Goal: Task Accomplishment & Management: Use online tool/utility

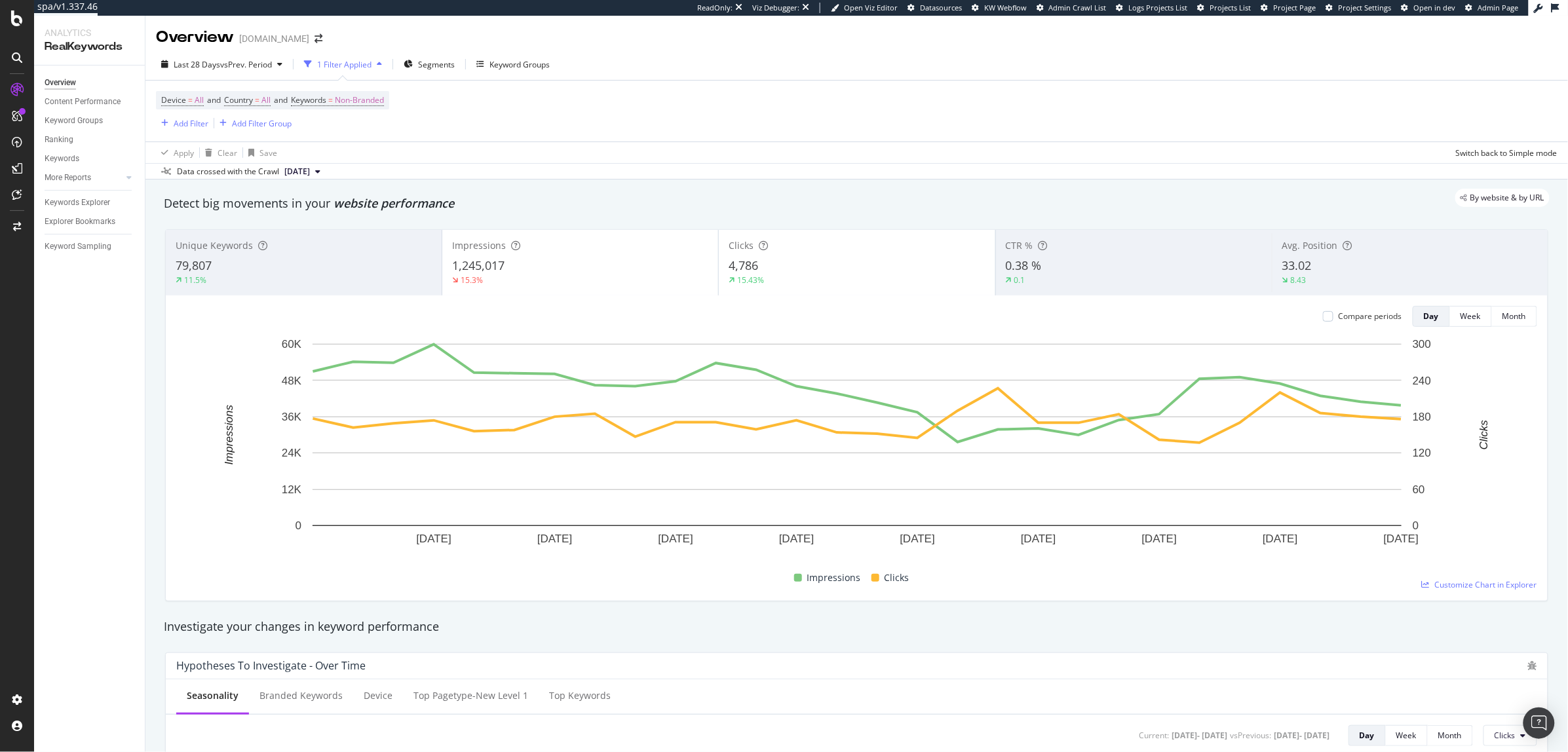
click at [630, 271] on div "1,245,017" at bounding box center [579, 266] width 256 height 17
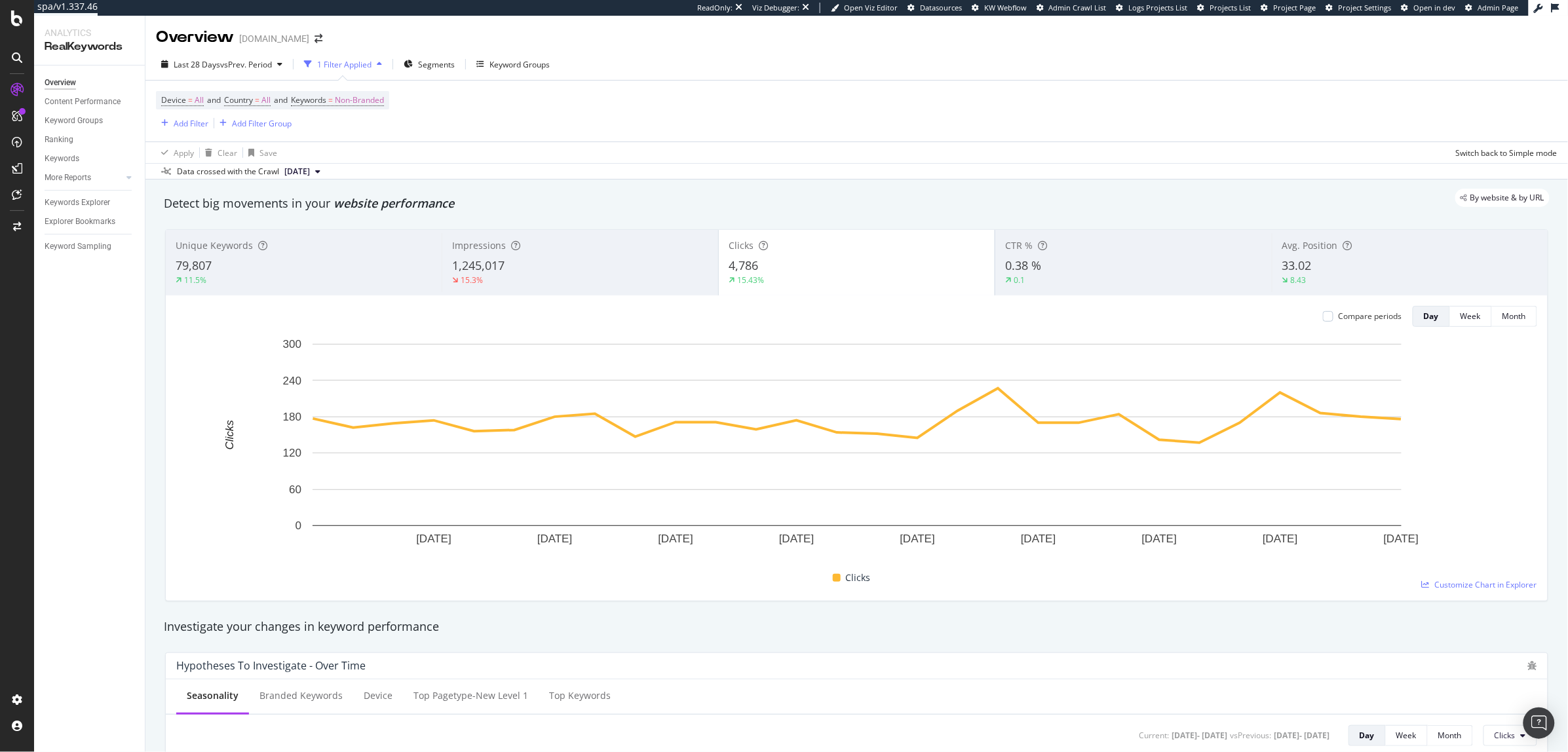
click at [765, 283] on div "15.43%" at bounding box center [856, 280] width 256 height 12
click at [614, 273] on div "1,245,017" at bounding box center [579, 266] width 255 height 17
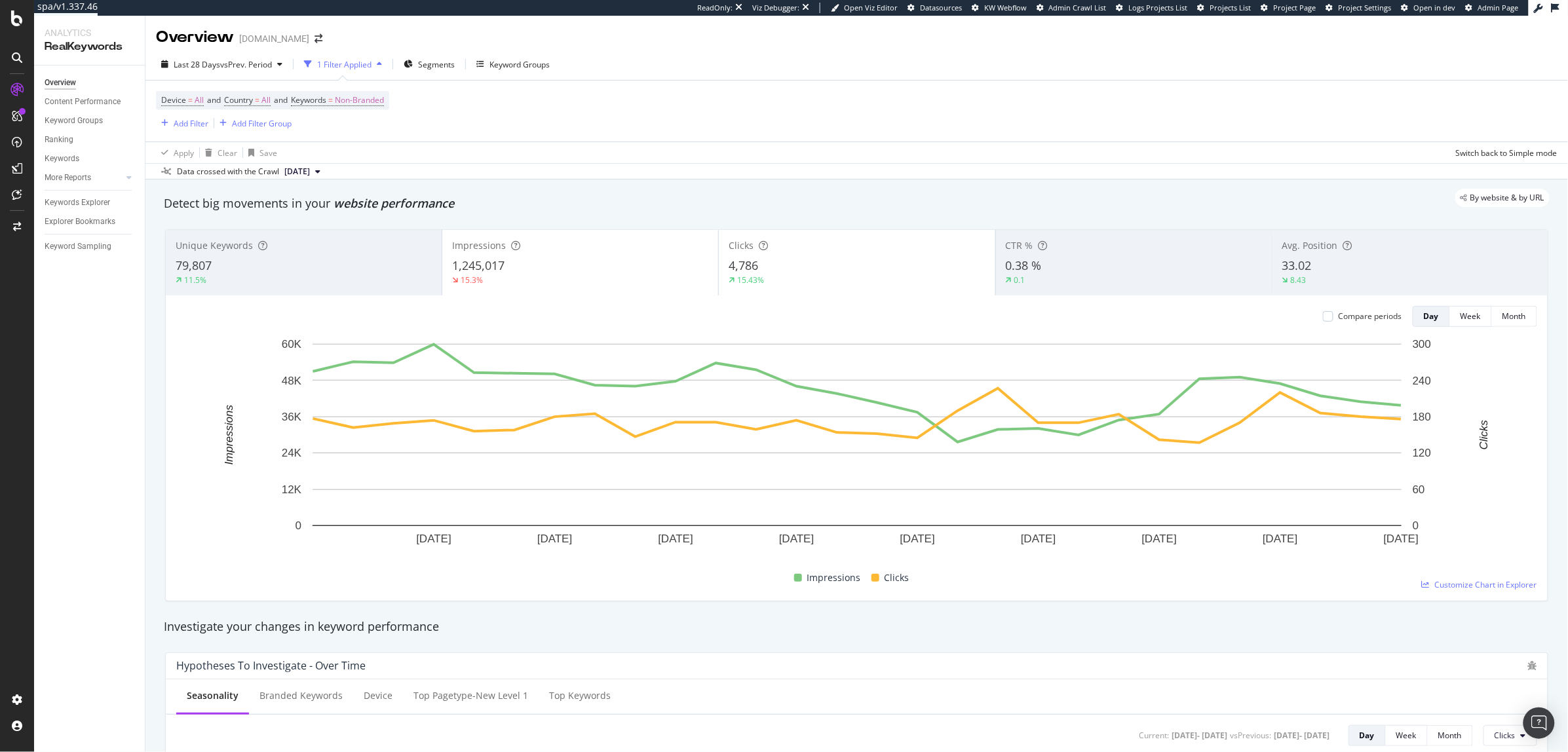
click at [812, 276] on div "15.43%" at bounding box center [856, 280] width 256 height 12
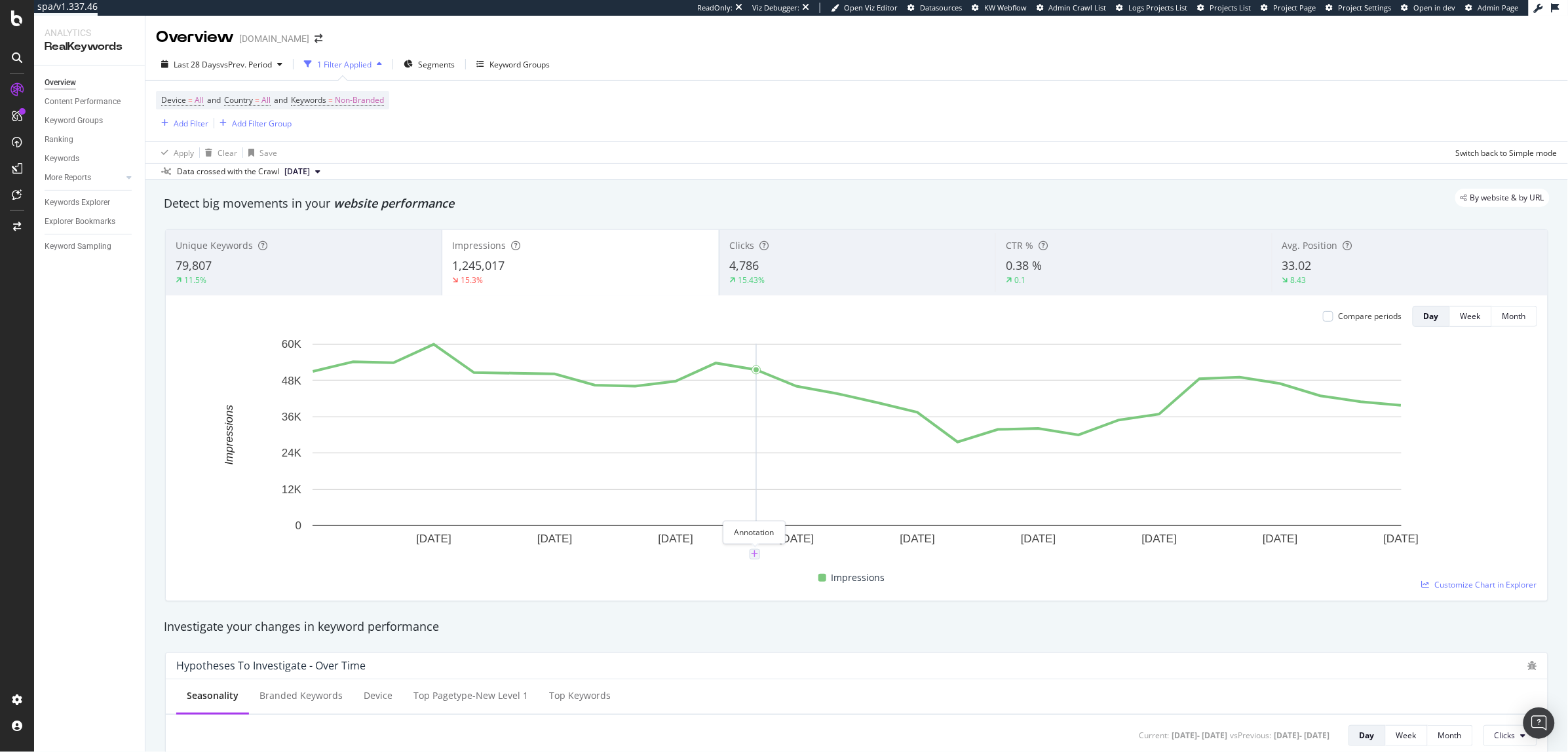
click at [754, 556] on icon "plus" at bounding box center [756, 554] width 7 height 7
click at [739, 485] on textarea at bounding box center [755, 476] width 116 height 41
paste textarea "&num=100 Updates in Search Console Logic"
type textarea "&num=100 Updates in Search Console Logic"
click at [805, 513] on div "Save" at bounding box center [804, 518] width 18 height 11
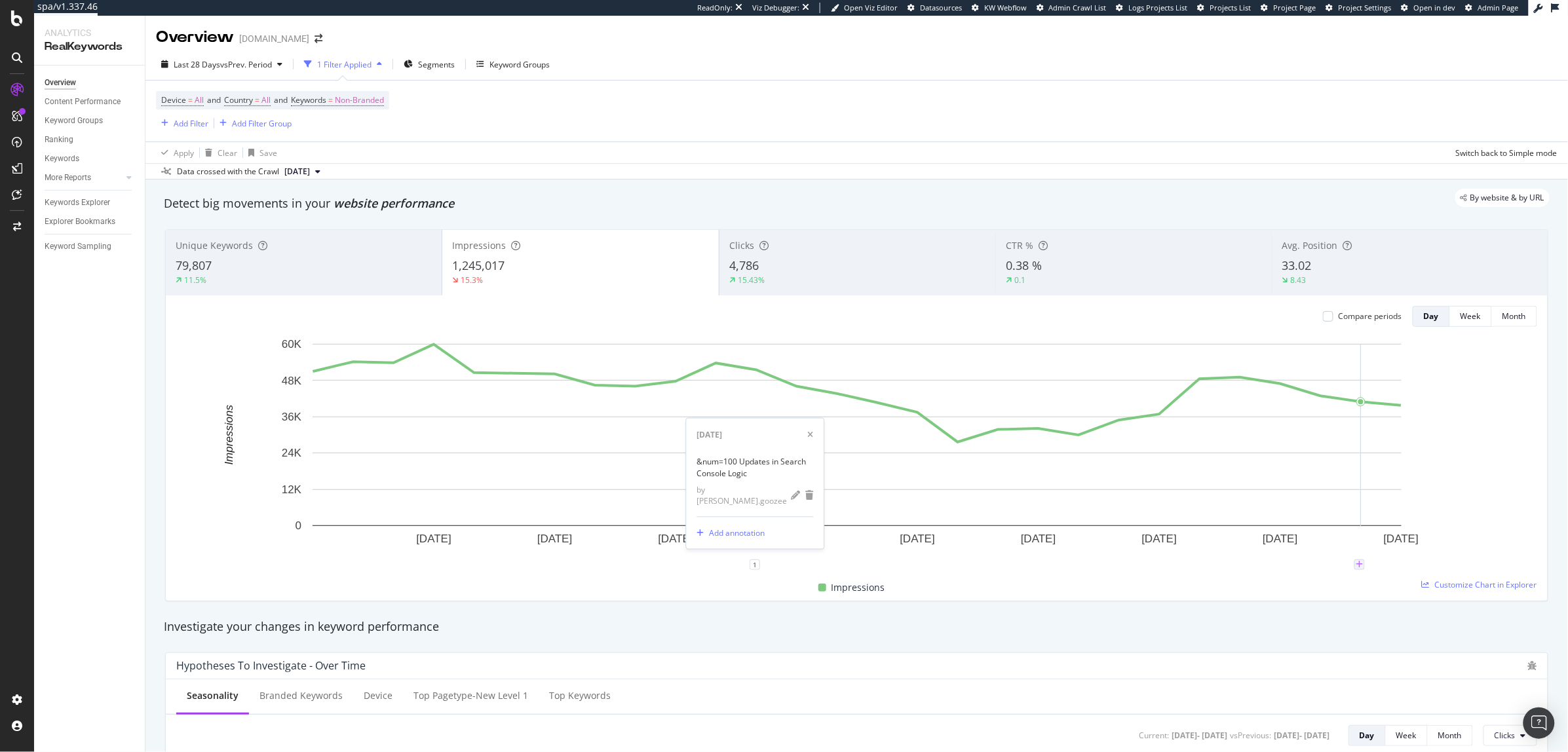
click at [1360, 567] on icon "plus" at bounding box center [1359, 565] width 7 height 7
click at [1333, 497] on textarea at bounding box center [1359, 487] width 116 height 41
paste textarea "HREFlang Updates"
type textarea "HREFlang Updates"
click at [1409, 520] on div "Save" at bounding box center [1400, 527] width 35 height 20
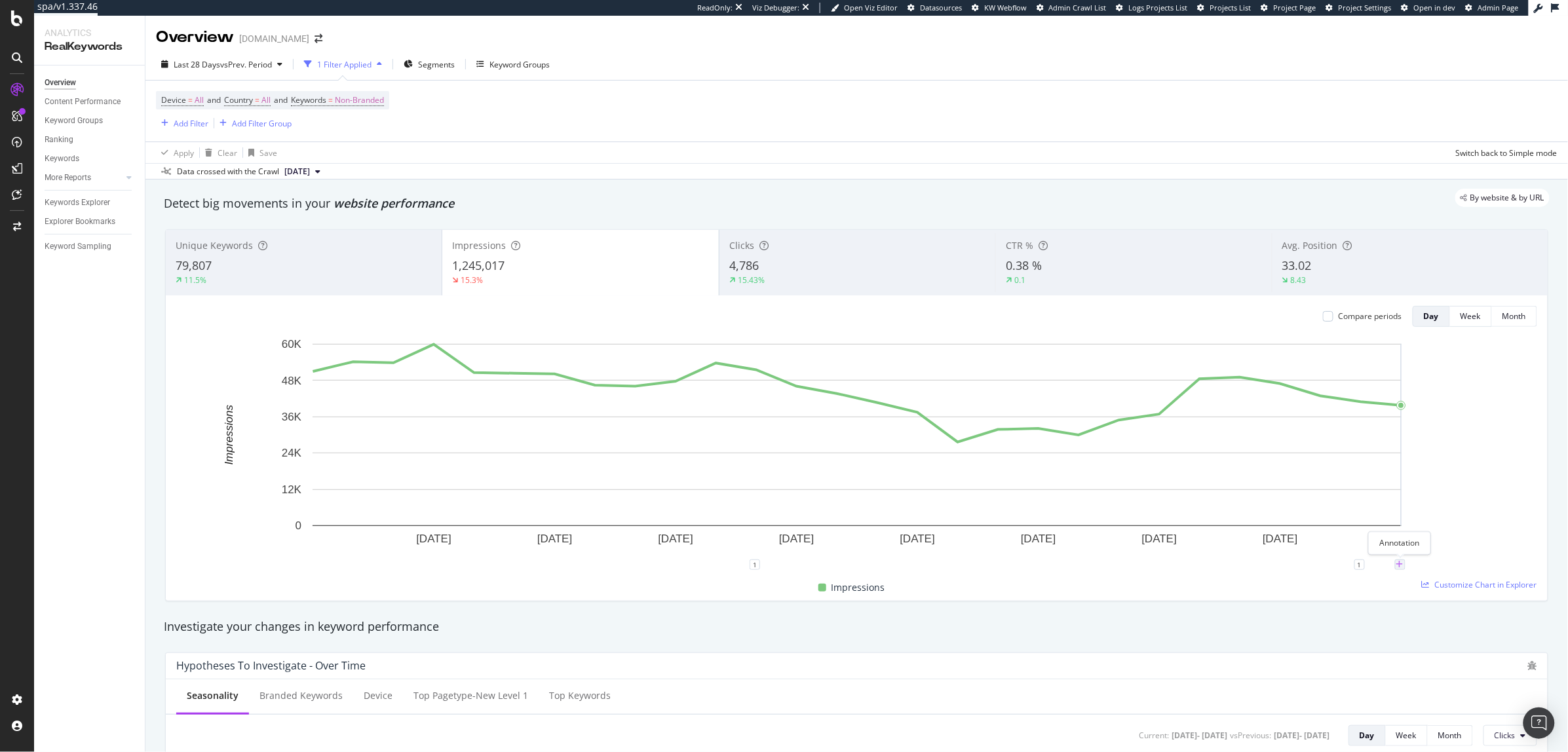
click at [1401, 565] on icon "plus" at bounding box center [1399, 565] width 7 height 7
click at [1373, 495] on textarea at bounding box center [1399, 487] width 116 height 41
type textarea "U"
type textarea "UK Men's Pages Re-Indexed"
click at [1440, 530] on div "Save" at bounding box center [1449, 527] width 18 height 11
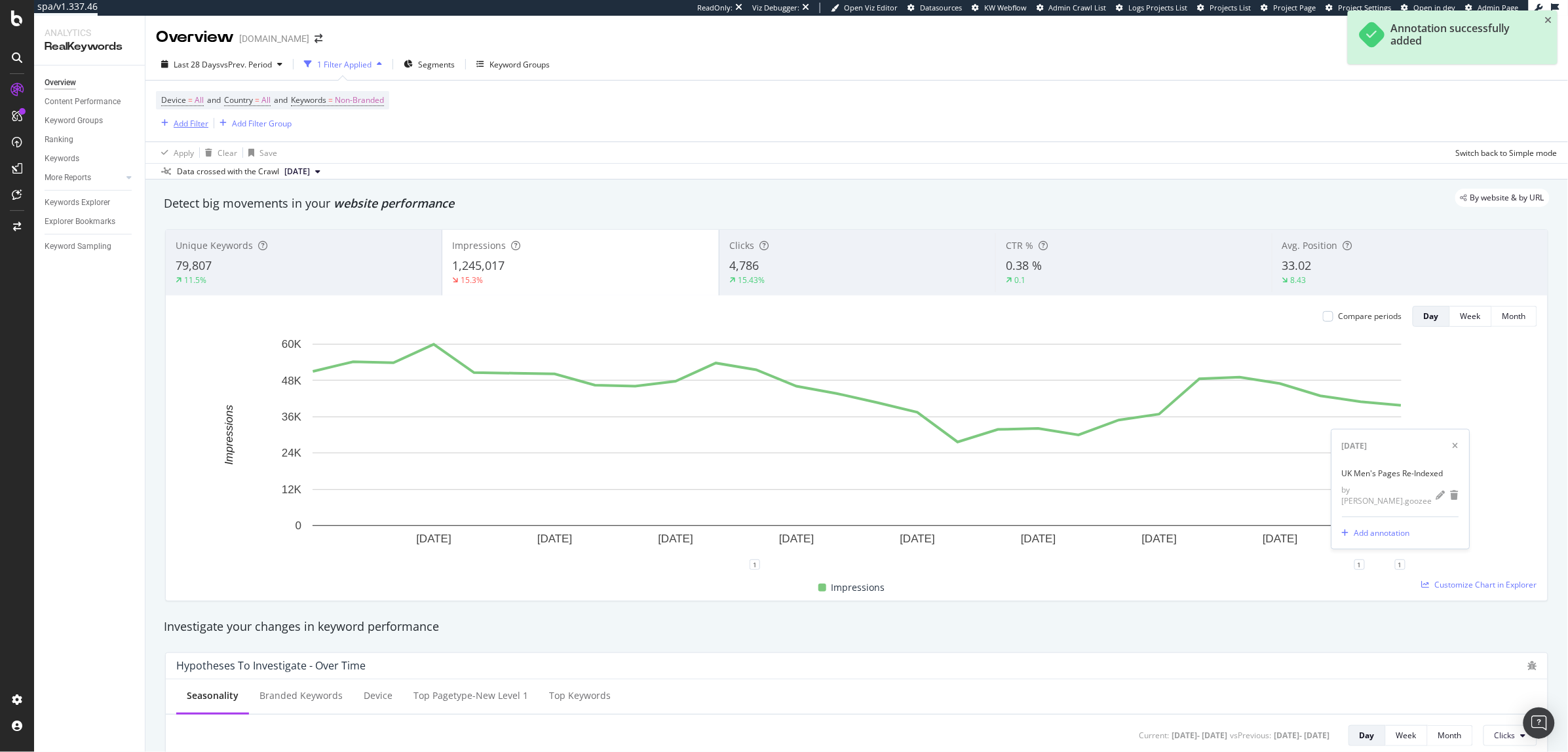
click at [208, 125] on div "Add Filter" at bounding box center [190, 124] width 34 height 11
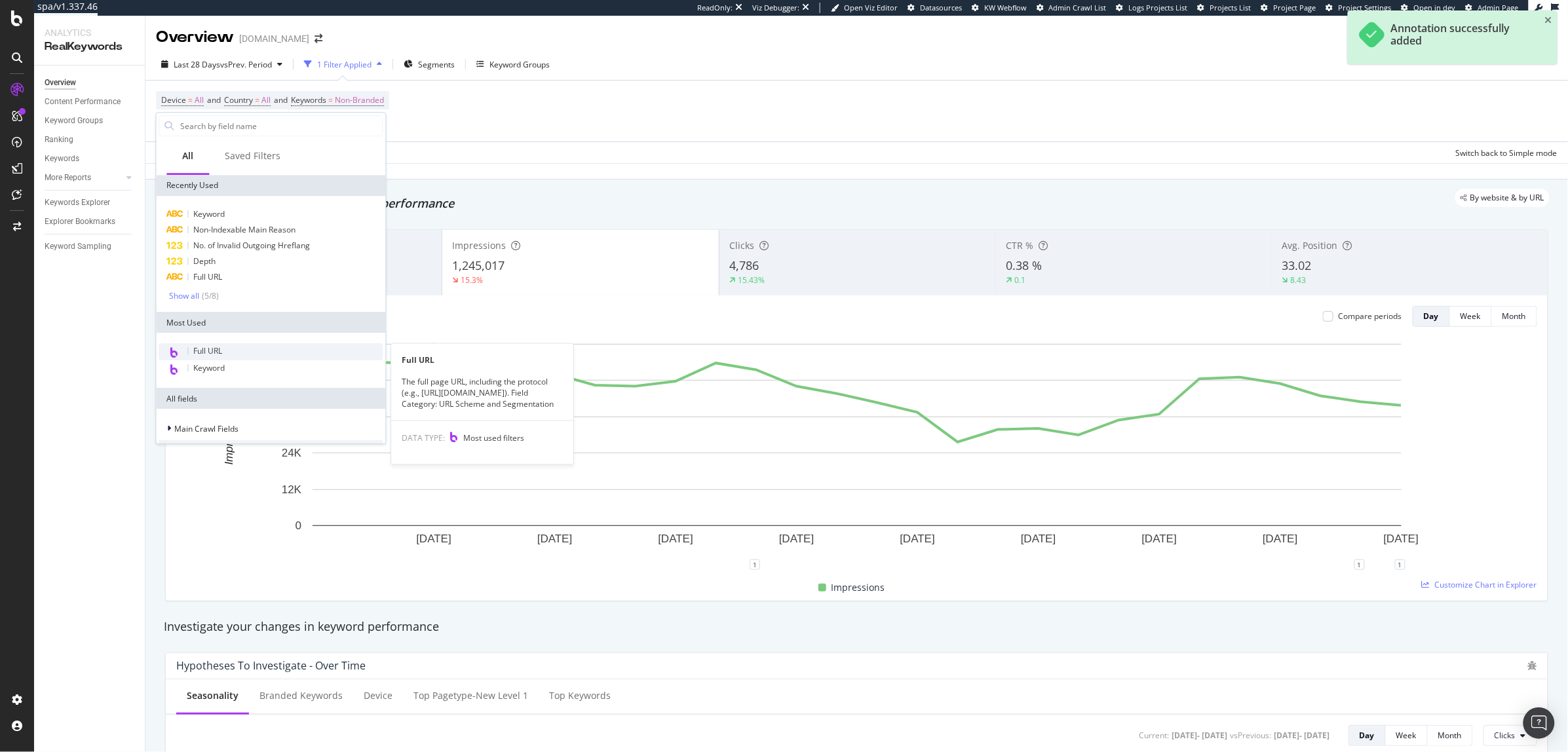
click at [211, 347] on span "Full URL" at bounding box center [208, 351] width 29 height 11
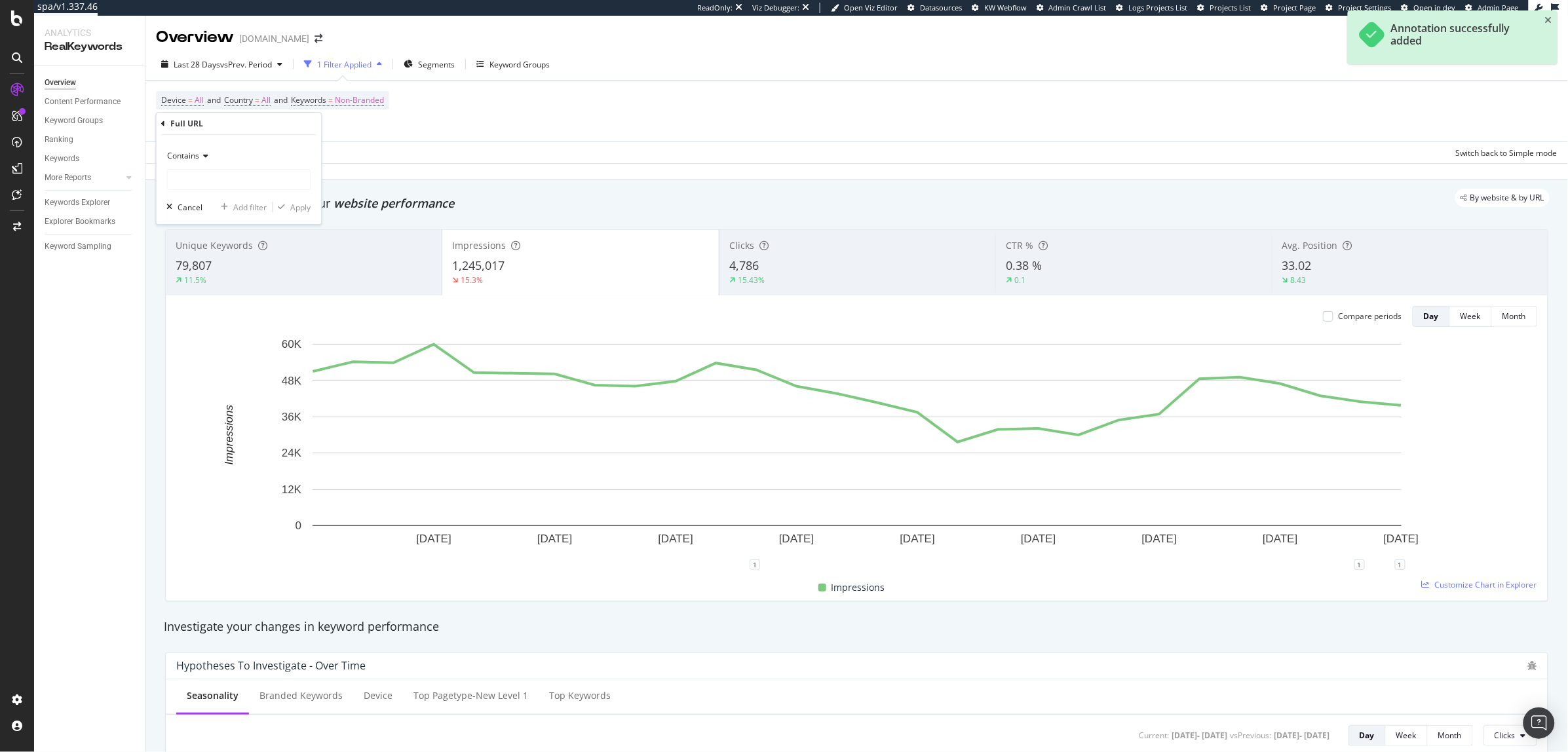
click at [485, 137] on div "Device = All and Country = All and Keywords = Non-Branded Add Filter Add Filter…" at bounding box center [856, 110] width 1401 height 61
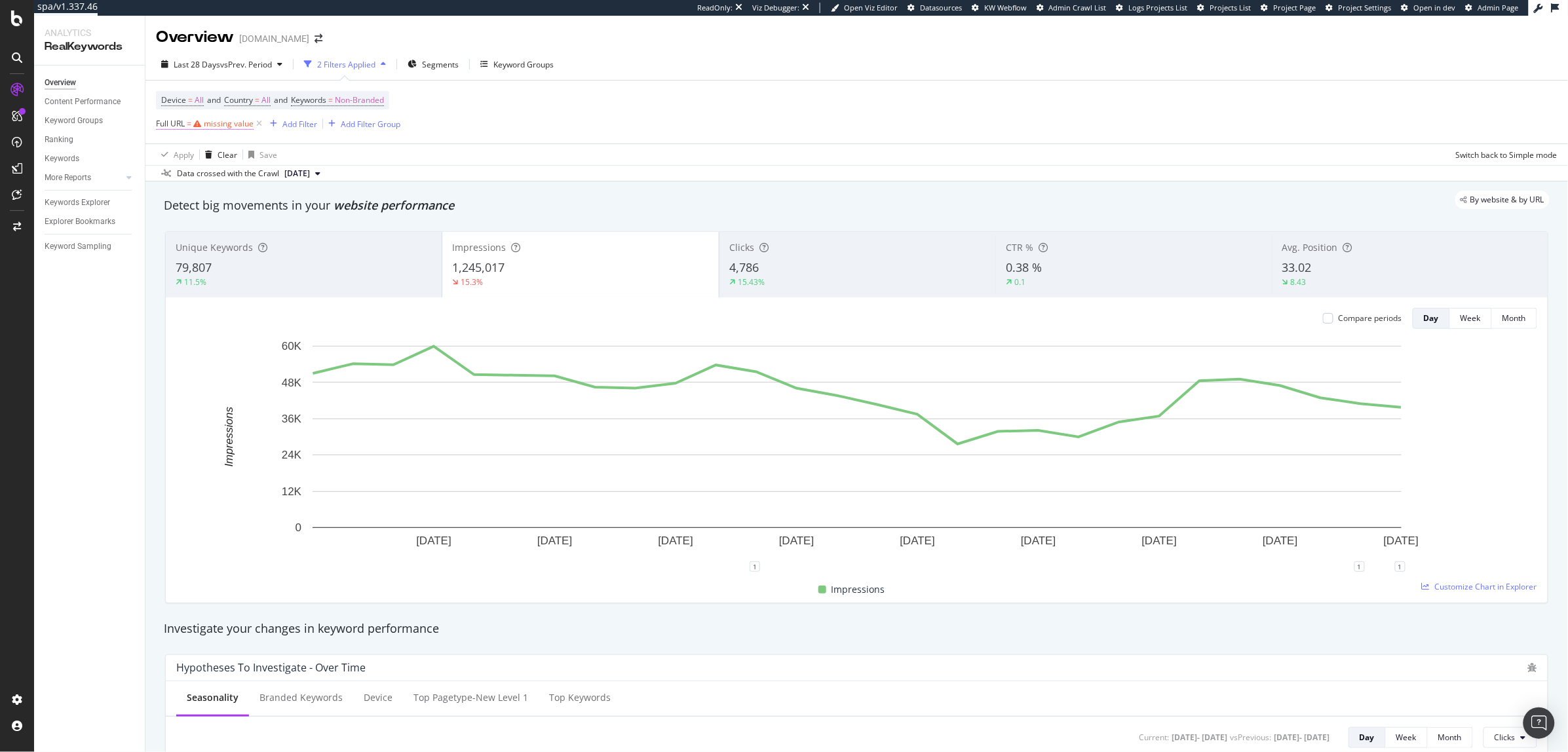
click at [226, 127] on div "missing value" at bounding box center [228, 124] width 49 height 11
click at [193, 171] on input "text" at bounding box center [239, 178] width 143 height 21
click at [193, 159] on span "Contains" at bounding box center [184, 155] width 32 height 11
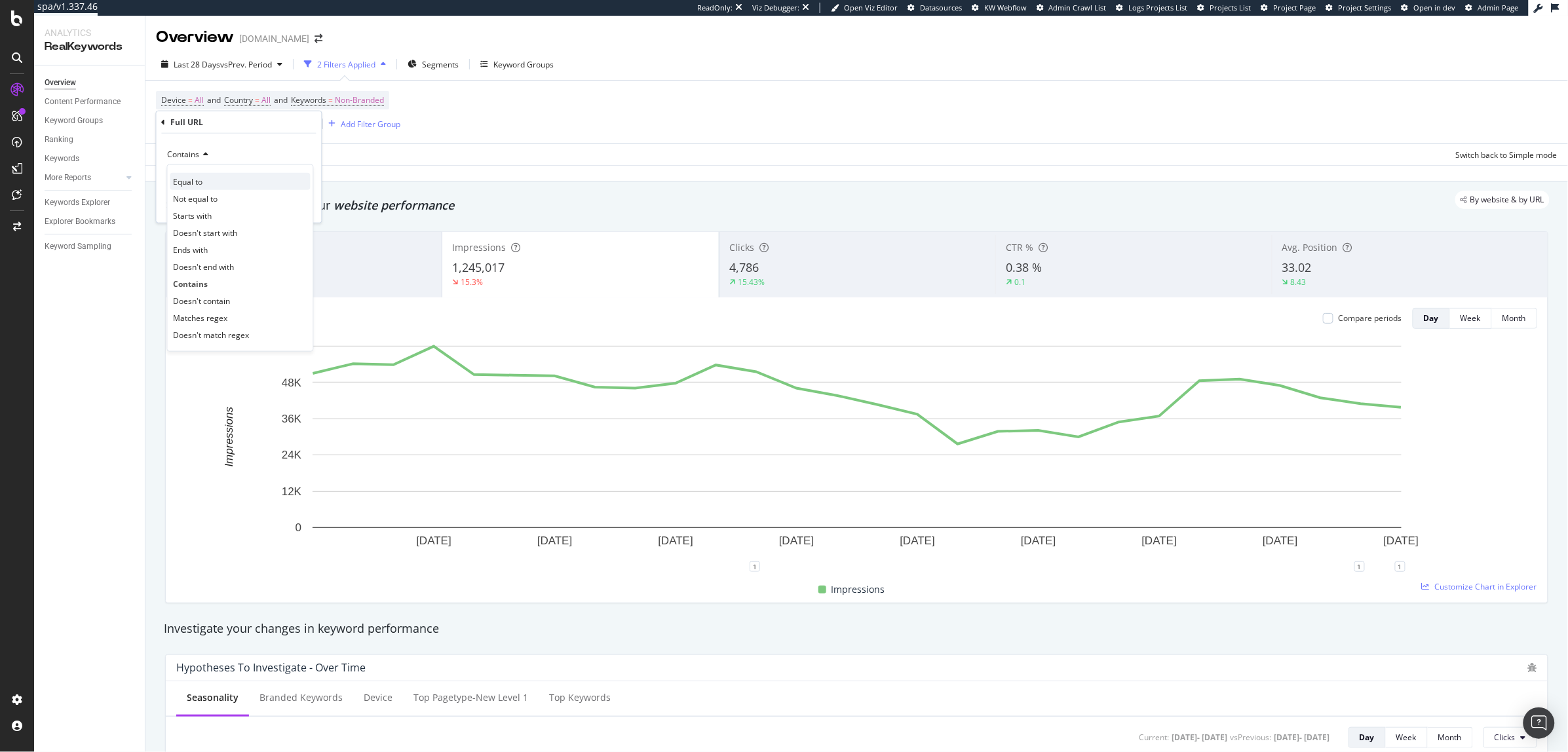
click at [215, 186] on div "Equal to" at bounding box center [240, 182] width 140 height 17
click at [220, 177] on input "text" at bounding box center [239, 178] width 143 height 21
paste input "https://www.kurtgeiger.com/men"
type input "https://www.kurtgeiger.com/men"
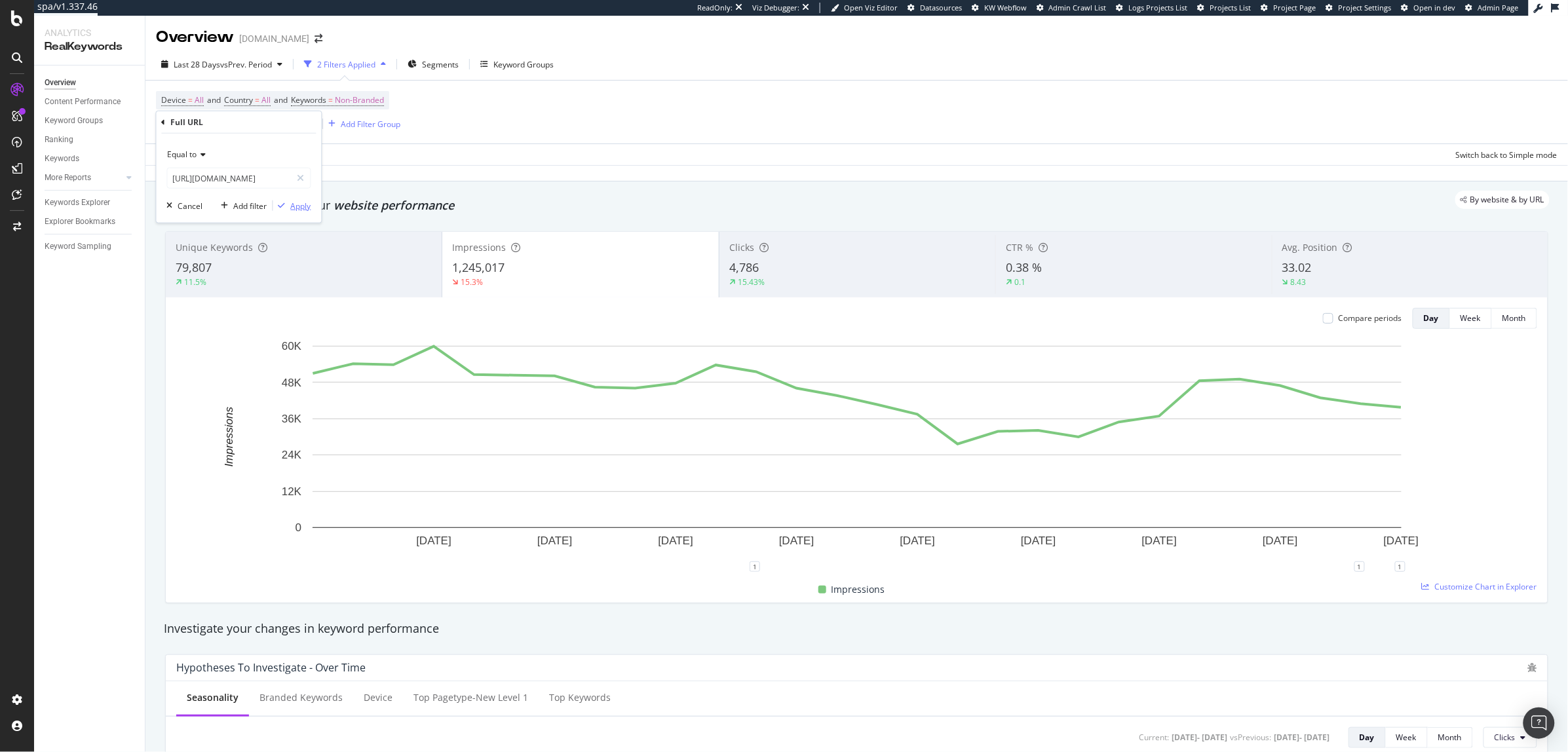
scroll to position [0, 0]
click at [303, 208] on div "Apply" at bounding box center [301, 205] width 20 height 11
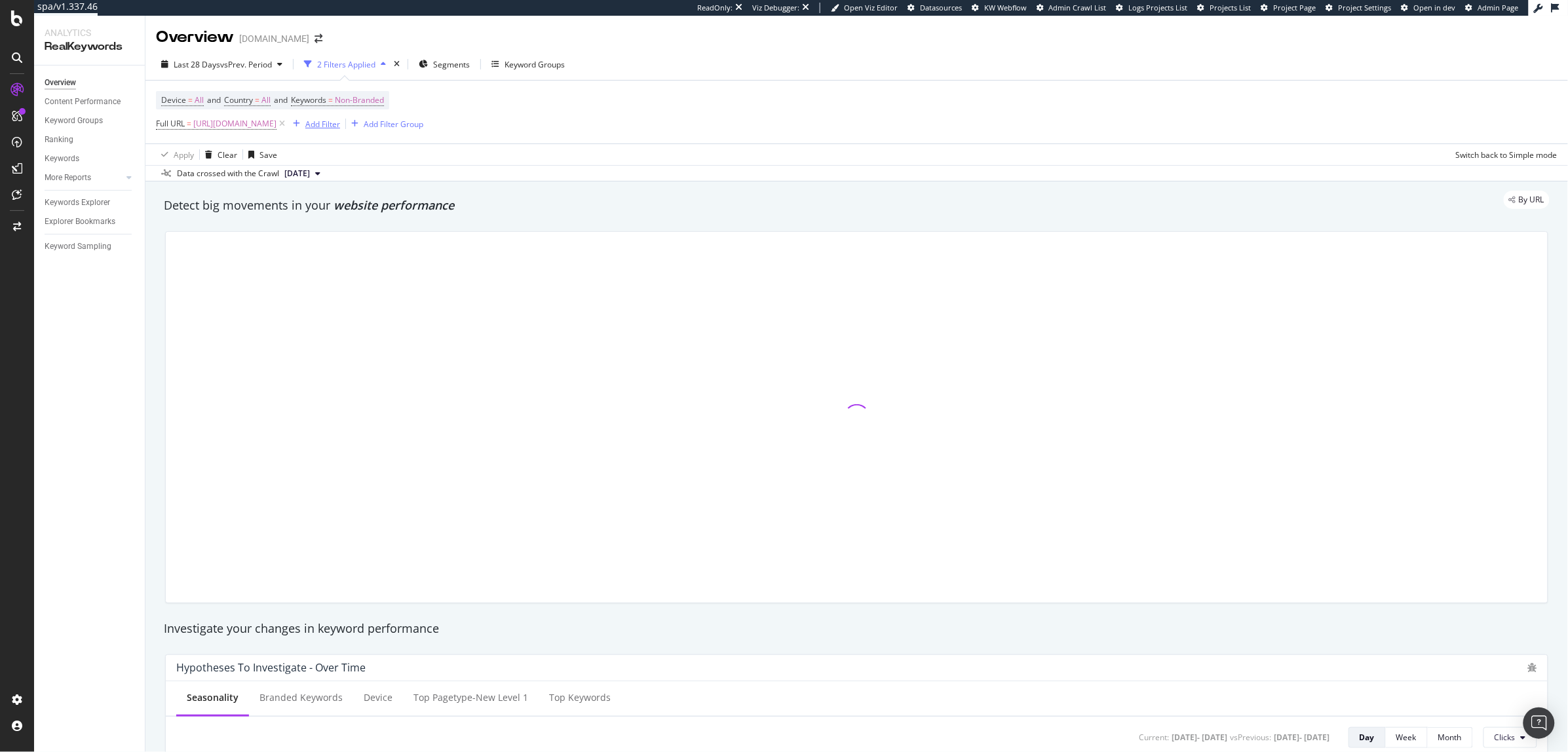
click at [340, 125] on div "Add Filter" at bounding box center [322, 124] width 34 height 11
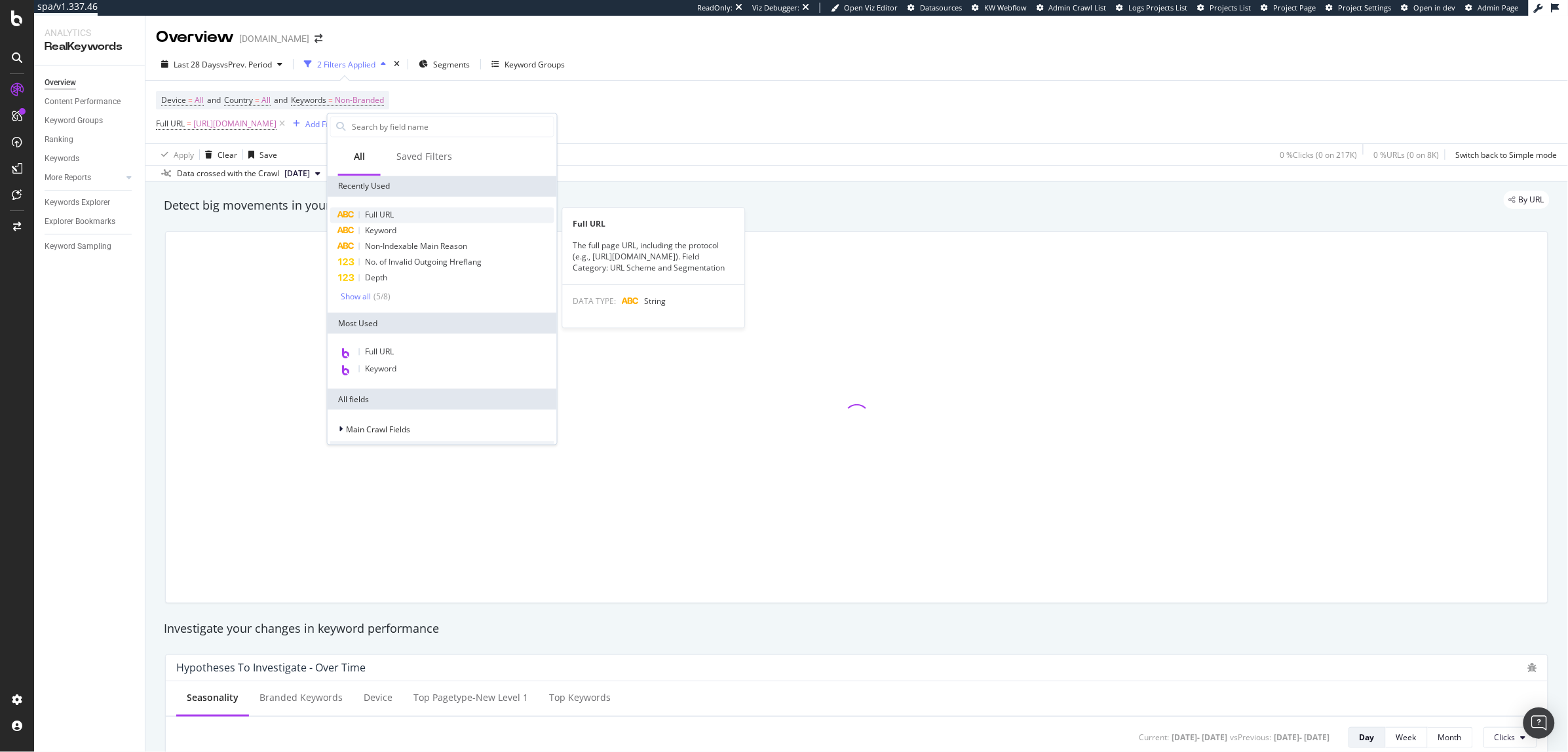
click at [414, 216] on div "Full URL" at bounding box center [442, 215] width 224 height 16
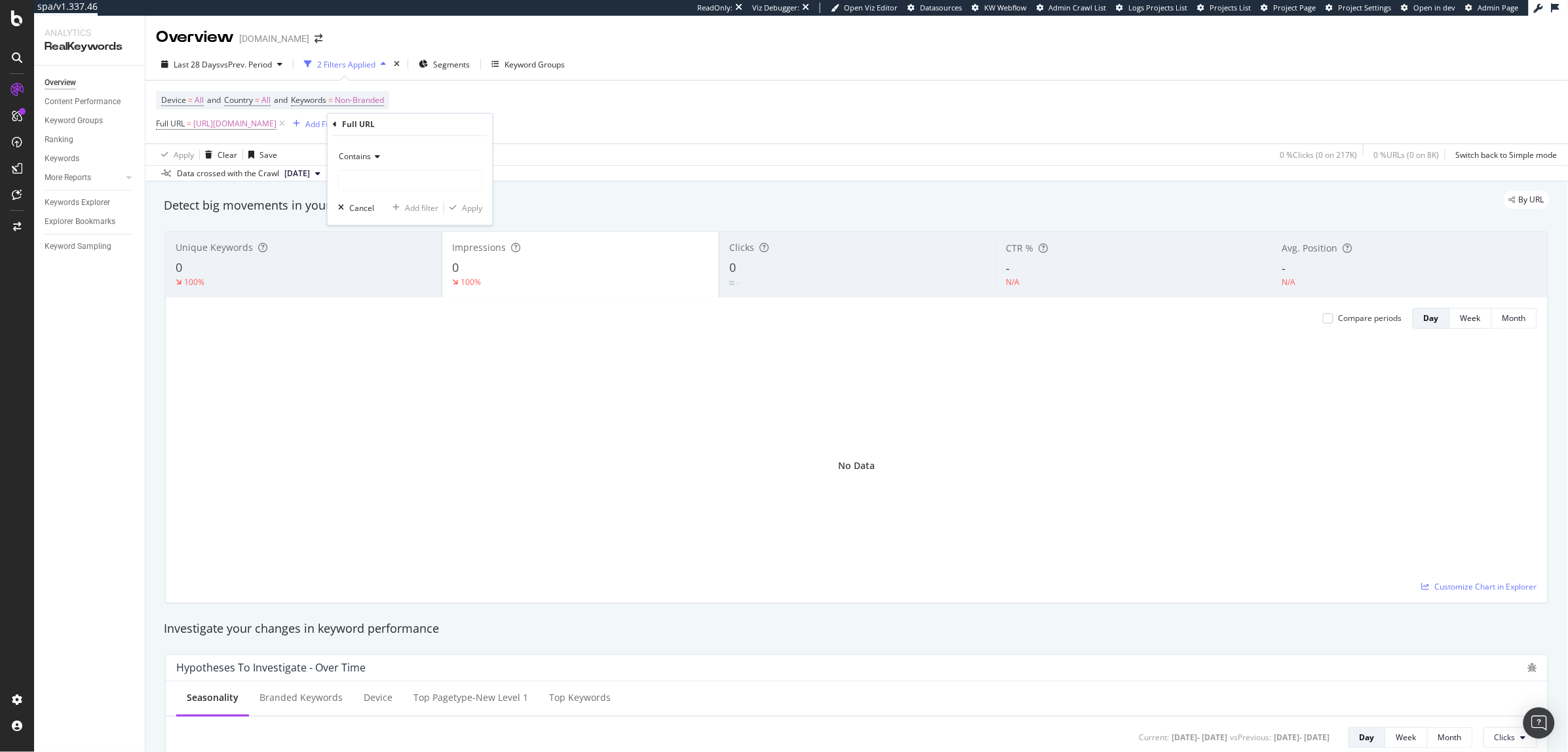
click at [353, 164] on div "Contains" at bounding box center [410, 157] width 144 height 21
click at [357, 185] on span "Equal to" at bounding box center [360, 184] width 30 height 11
click at [388, 175] on input "text" at bounding box center [410, 181] width 143 height 21
paste input "https://www.kurtgeiger.com/men/shoes"
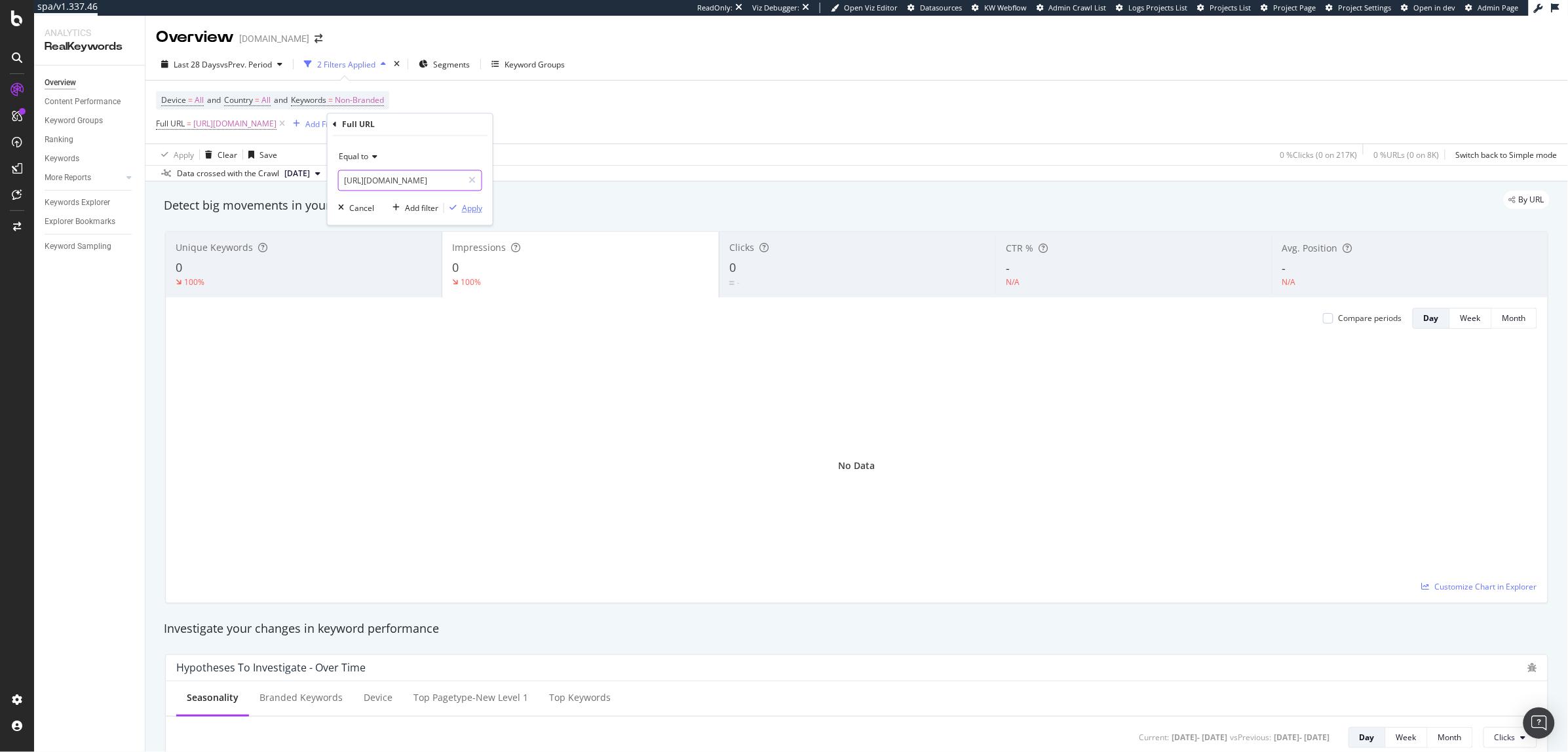
type input "https://www.kurtgeiger.com/men/shoes"
click at [473, 213] on div "Apply" at bounding box center [472, 208] width 20 height 11
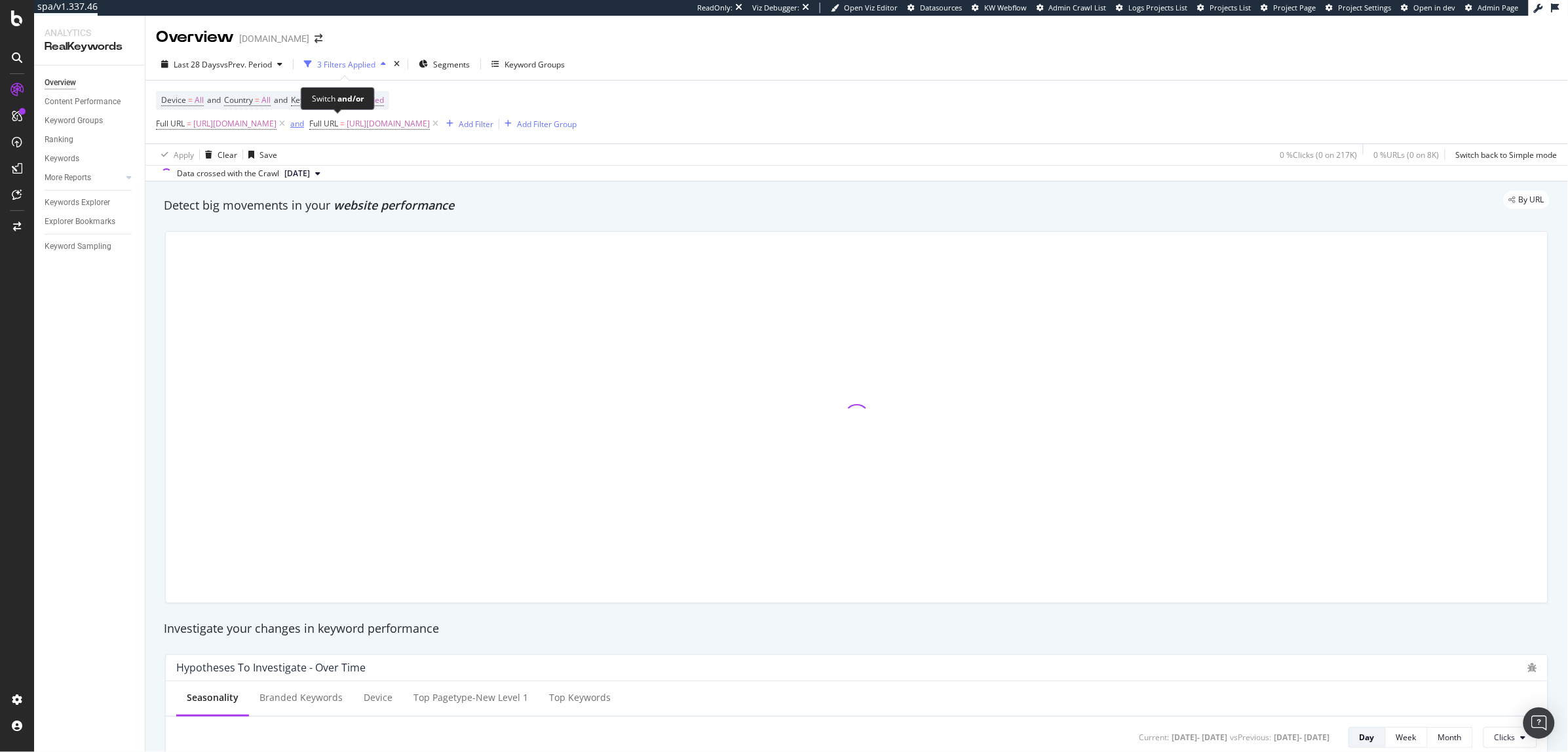
click at [304, 124] on div "and" at bounding box center [297, 124] width 14 height 11
click at [487, 125] on div "Add Filter" at bounding box center [470, 124] width 34 height 11
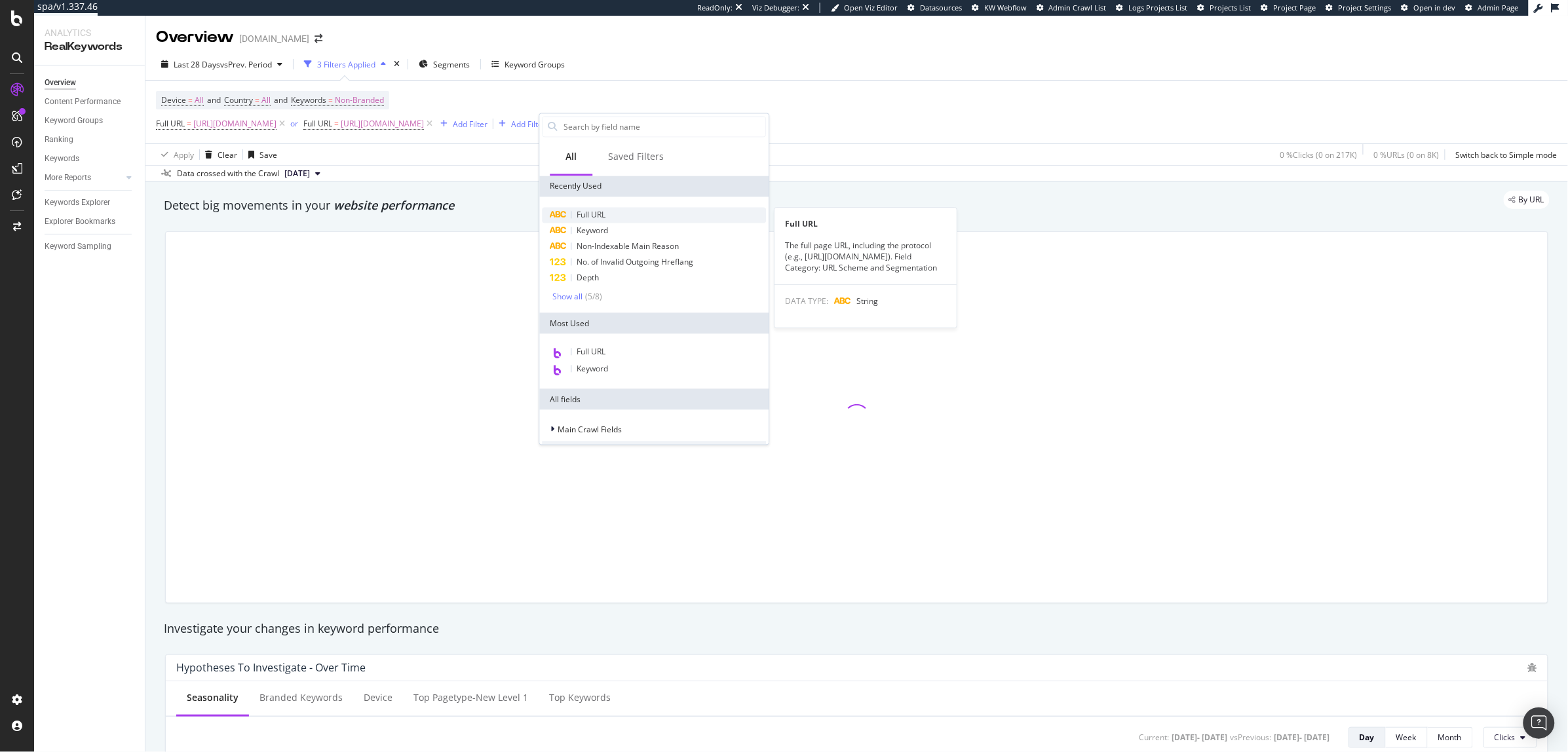
click at [627, 217] on div "Full URL" at bounding box center [654, 215] width 224 height 16
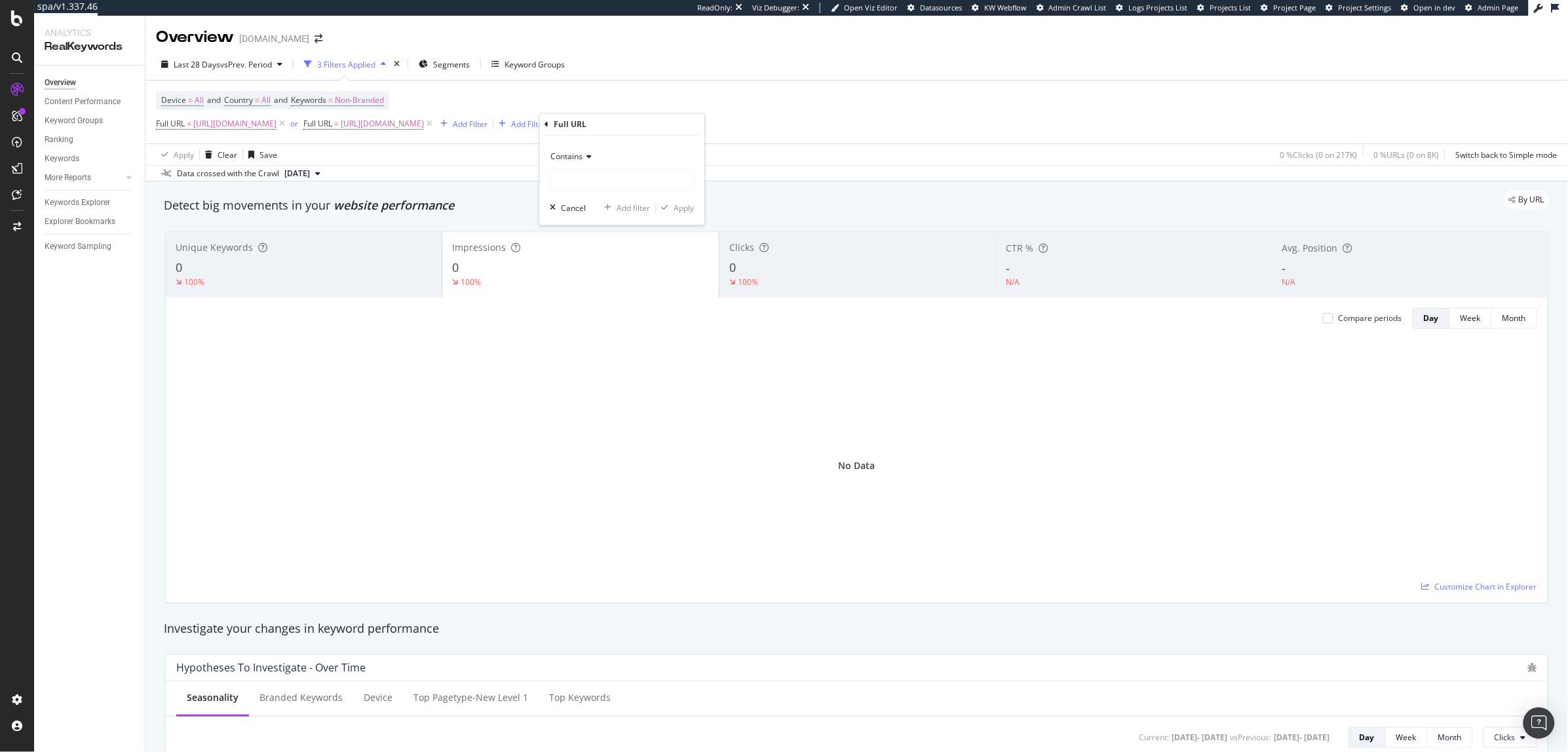
click at [571, 150] on div "Contains" at bounding box center [622, 157] width 144 height 21
click at [594, 189] on div "Equal to" at bounding box center [623, 184] width 140 height 17
click at [579, 180] on input "text" at bounding box center [621, 181] width 143 height 21
paste input "https://www.kurtgeiger.com/men/shoes/dress-shoes"
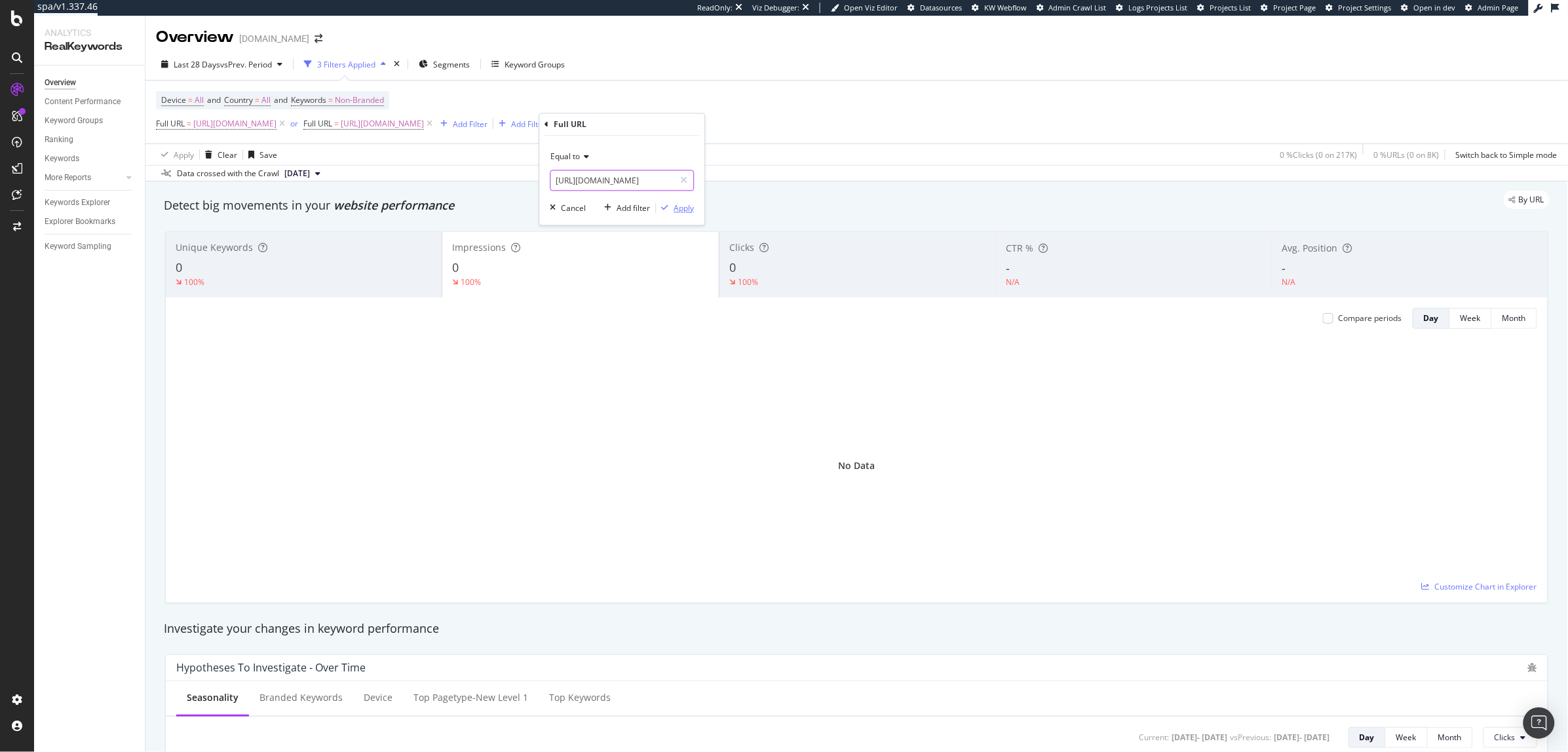
type input "https://www.kurtgeiger.com/men/shoes/dress-shoes"
click at [687, 204] on div "Apply" at bounding box center [685, 208] width 20 height 11
click at [634, 121] on div "Add Filter" at bounding box center [617, 124] width 34 height 11
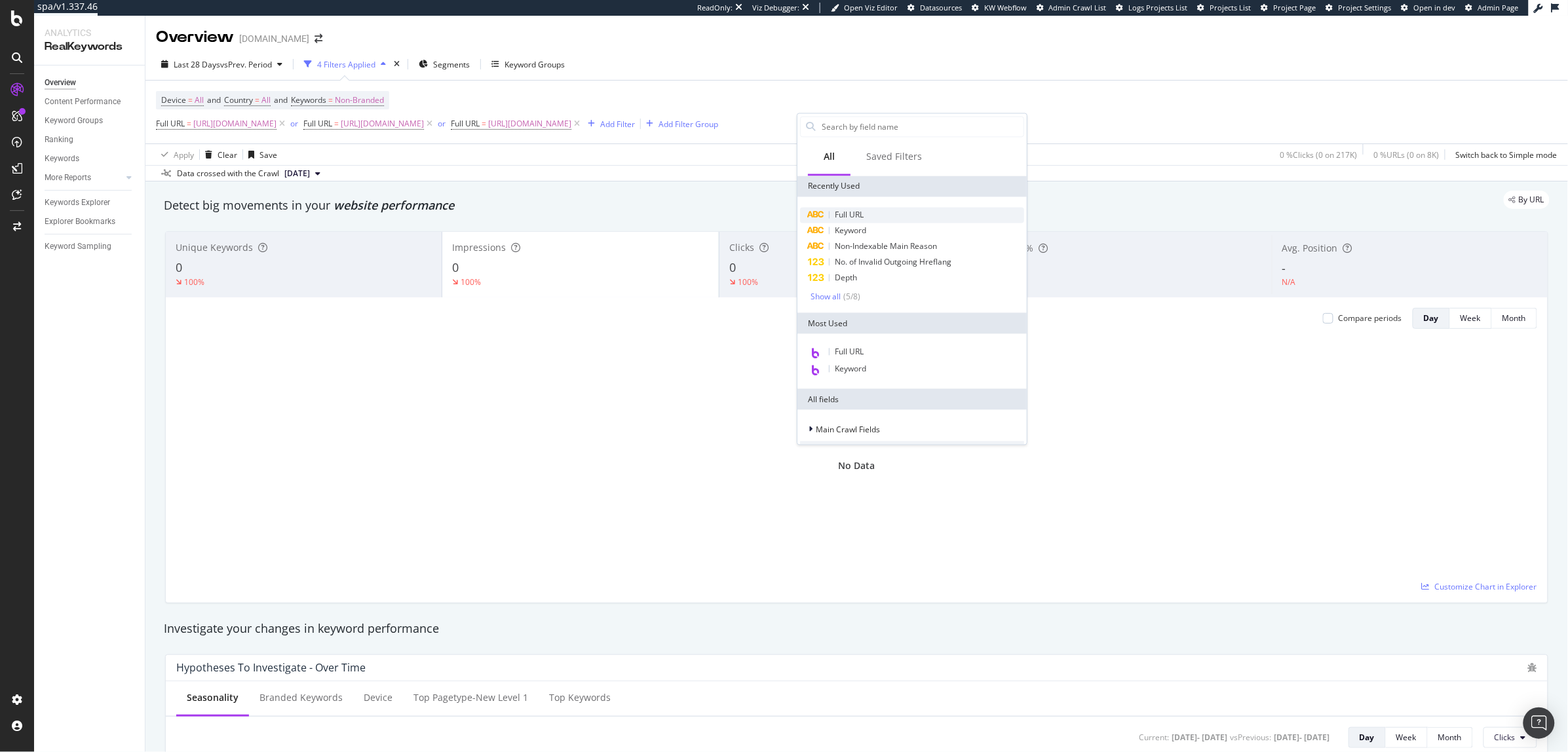
click at [846, 216] on span "Full URL" at bounding box center [849, 215] width 29 height 11
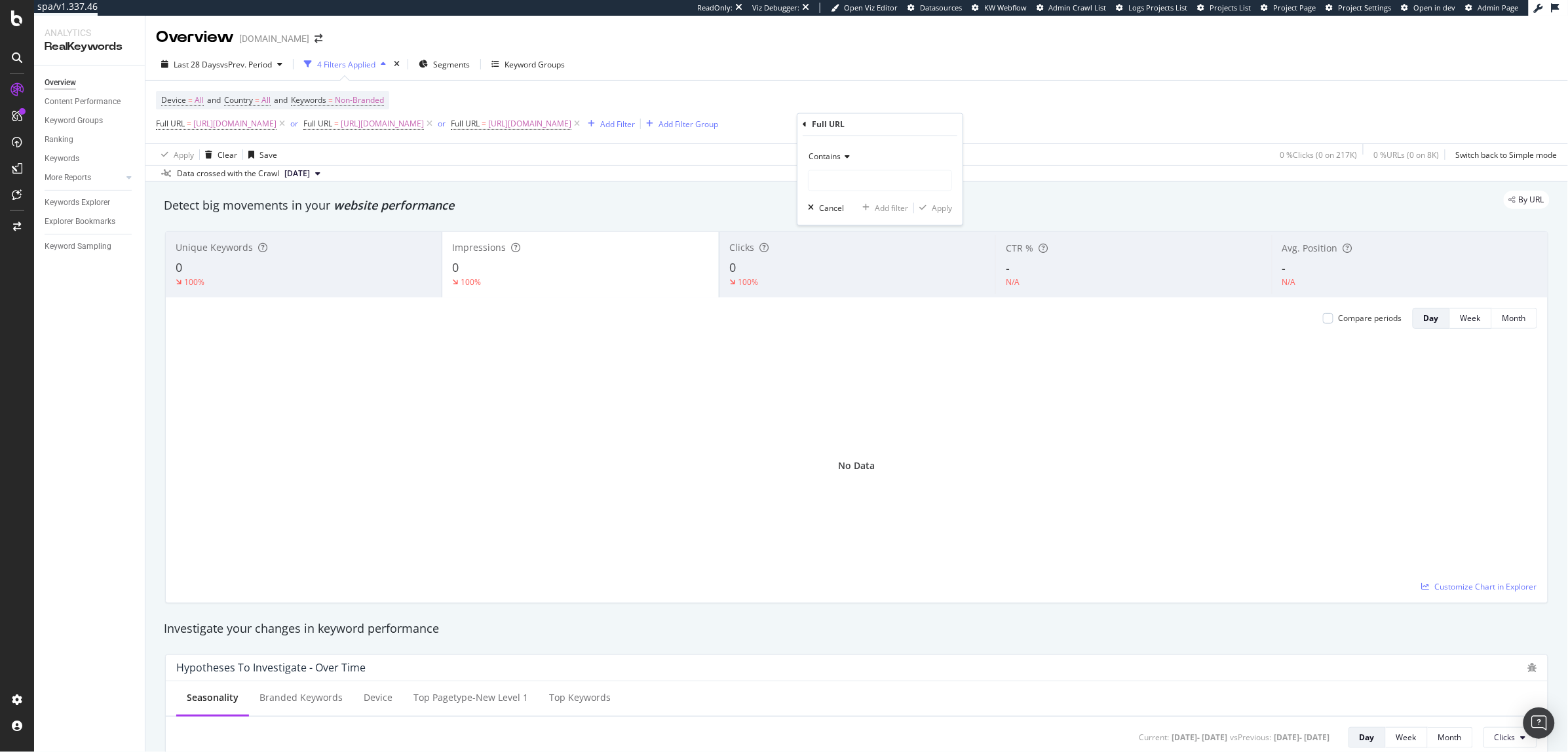
click at [833, 162] on div "Contains" at bounding box center [879, 157] width 144 height 21
click at [831, 179] on span "Equal to" at bounding box center [829, 184] width 30 height 11
click at [831, 180] on input "text" at bounding box center [879, 181] width 143 height 21
paste input "https://www.kurtgeiger.com/men/shoes/loafers"
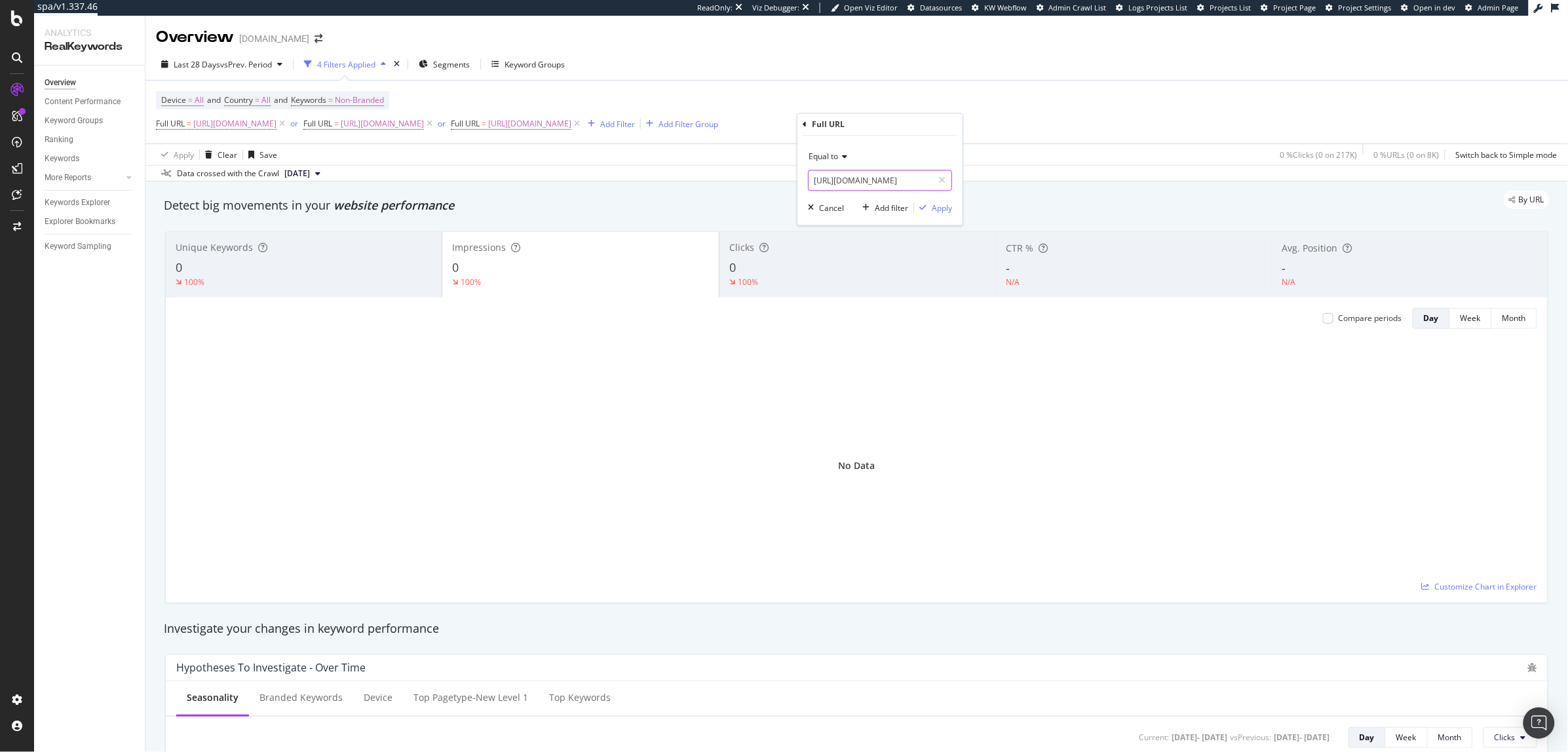
type input "https://www.kurtgeiger.com/men/shoes/loafers"
click at [956, 210] on div "Equal to https://www.kurtgeiger.com/men/shoes/loafers https://www.kurtgeiger.co…" at bounding box center [879, 181] width 165 height 89
click at [940, 210] on div "Apply" at bounding box center [942, 208] width 20 height 11
click at [783, 122] on div "Add Filter" at bounding box center [764, 124] width 34 height 11
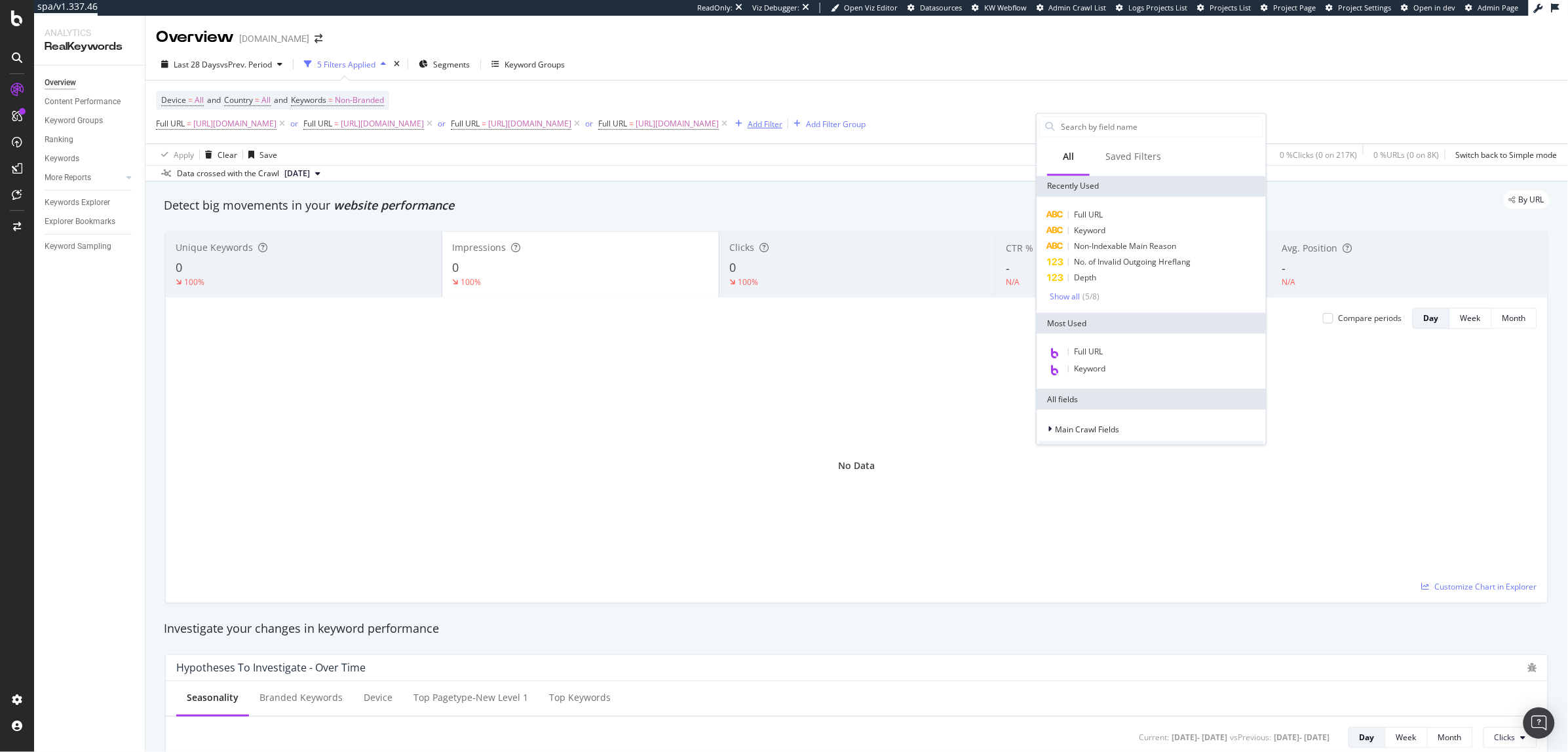
click at [1068, 122] on input "text" at bounding box center [1161, 127] width 203 height 20
click at [1078, 210] on span "Full URL" at bounding box center [1088, 215] width 29 height 11
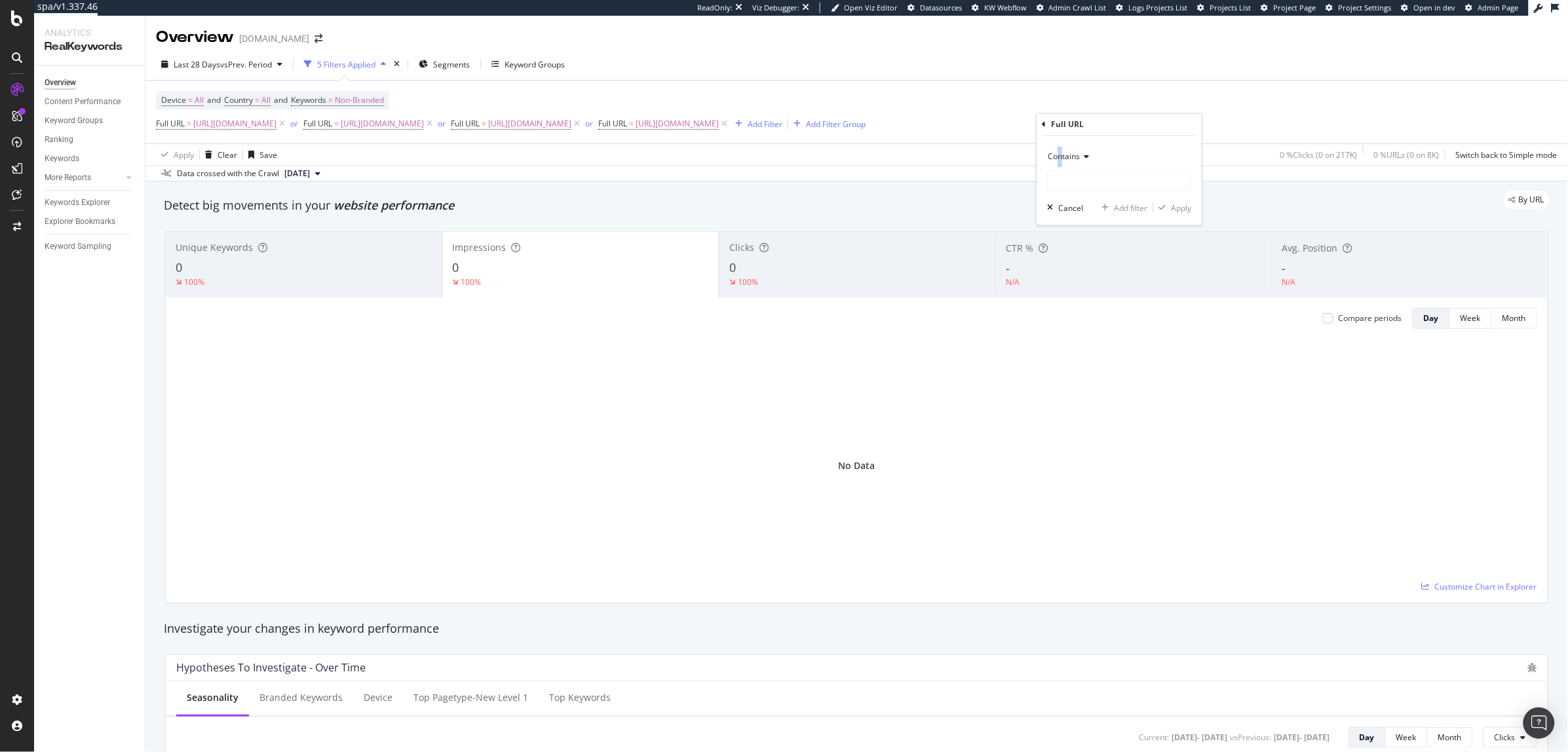
click at [1056, 157] on span "Contains" at bounding box center [1063, 157] width 32 height 11
click at [1061, 182] on span "Equal to" at bounding box center [1069, 184] width 30 height 11
click at [1061, 182] on input "text" at bounding box center [1118, 181] width 143 height 21
paste input "https://www.kurtgeiger.com/men/shoes/sneakers"
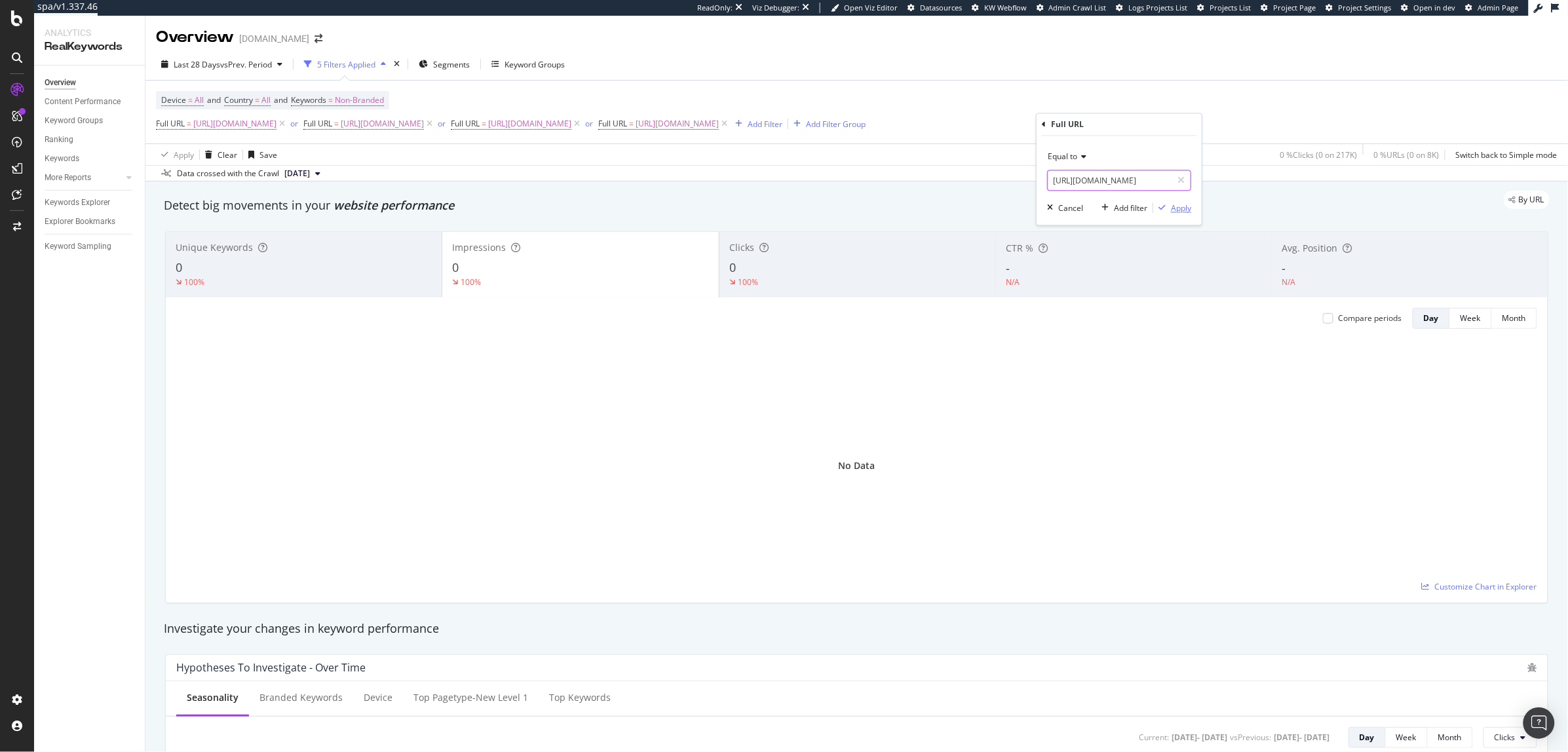
type input "https://www.kurtgeiger.com/men/shoes/sneakers"
click at [1178, 204] on div "Apply" at bounding box center [1181, 208] width 20 height 11
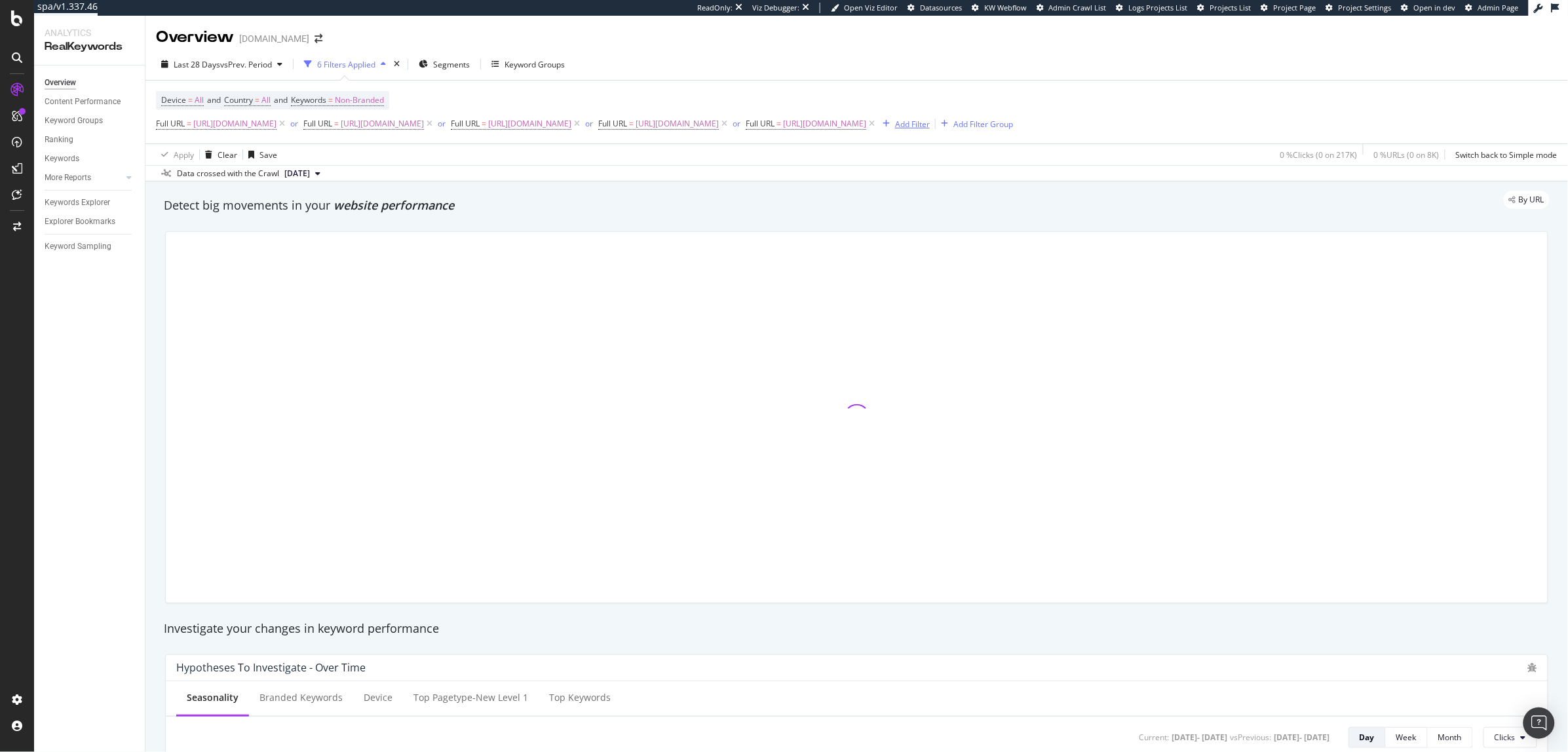
click at [930, 119] on div "Add Filter" at bounding box center [912, 124] width 34 height 11
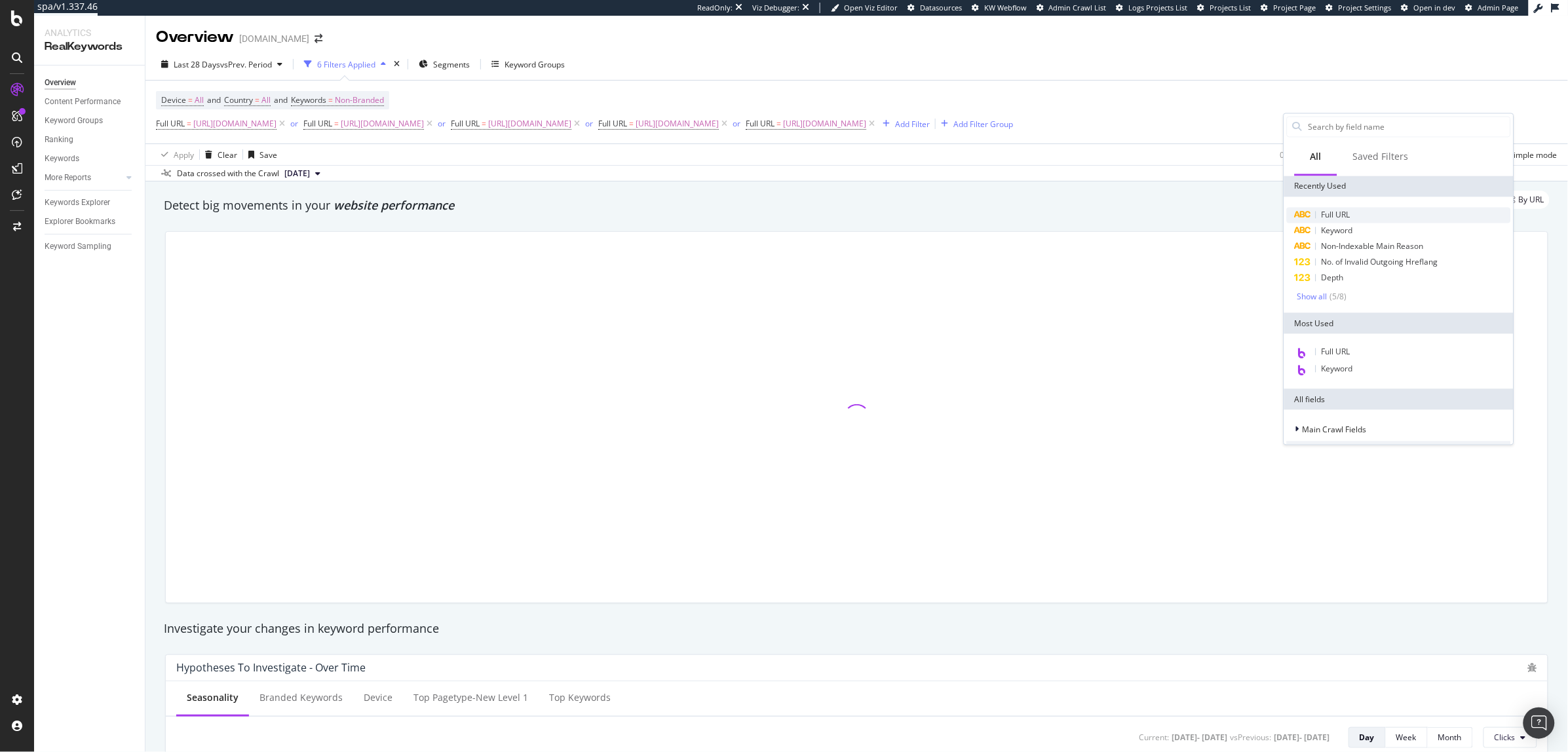
click at [1338, 217] on span "Full URL" at bounding box center [1335, 215] width 29 height 11
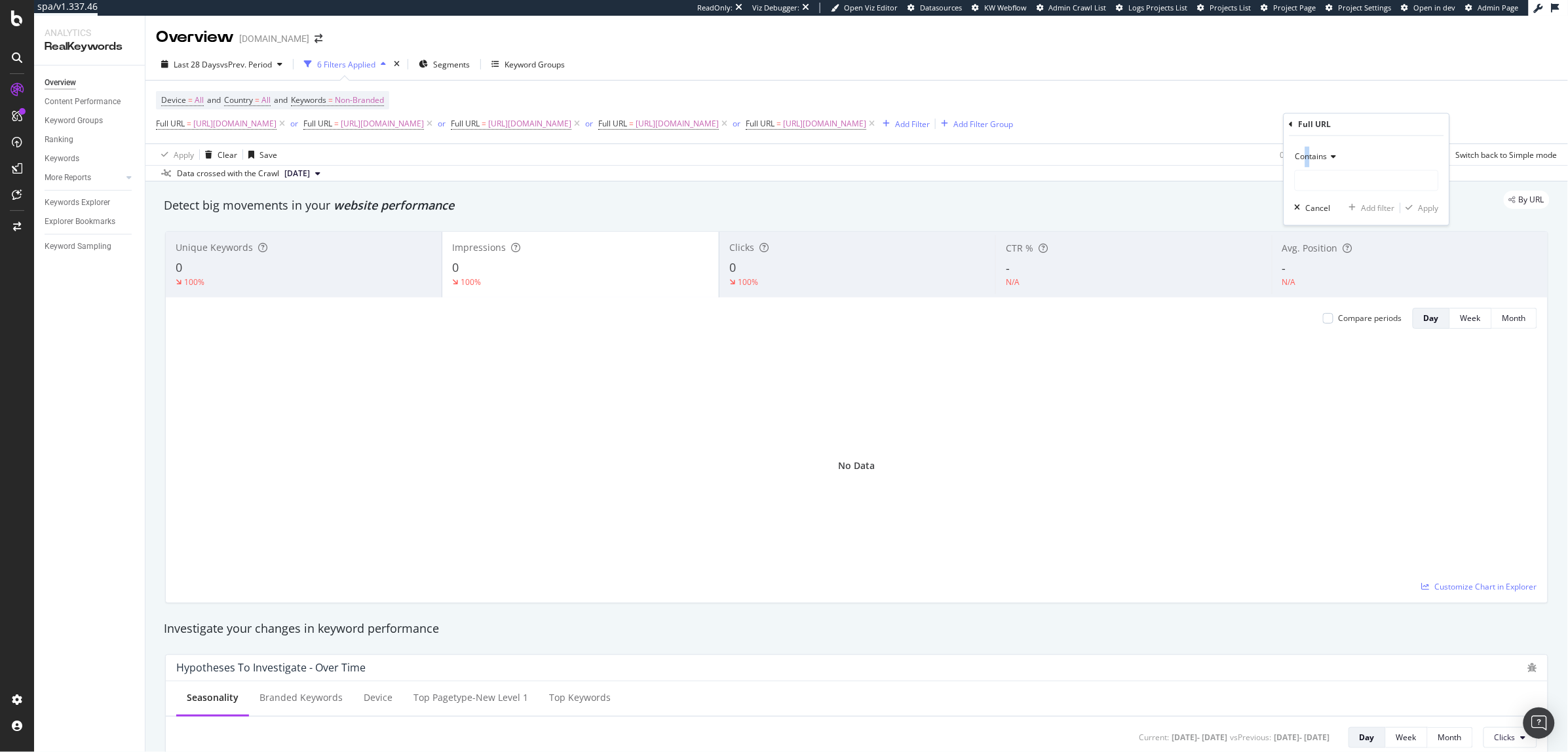
click at [1307, 157] on span "Contains" at bounding box center [1311, 157] width 32 height 11
click at [1308, 175] on div "Equal to" at bounding box center [1368, 184] width 140 height 17
click at [1308, 175] on input "text" at bounding box center [1366, 181] width 143 height 21
paste input "https://www.kurtgeiger.com/men/shoes/boots"
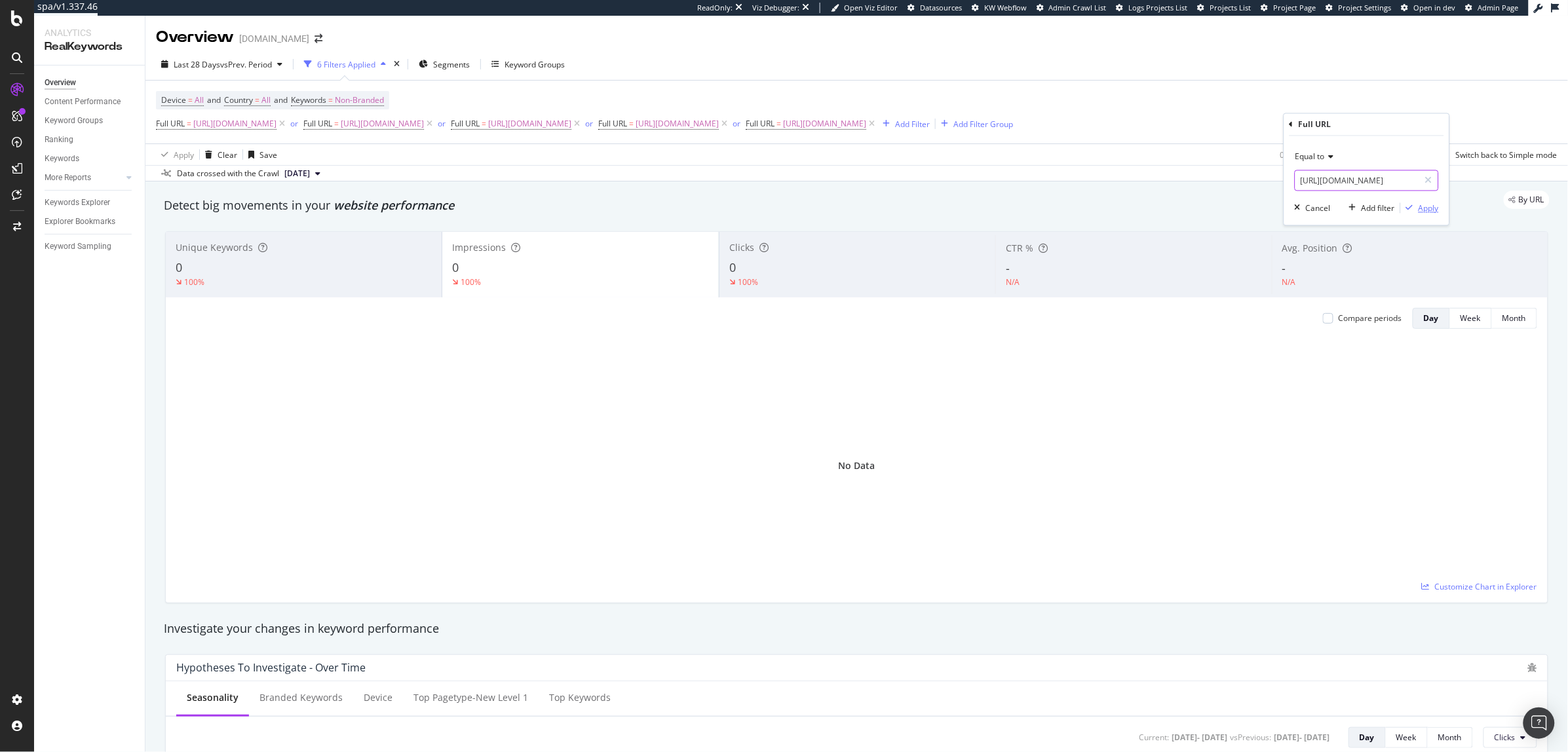
type input "https://www.kurtgeiger.com/men/shoes/boots"
click at [1436, 206] on div "Apply" at bounding box center [1428, 208] width 20 height 11
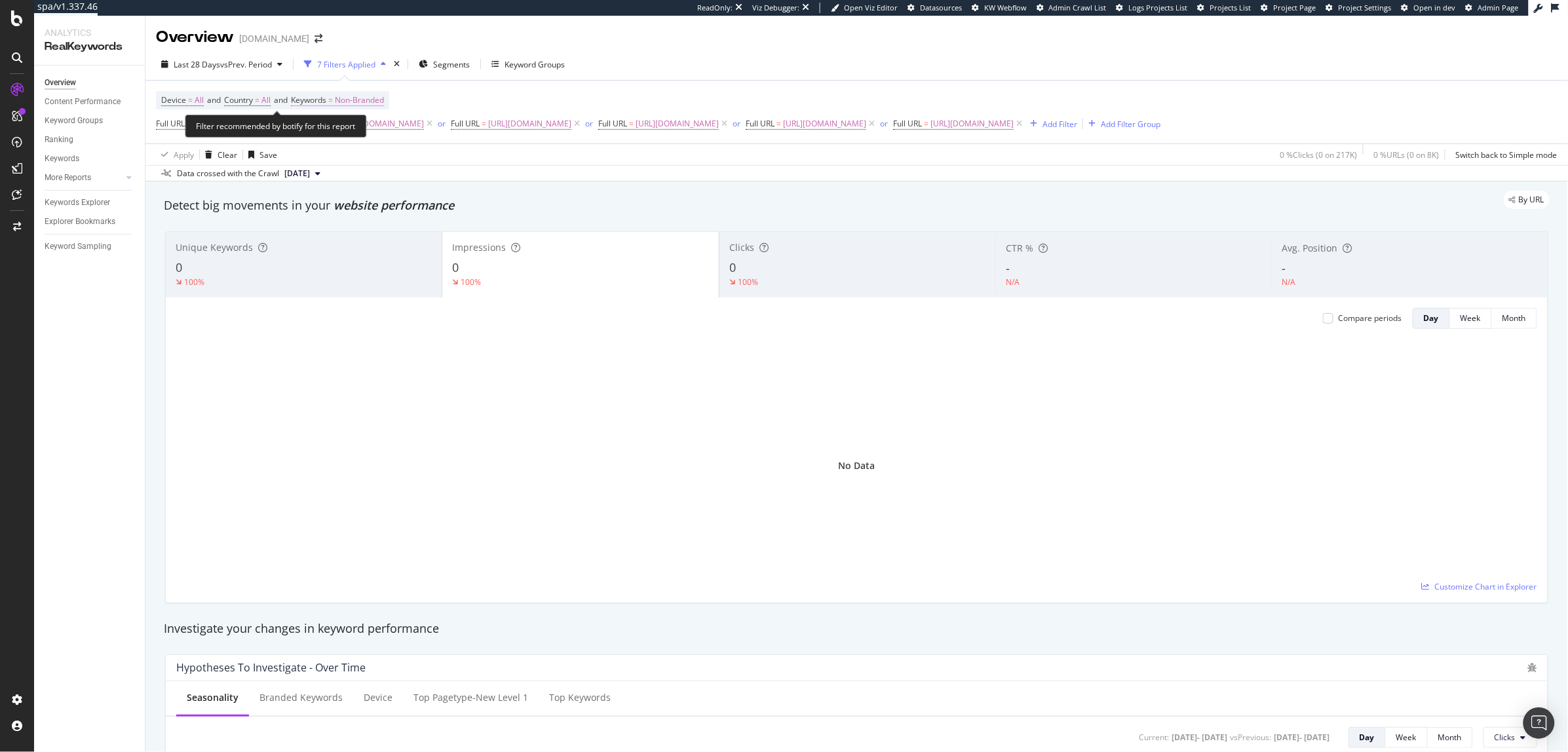
click at [372, 103] on span "Non-Branded" at bounding box center [359, 101] width 49 height 19
click at [591, 96] on div "Device = All and Country = All and Keywords = Non-Branded Full URL = https://ww…" at bounding box center [658, 112] width 1004 height 42
click at [244, 63] on span "vs Prev. Period" at bounding box center [246, 64] width 52 height 11
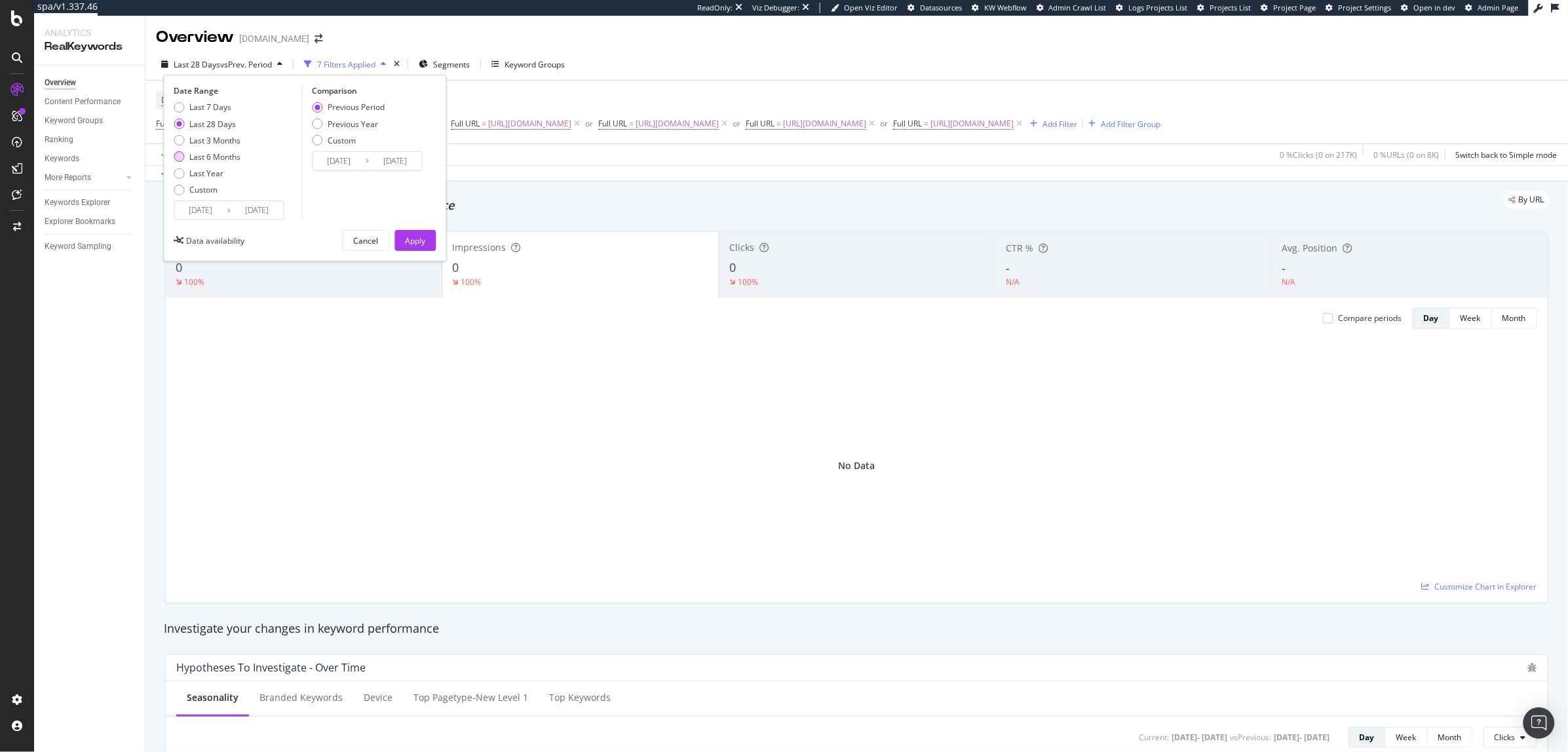
click at [239, 157] on div "Last 6 Months" at bounding box center [215, 157] width 51 height 11
type input "2025/03/25"
type input "2024/09/21"
type input "2025/03/24"
click at [420, 239] on div "Apply" at bounding box center [416, 240] width 20 height 11
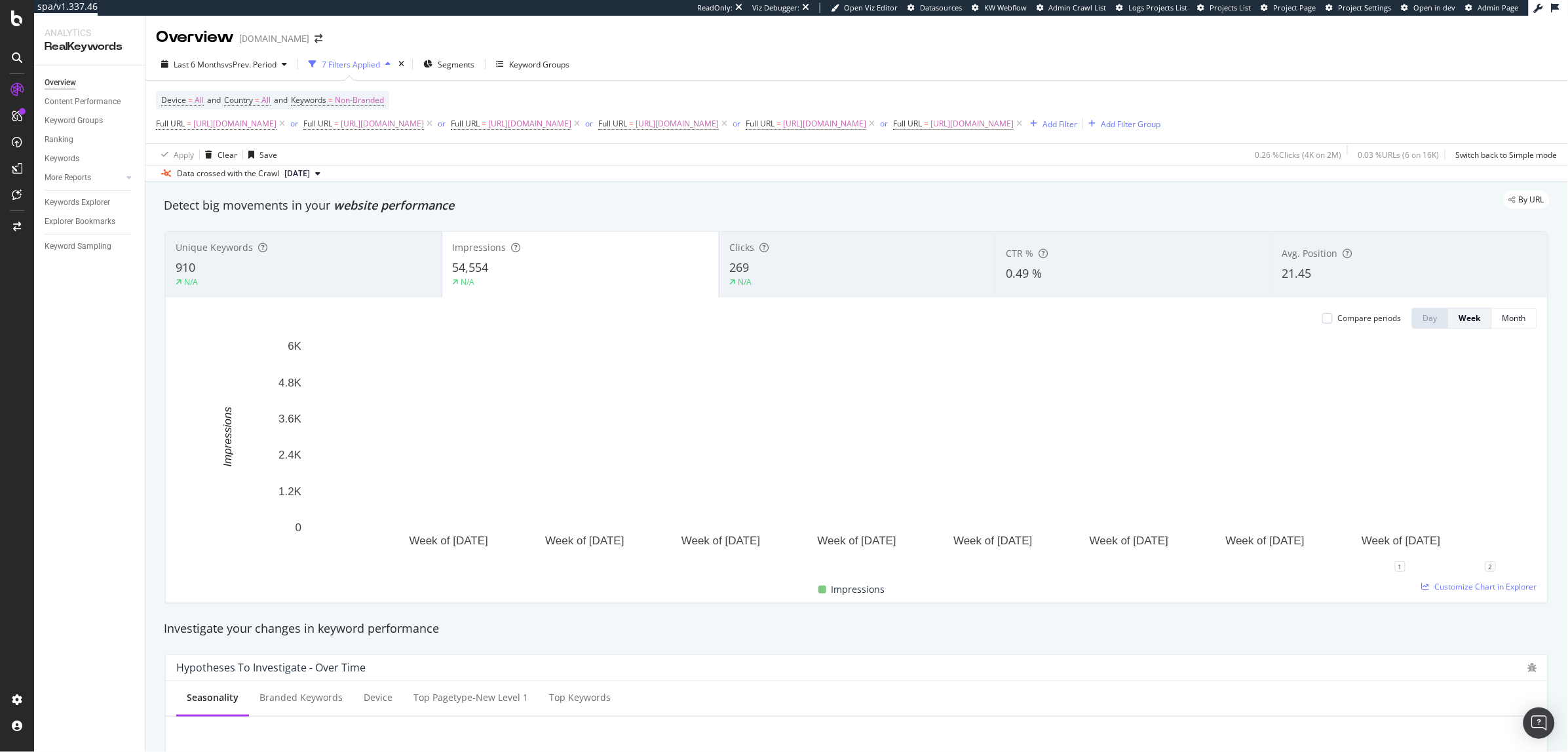
click at [811, 277] on div "269" at bounding box center [857, 267] width 256 height 17
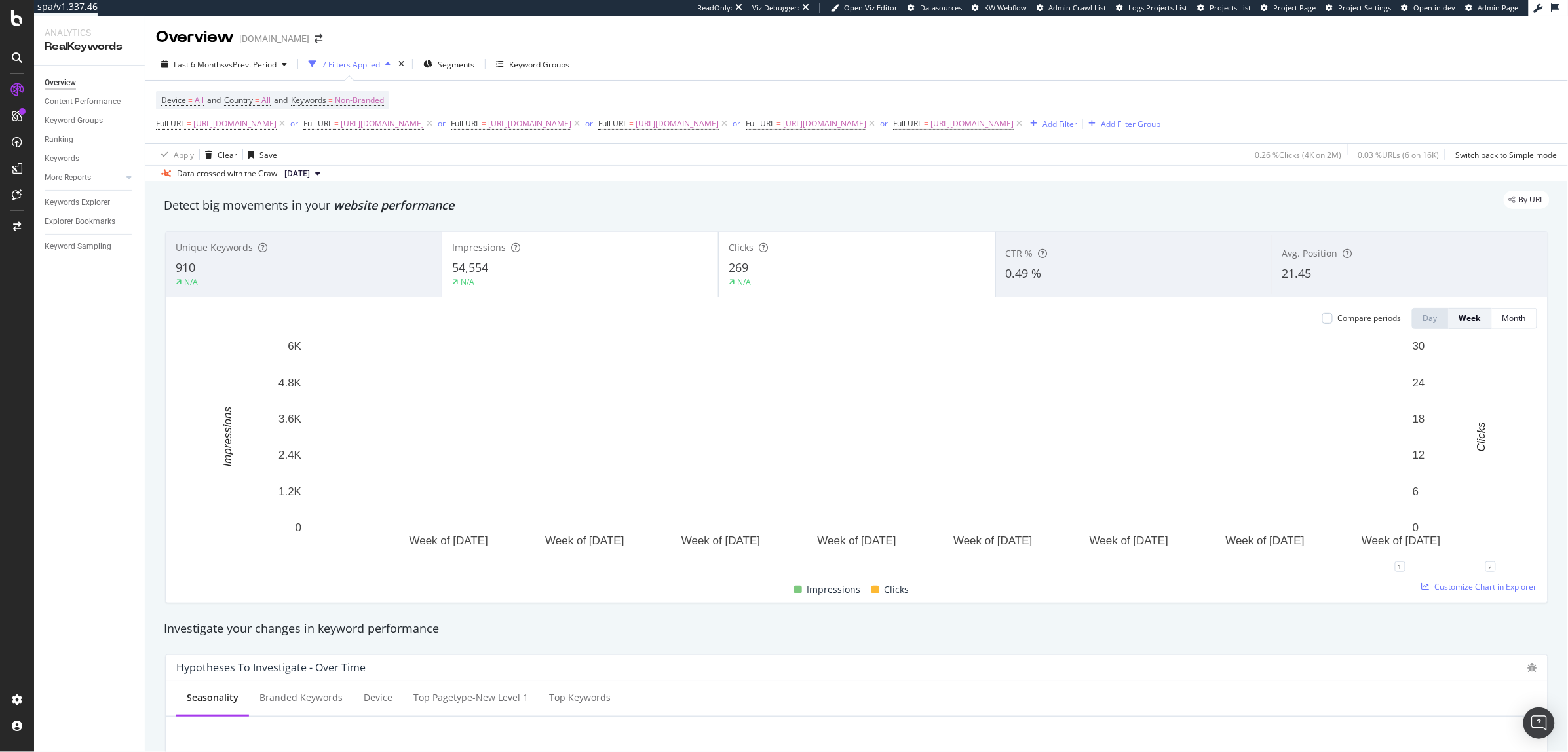
click at [593, 294] on div "Impressions 54,554 N/A" at bounding box center [580, 264] width 276 height 59
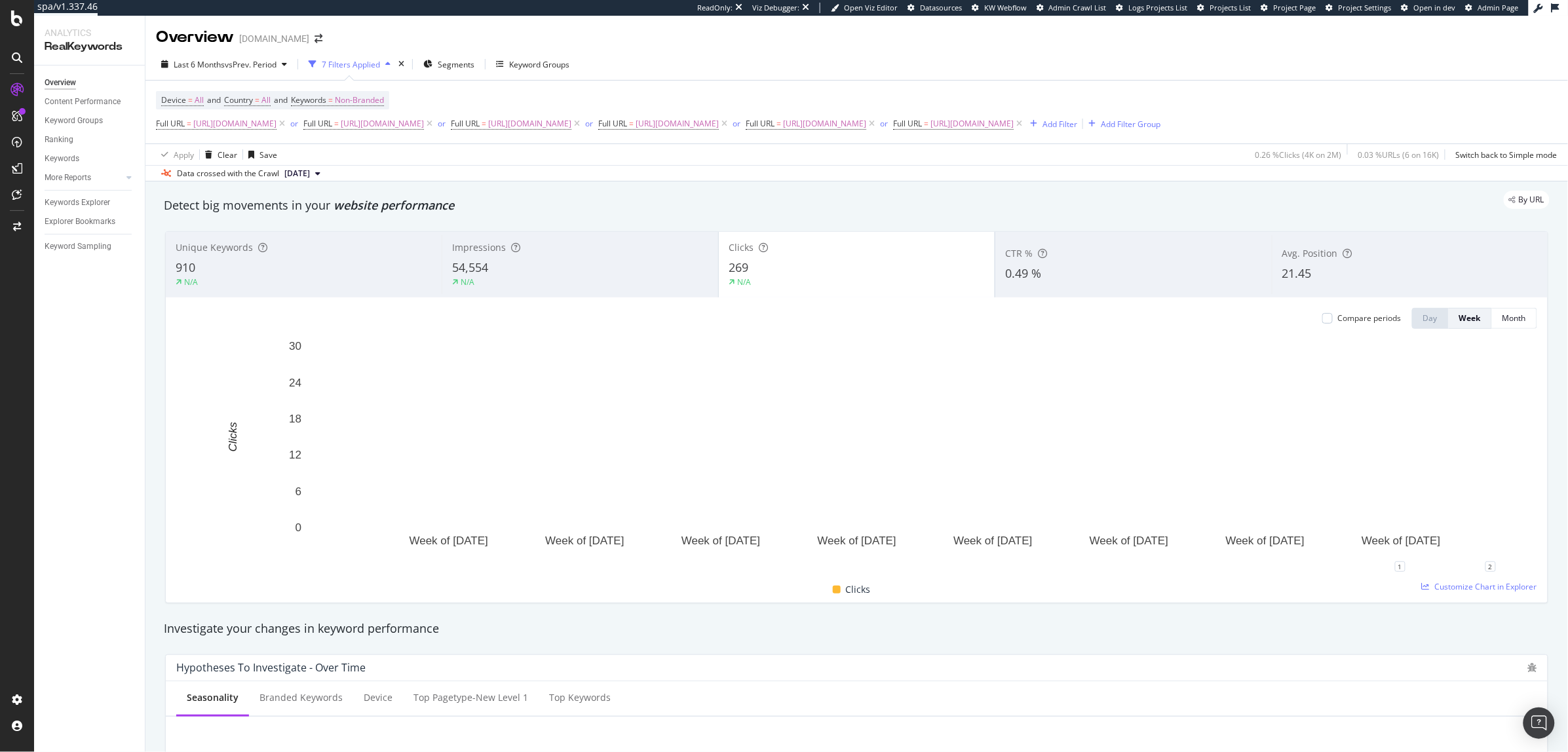
click at [542, 277] on div "54,554" at bounding box center [579, 267] width 255 height 17
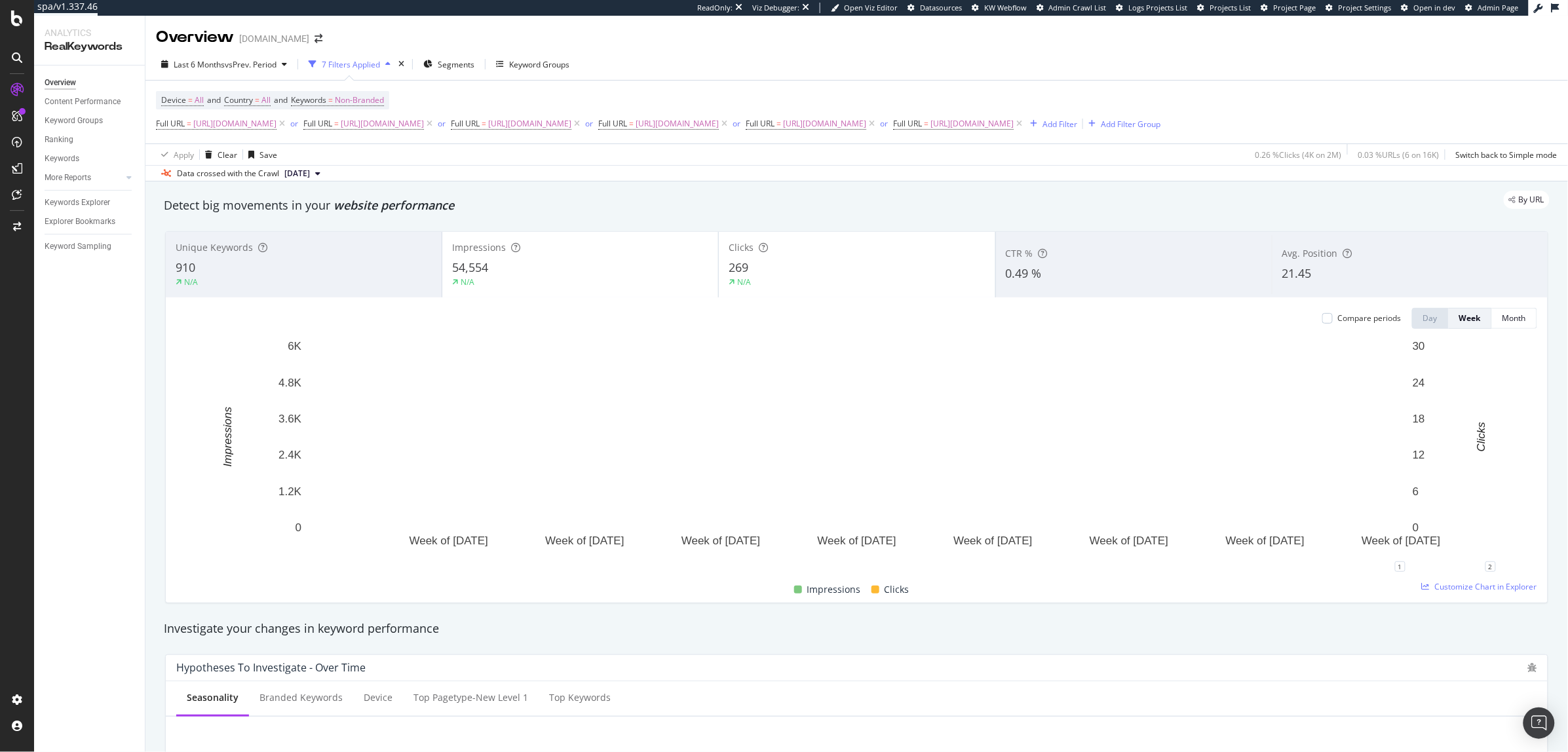
click at [825, 273] on div "Clicks 269 N/A" at bounding box center [856, 264] width 276 height 59
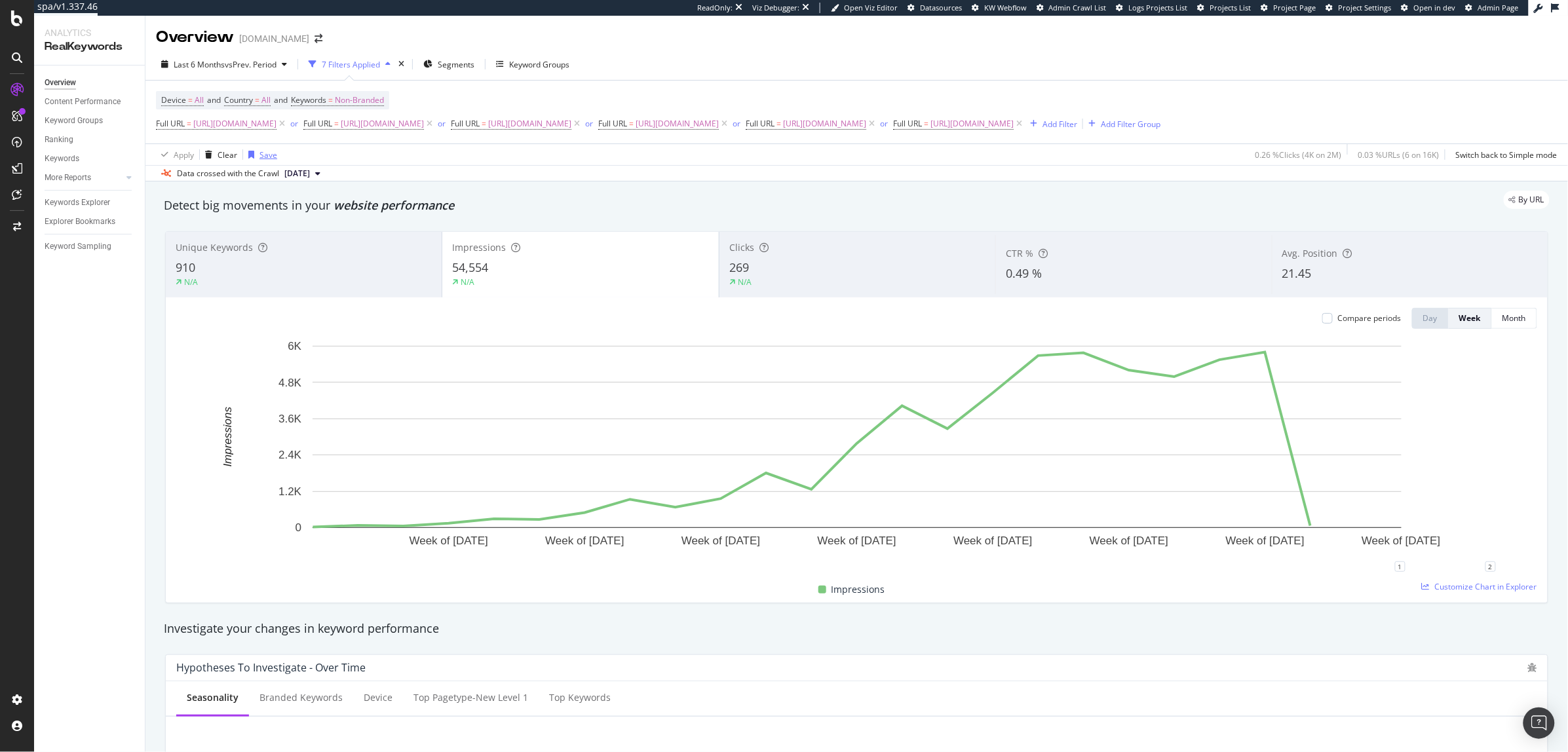
click at [261, 160] on div "Save" at bounding box center [267, 155] width 18 height 11
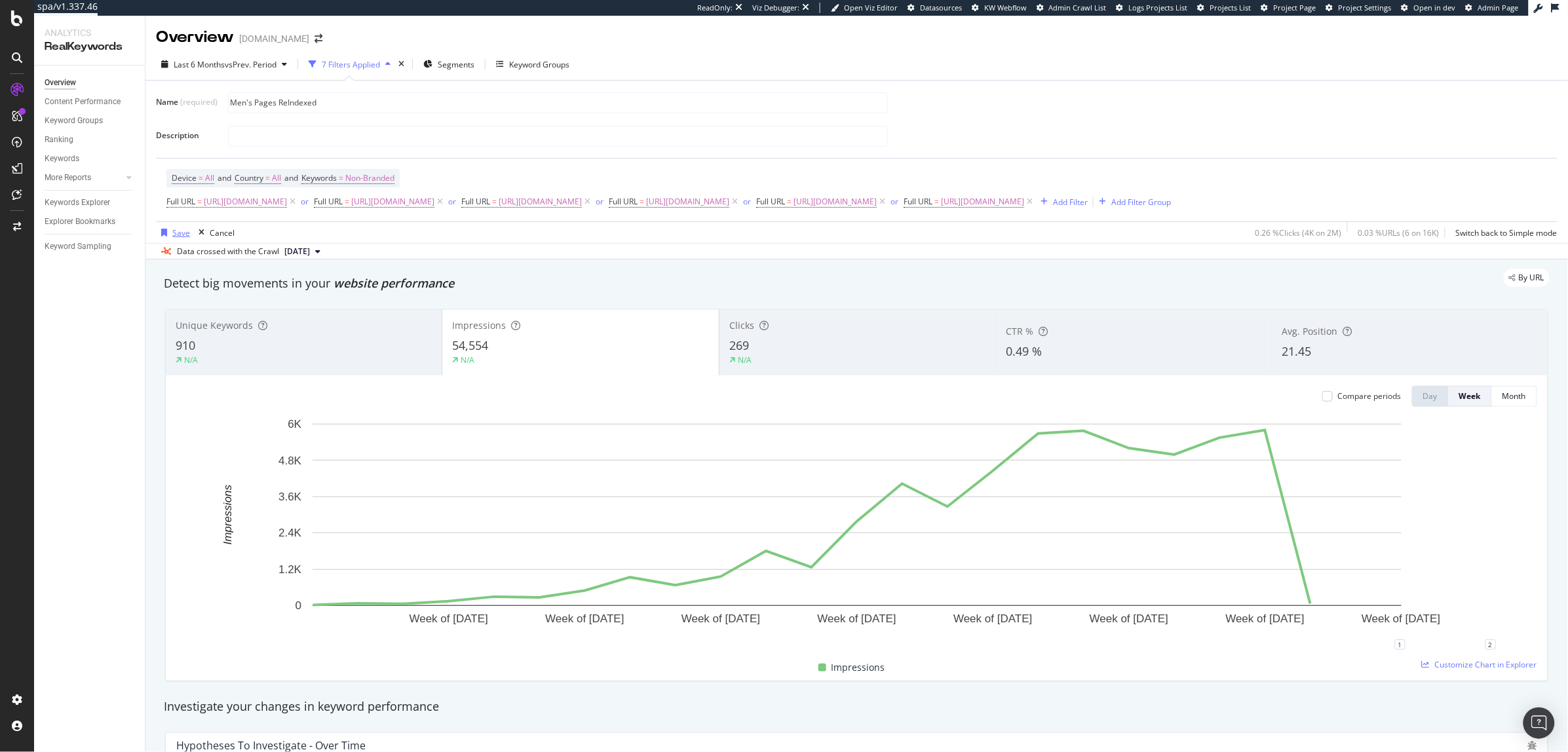
type input "Men's Pages ReIndexed"
click at [182, 239] on div "Save" at bounding box center [181, 233] width 18 height 11
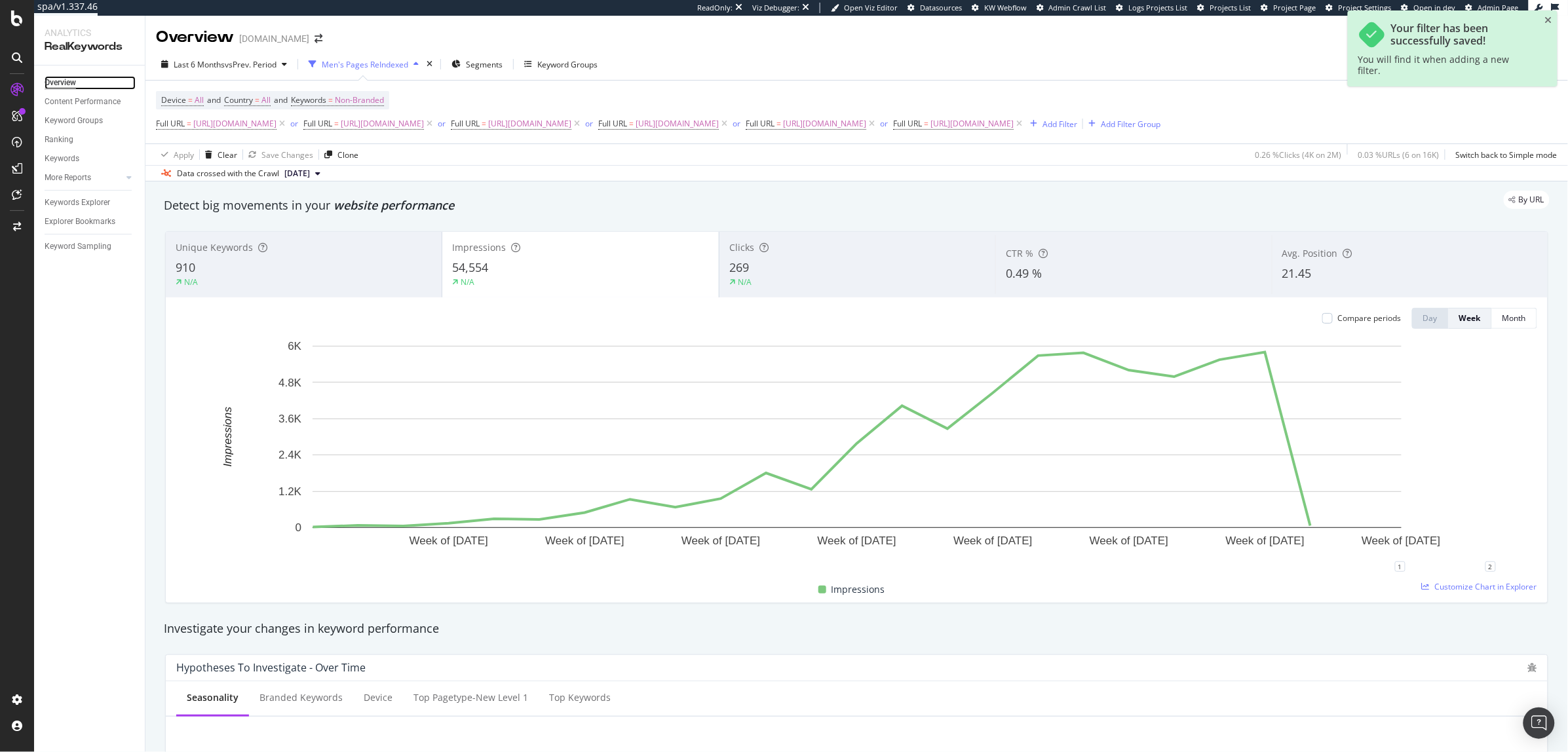
click at [61, 82] on div "Overview" at bounding box center [61, 83] width 32 height 14
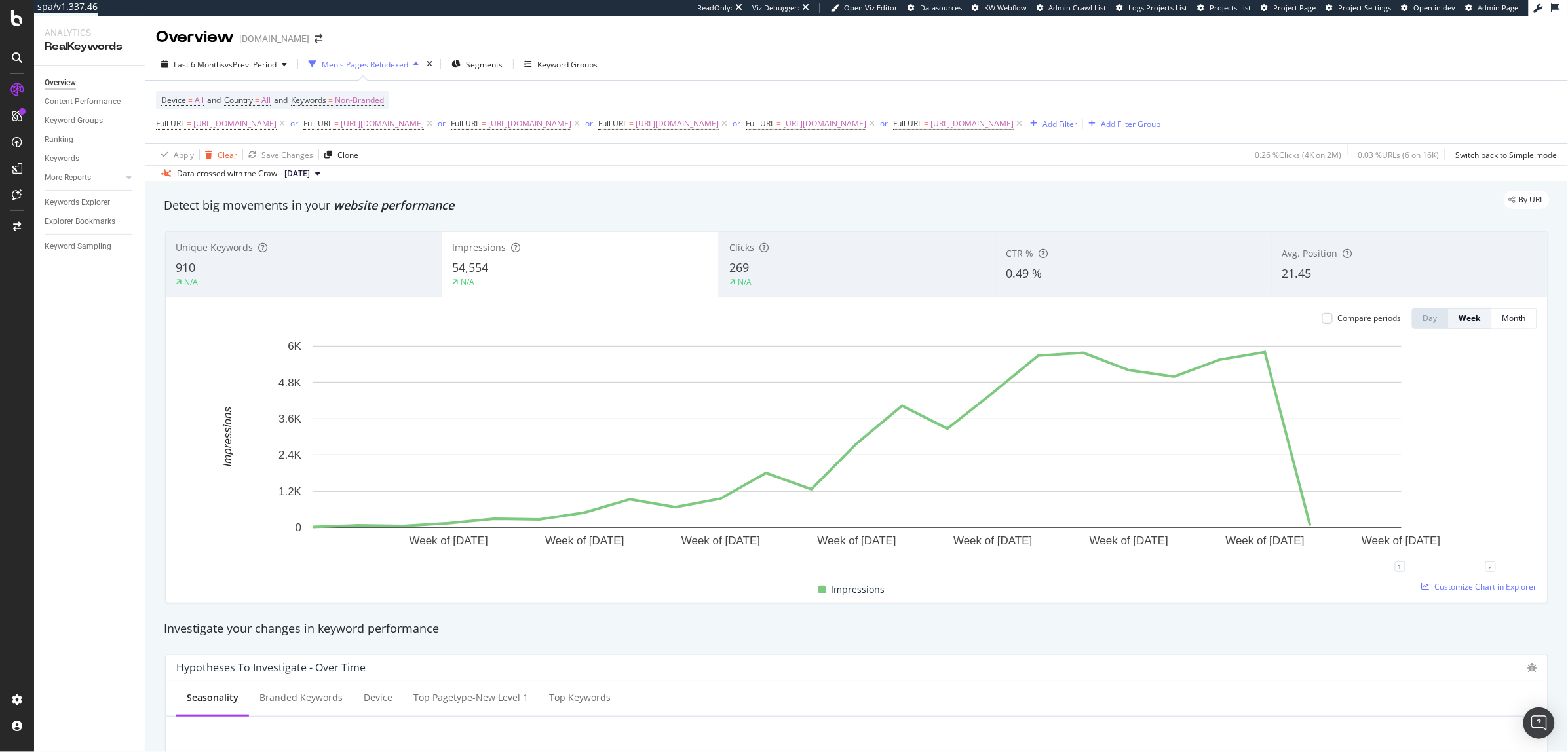
click at [228, 160] on div "Clear" at bounding box center [218, 154] width 37 height 20
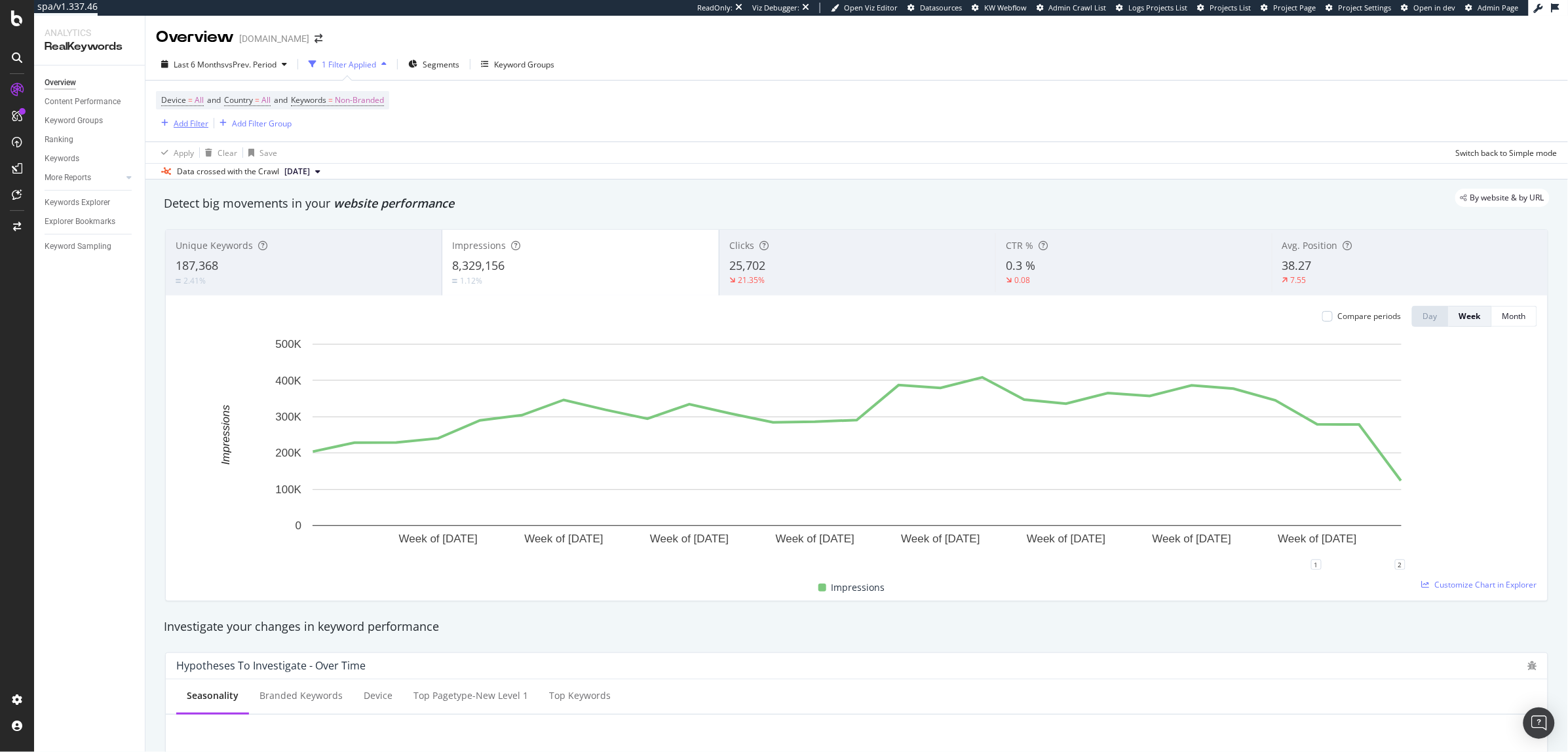
click at [186, 116] on div "Add Filter" at bounding box center [182, 122] width 52 height 14
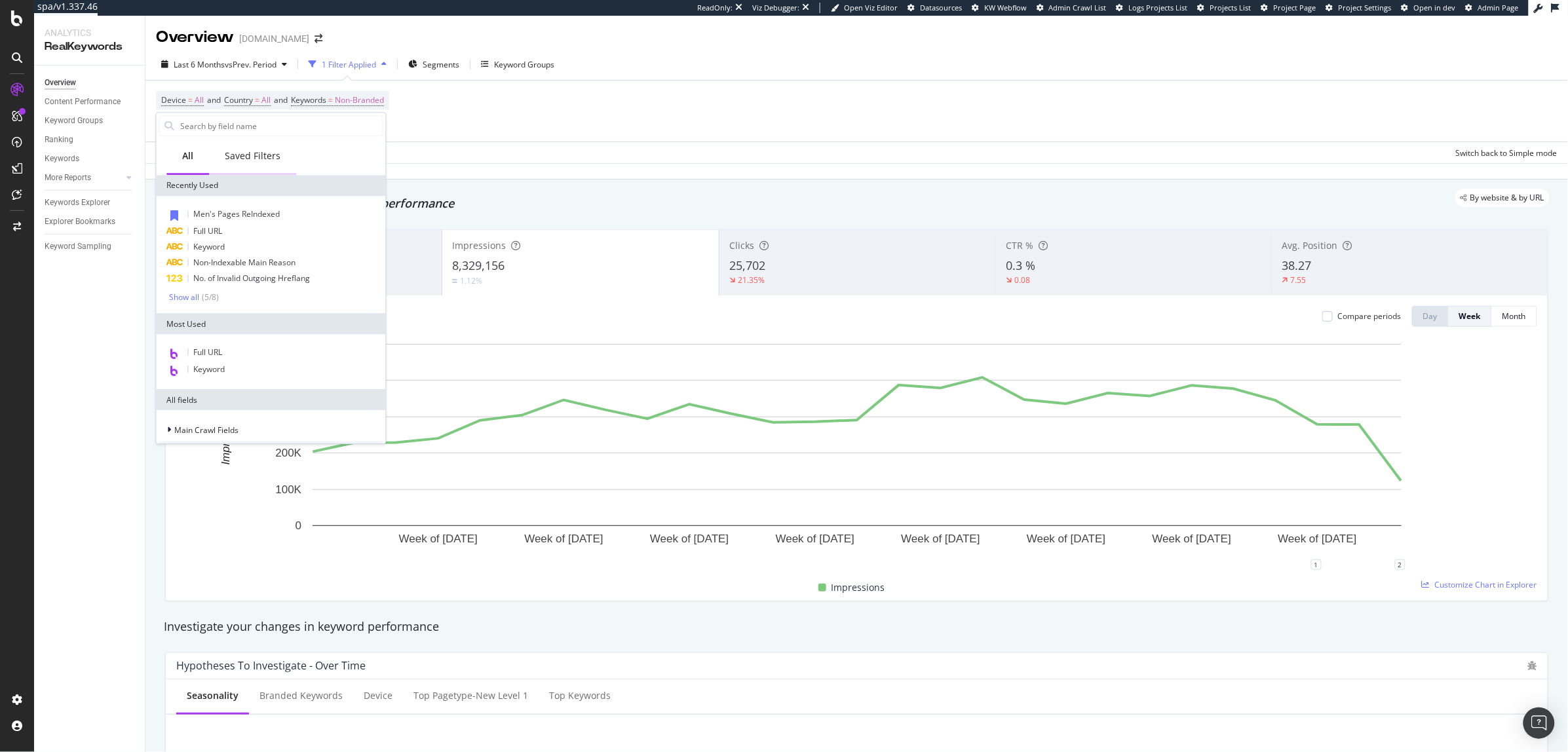
click at [255, 161] on div "Saved Filters" at bounding box center [253, 156] width 56 height 13
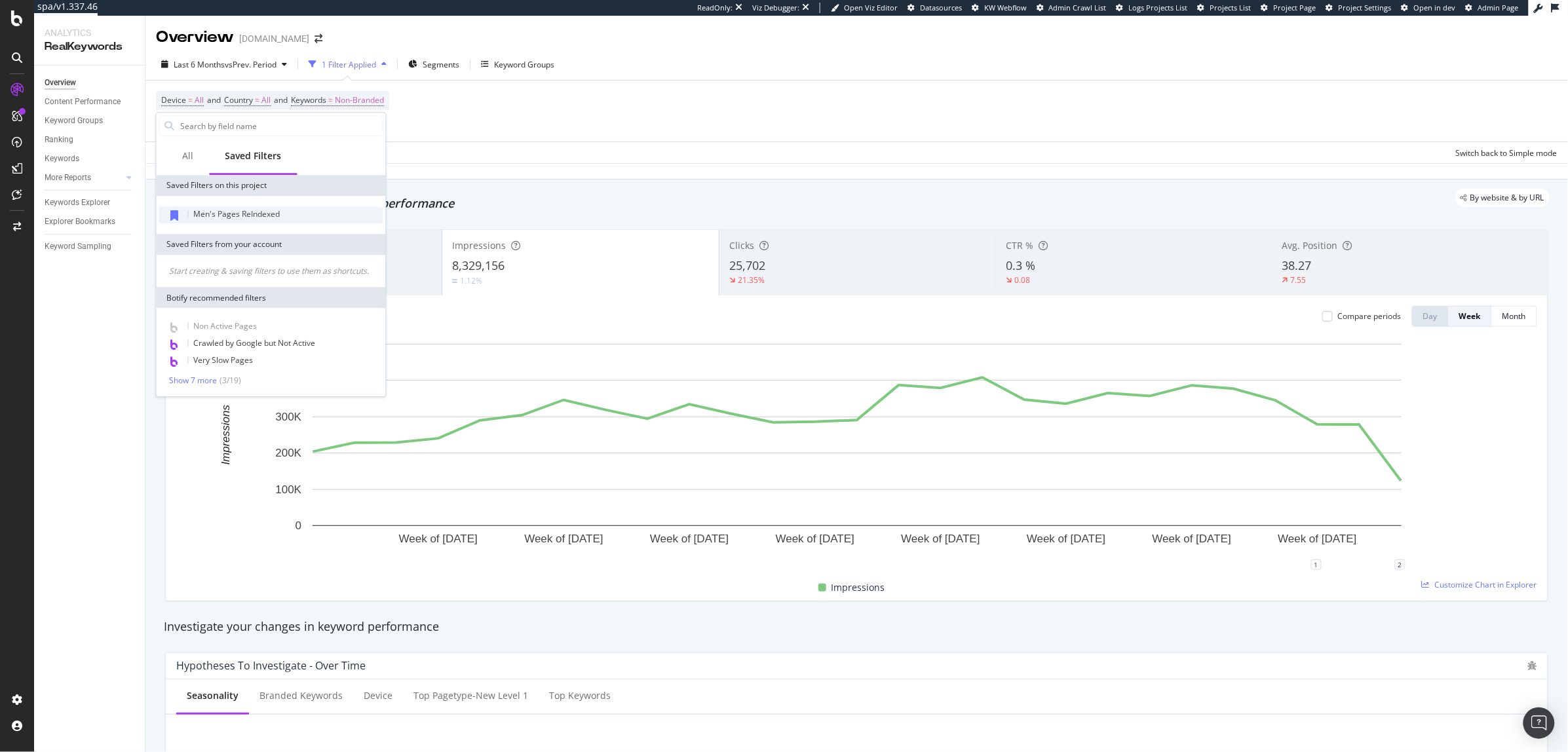
click at [209, 207] on div "Men's Pages ReIndexed" at bounding box center [271, 215] width 224 height 17
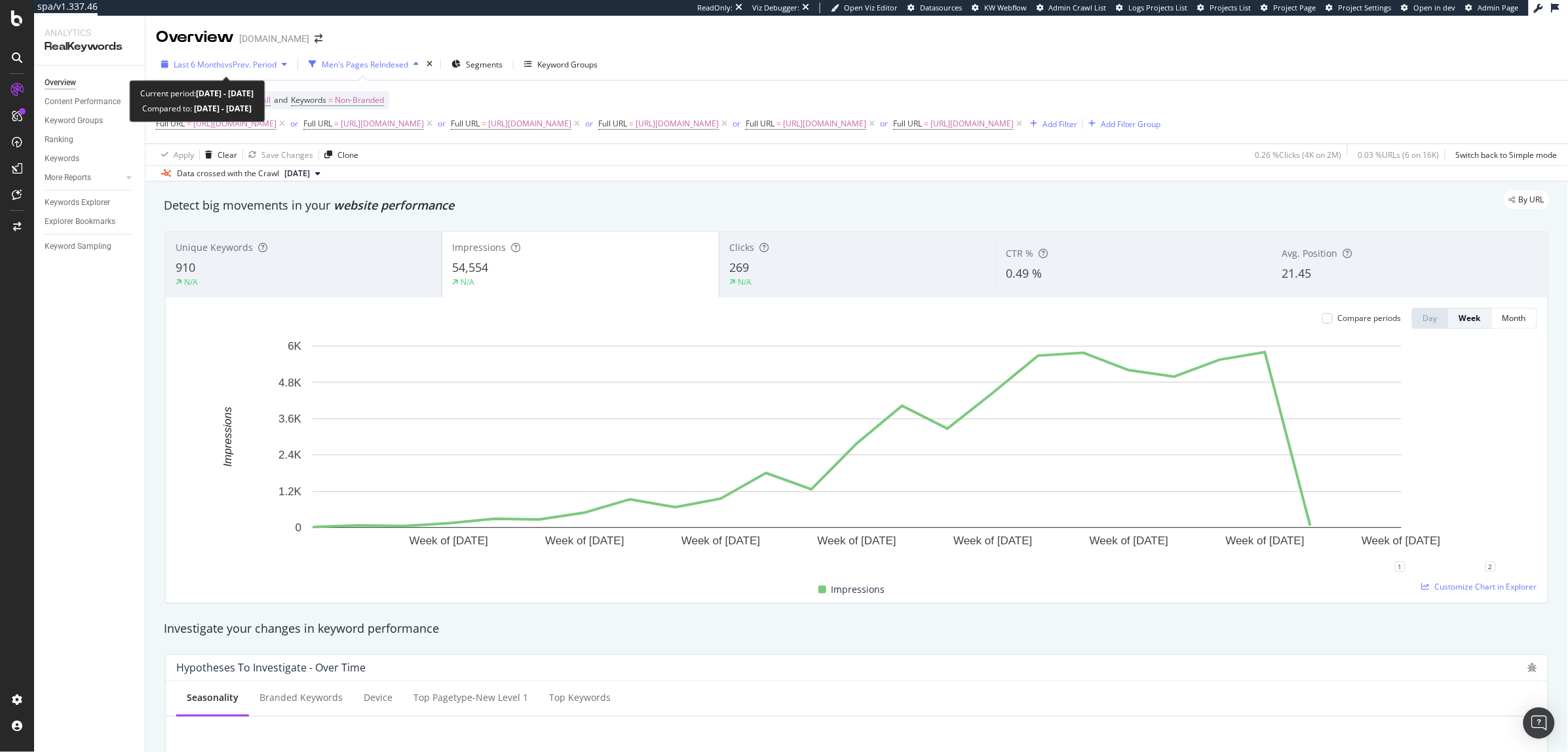
click at [205, 60] on span "Last 6 Months" at bounding box center [198, 64] width 51 height 11
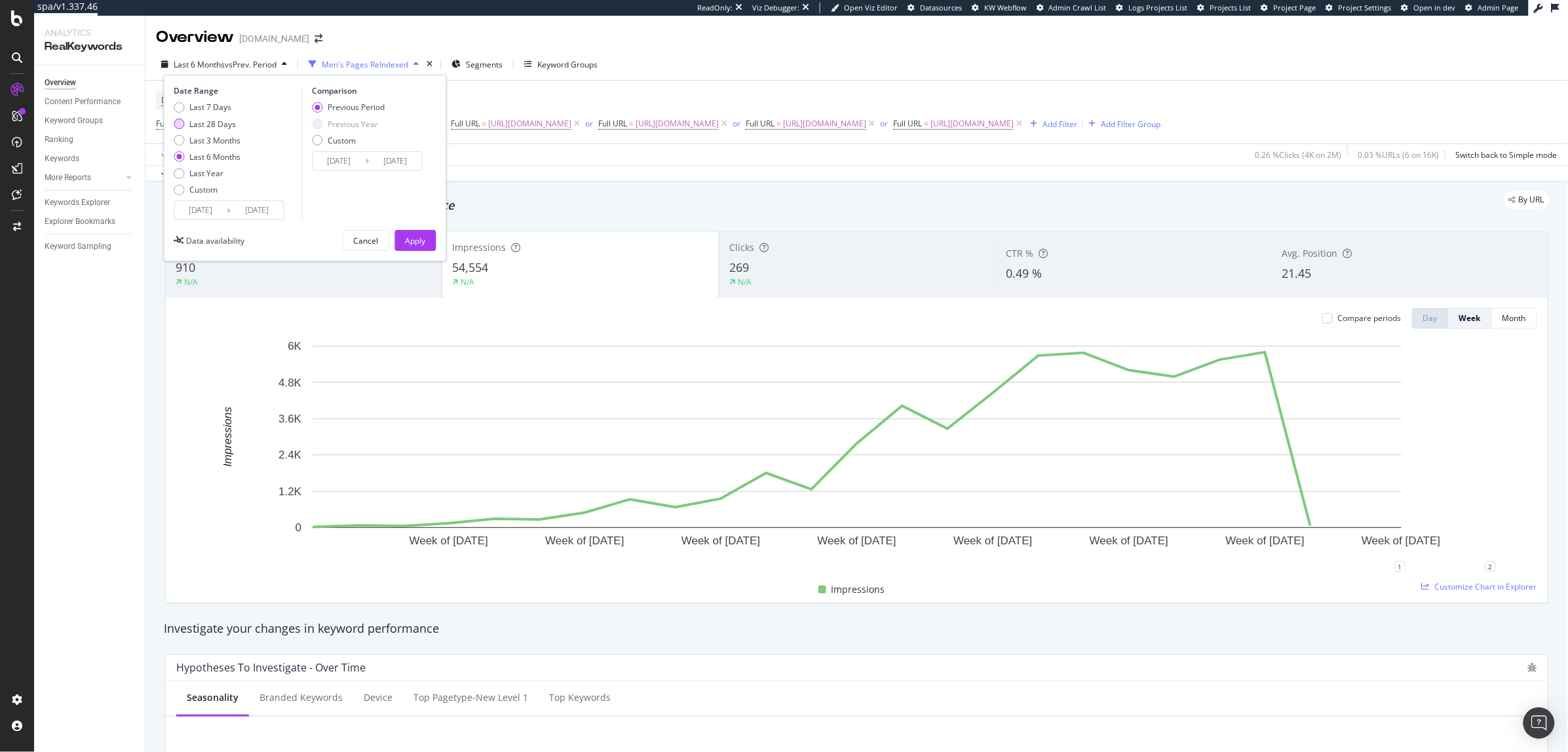
click at [220, 123] on div "Last 28 Days" at bounding box center [213, 124] width 47 height 11
type input "2025/08/28"
type input "2025/07/31"
type input "2025/08/27"
click at [421, 230] on button "Apply" at bounding box center [416, 240] width 41 height 21
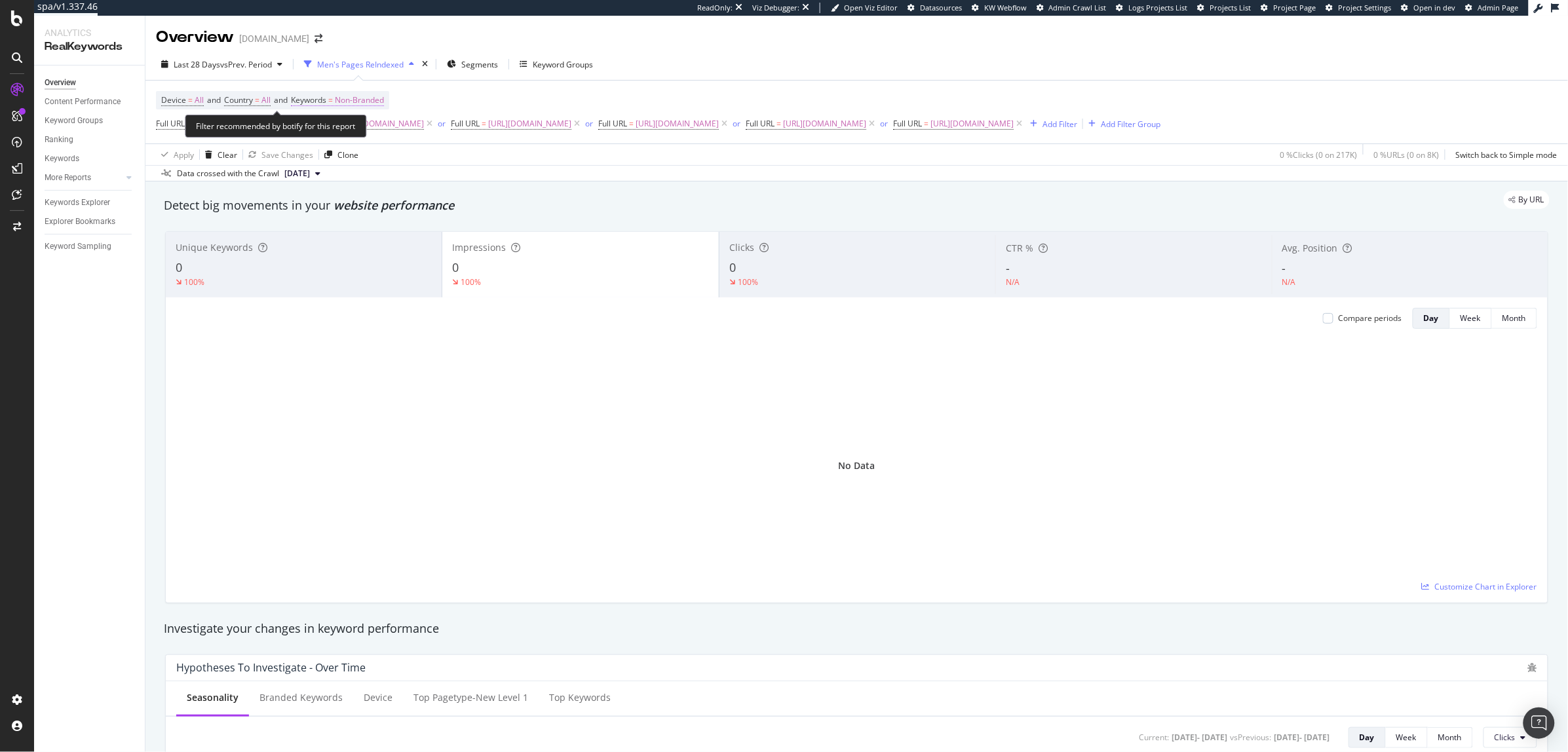
click at [370, 98] on span "Non-Branded" at bounding box center [359, 101] width 49 height 19
click at [364, 133] on div "button" at bounding box center [372, 130] width 16 height 7
click at [354, 236] on span "All" at bounding box center [388, 233] width 133 height 12
click at [452, 163] on div "Apply" at bounding box center [444, 158] width 20 height 11
click at [220, 160] on div "Clear" at bounding box center [226, 155] width 20 height 11
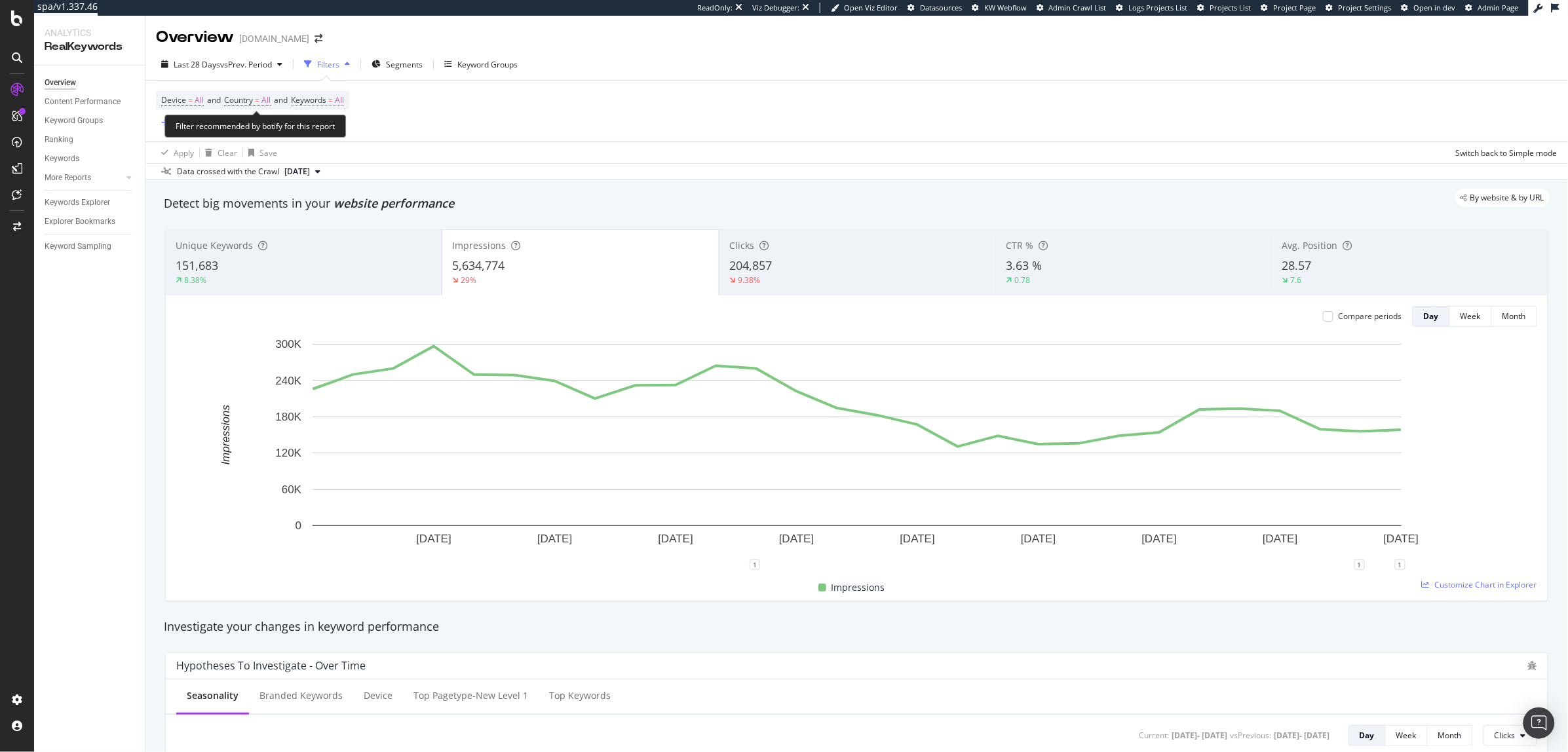
click at [344, 101] on span "All" at bounding box center [339, 101] width 9 height 19
click at [321, 131] on span "All" at bounding box center [317, 130] width 14 height 11
click at [393, 214] on span "Non-Branded & Anonymized queries" at bounding box center [388, 214] width 133 height 12
click at [443, 162] on div "Apply" at bounding box center [445, 158] width 38 height 12
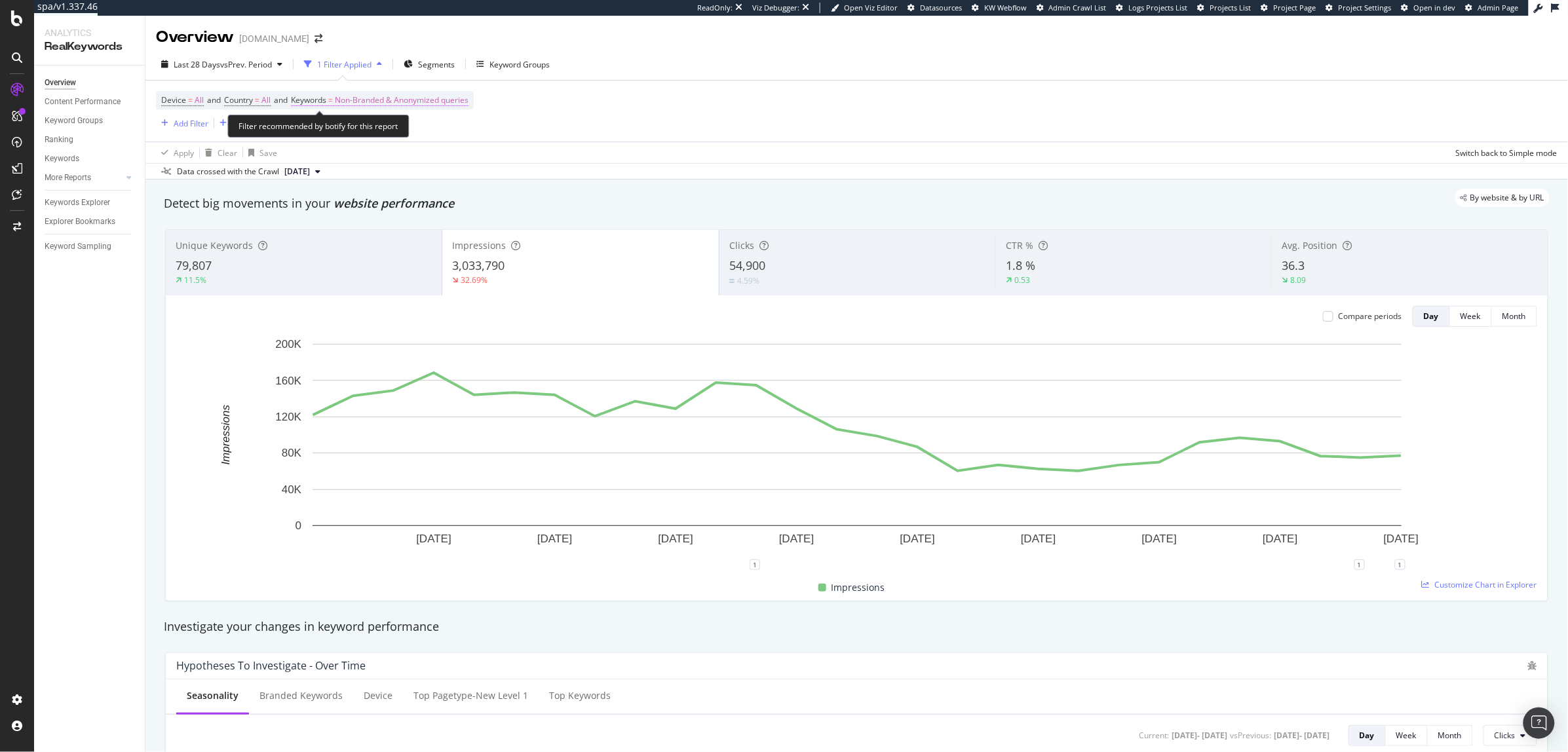
click at [368, 103] on span "Non-Branded & Anonymized queries" at bounding box center [401, 101] width 133 height 19
click at [389, 124] on div "Non-Branded & Anonymized queries" at bounding box center [388, 130] width 155 height 20
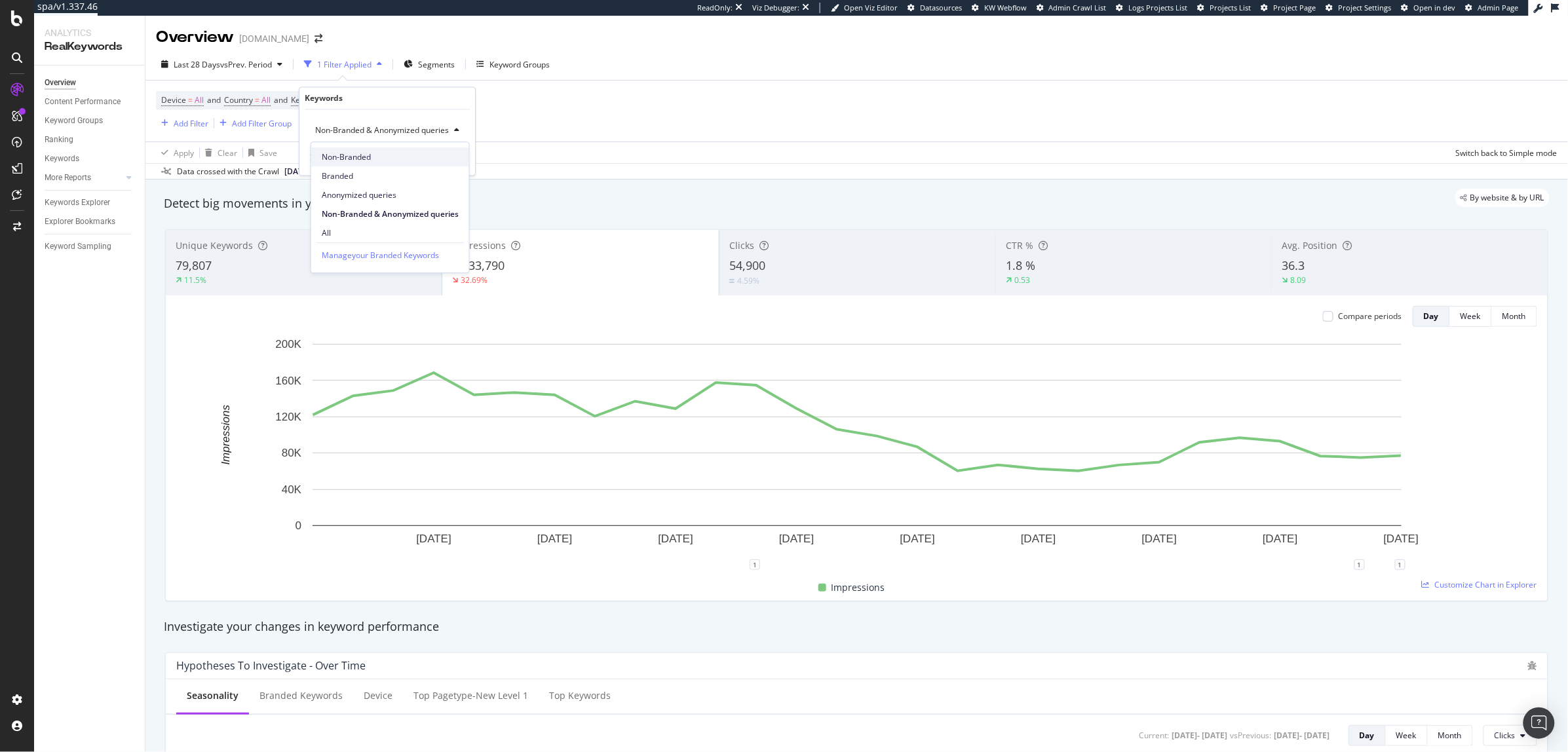
click at [381, 157] on span "Non-Branded" at bounding box center [389, 157] width 137 height 12
click at [452, 168] on div "Non-Branded Cancel Add filter Apply" at bounding box center [381, 143] width 165 height 65
click at [436, 161] on div "Apply" at bounding box center [444, 158] width 20 height 11
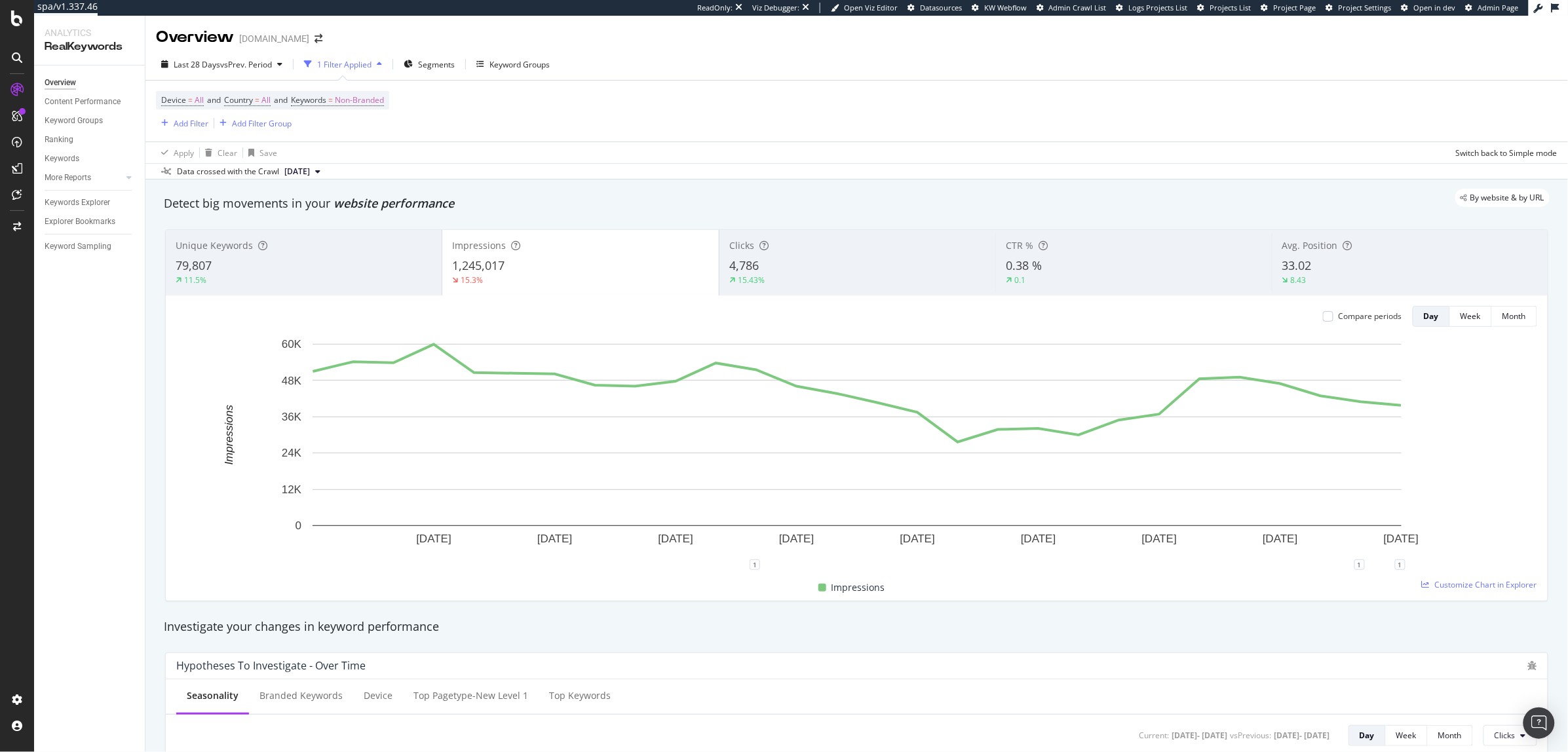
click at [788, 204] on div "By website & by URL" at bounding box center [850, 198] width 1398 height 19
click at [815, 277] on div "15.43%" at bounding box center [857, 280] width 256 height 12
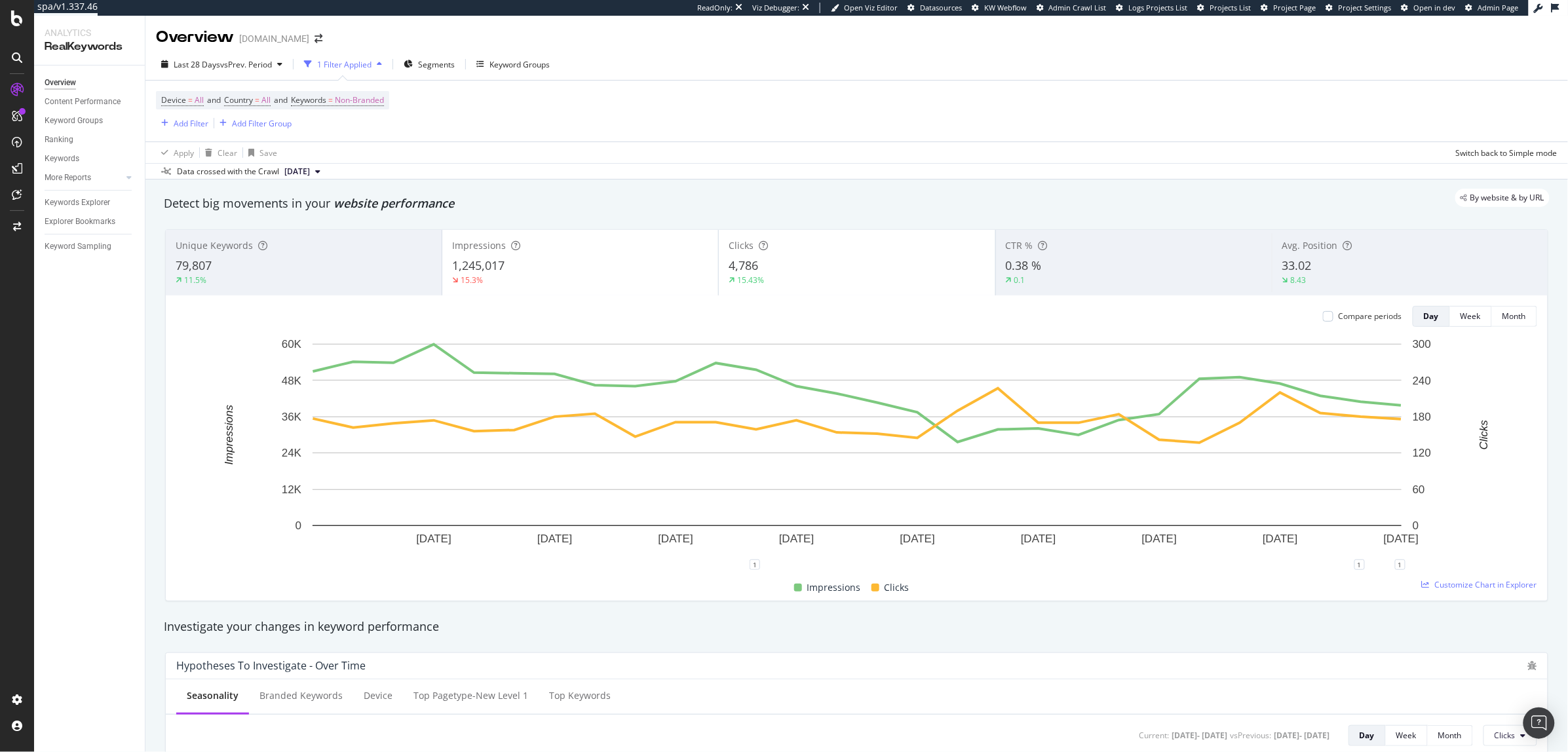
click at [602, 276] on div "15.3%" at bounding box center [579, 280] width 256 height 12
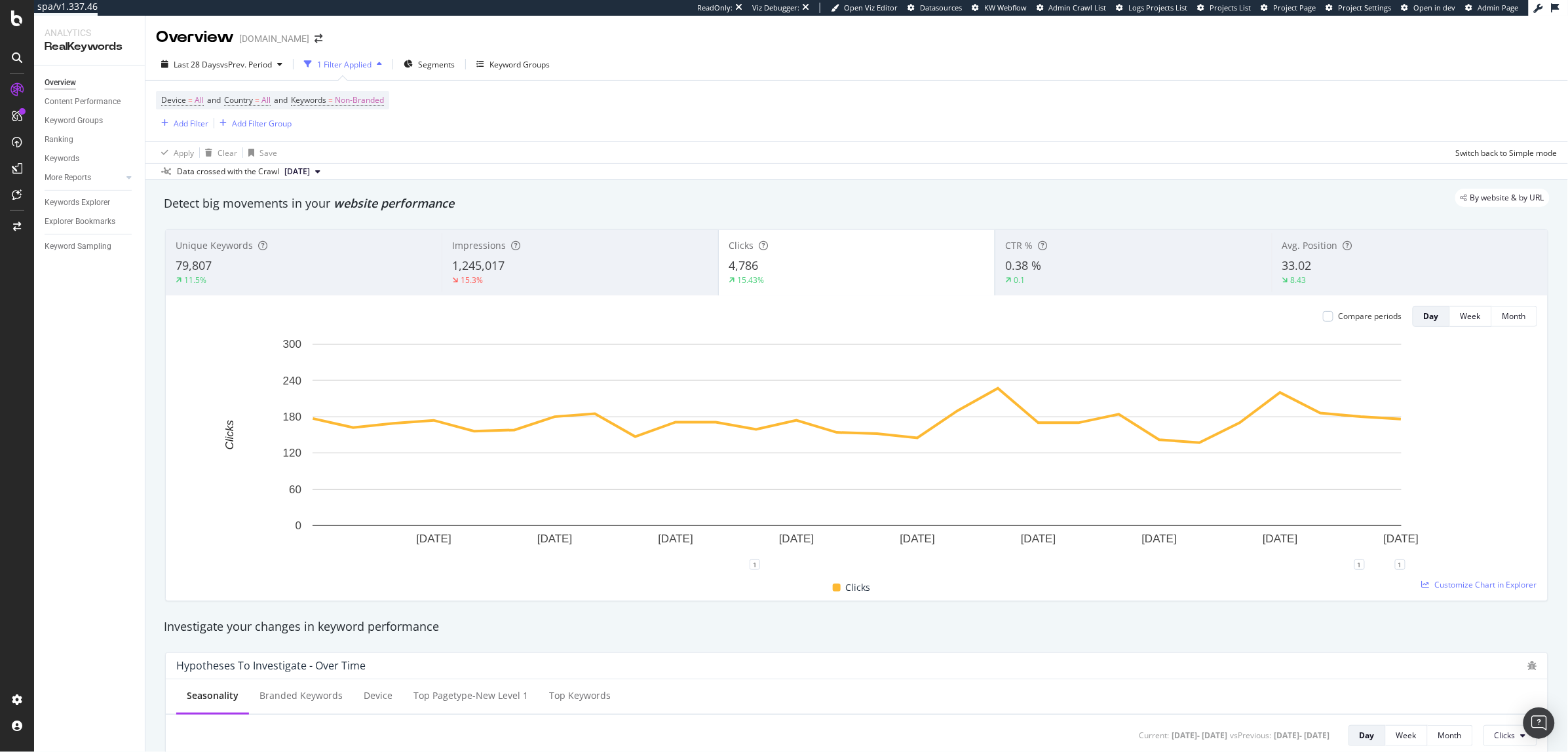
click at [225, 75] on div "Last 28 Days vs Prev. Period 1 Filter Applied Segments Keyword Groups" at bounding box center [856, 67] width 1423 height 26
click at [229, 67] on span "vs Prev. Period" at bounding box center [246, 64] width 52 height 11
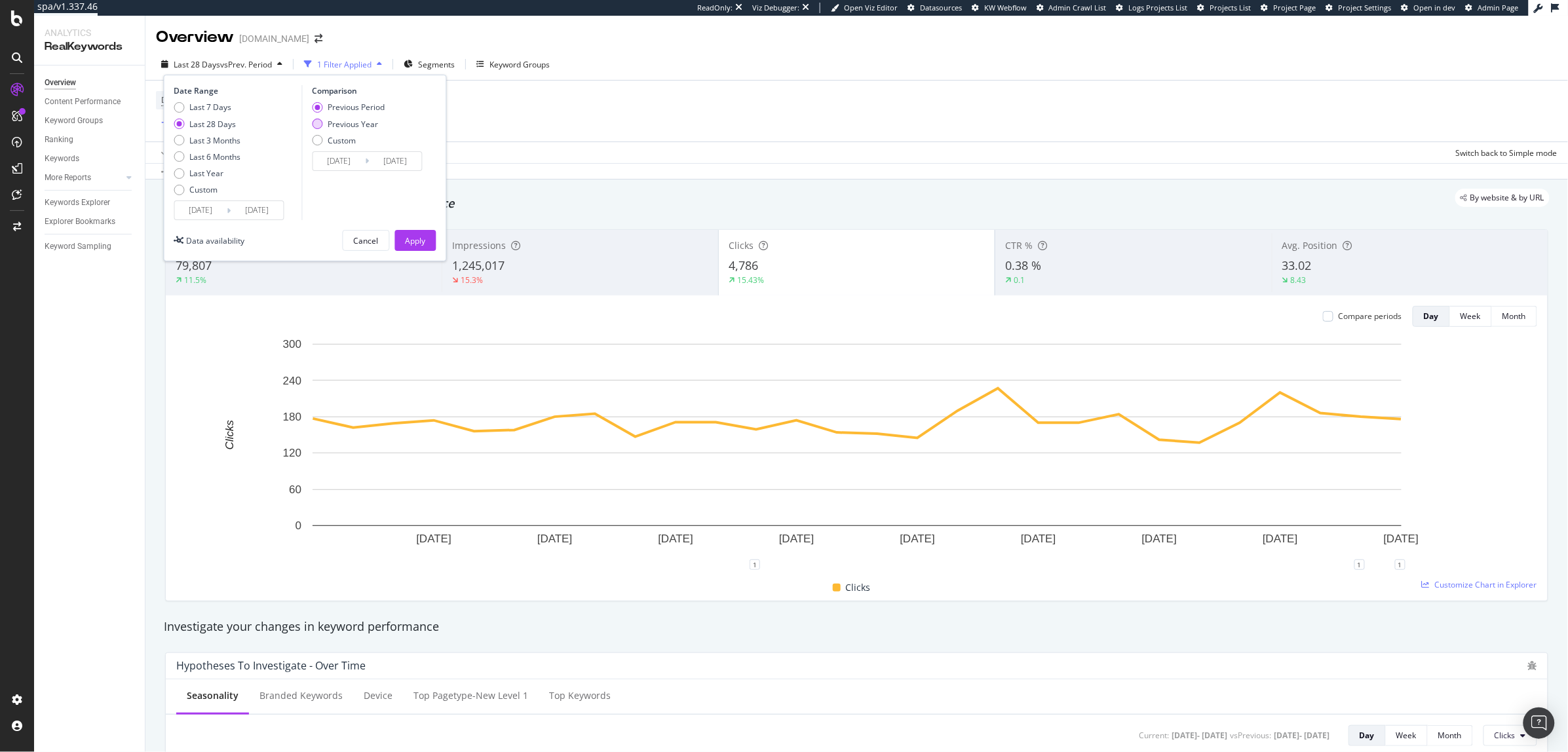
click at [367, 120] on div "Previous Year" at bounding box center [353, 124] width 50 height 11
type input "2024/08/29"
type input "2024/09/25"
click at [423, 220] on div "Date Range Last 7 Days Last 28 Days Last 3 Months Last 6 Months Last Year Custo…" at bounding box center [306, 168] width 283 height 186
click at [420, 238] on div "Apply" at bounding box center [416, 240] width 20 height 11
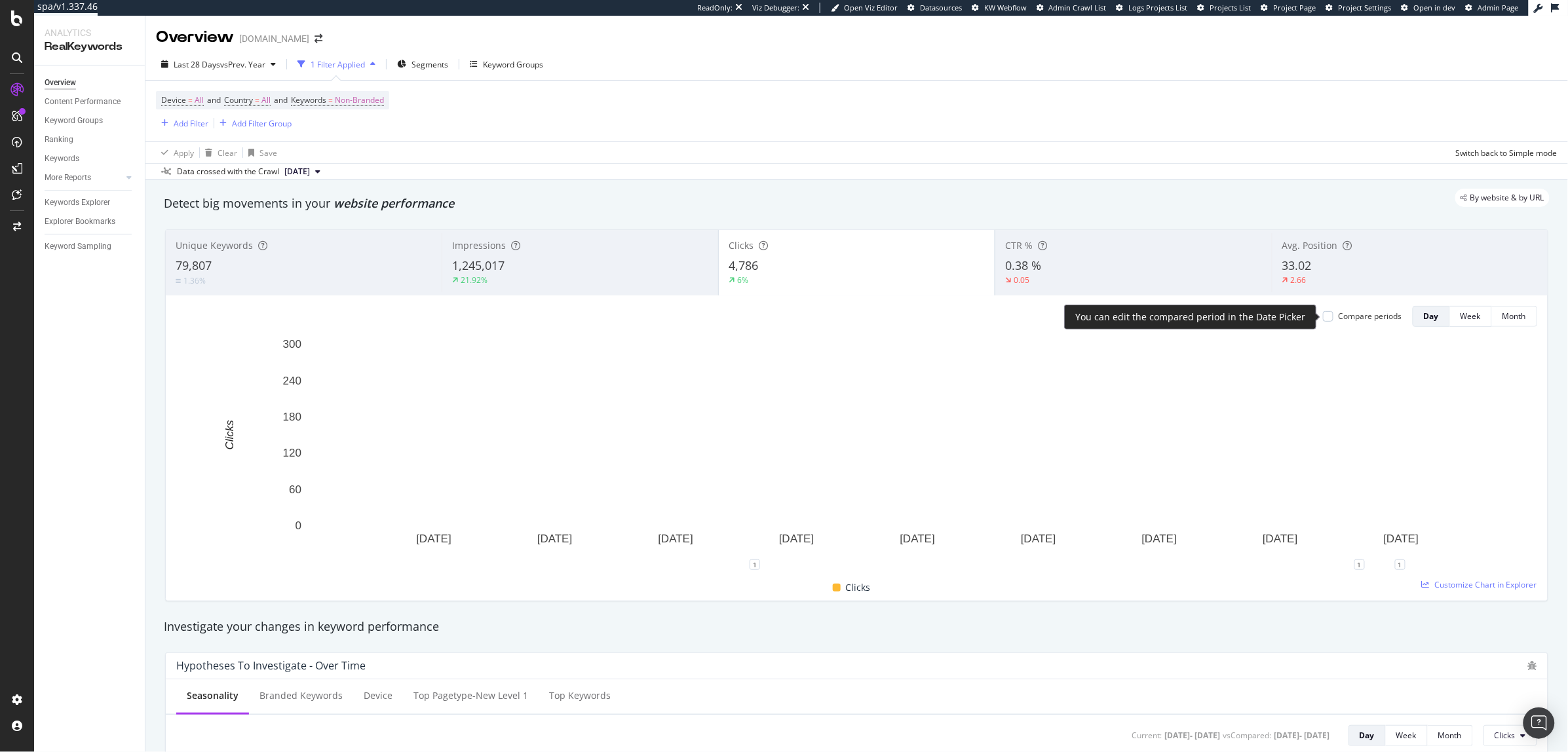
click at [1360, 315] on div "Compare periods" at bounding box center [1370, 316] width 63 height 11
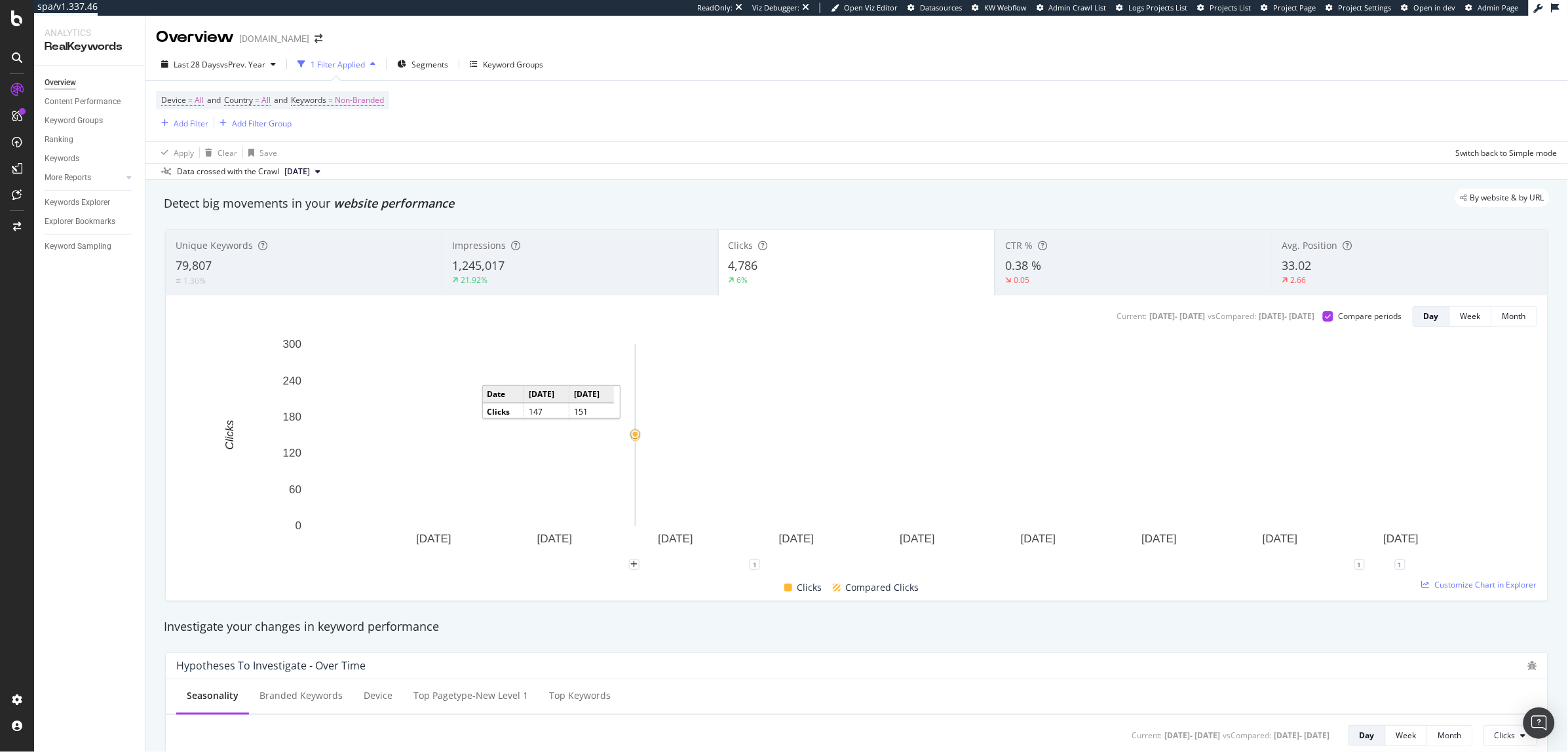
click at [586, 281] on div "21.92%" at bounding box center [579, 280] width 255 height 12
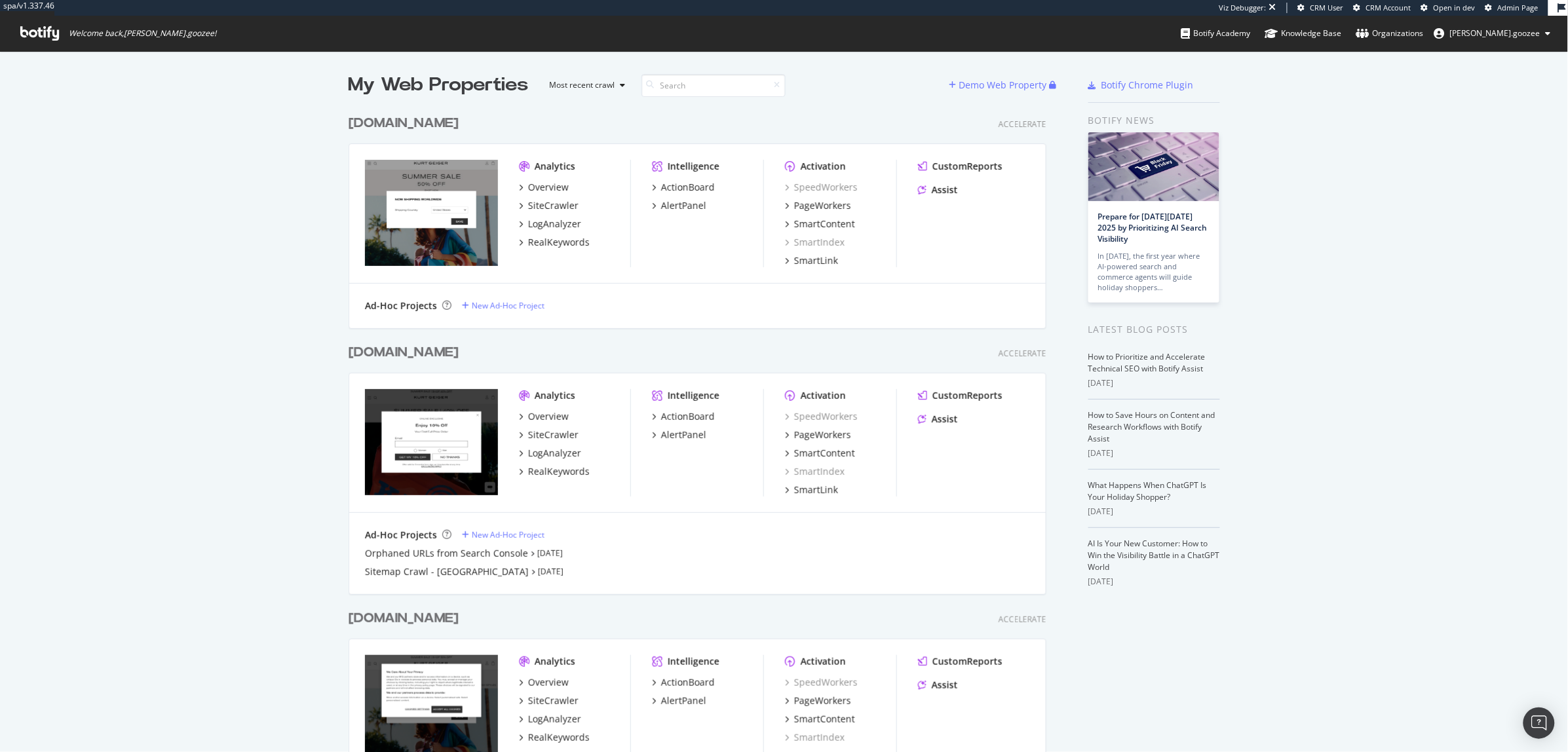
scroll to position [90, 0]
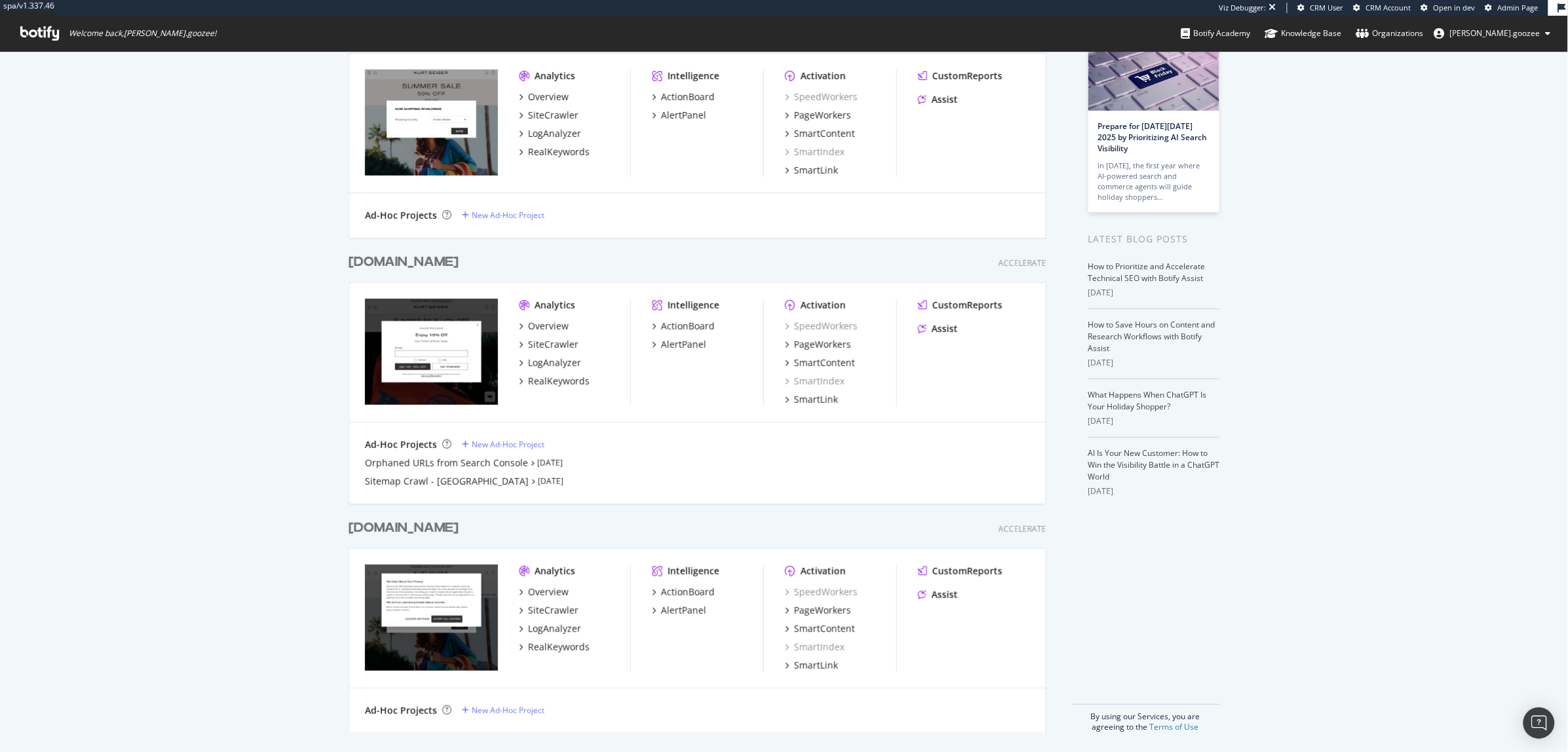
click at [505, 526] on div "www.kurtgeiger.com Accelerate" at bounding box center [697, 528] width 698 height 19
click at [501, 526] on div "www.kurtgeiger.com Accelerate" at bounding box center [697, 528] width 698 height 19
click at [464, 528] on div "[DOMAIN_NAME]" at bounding box center [406, 528] width 116 height 19
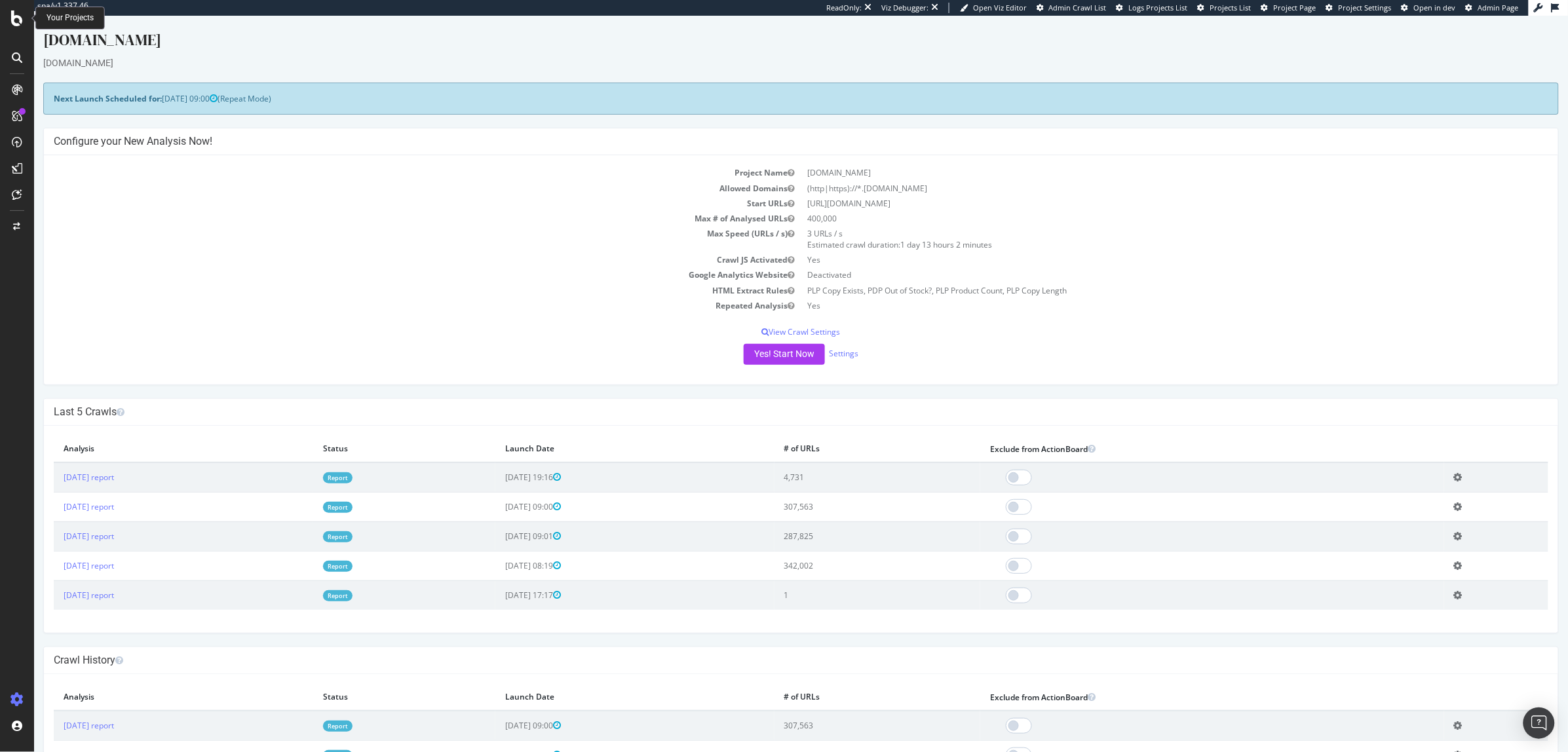
click at [17, 25] on icon at bounding box center [17, 18] width 12 height 16
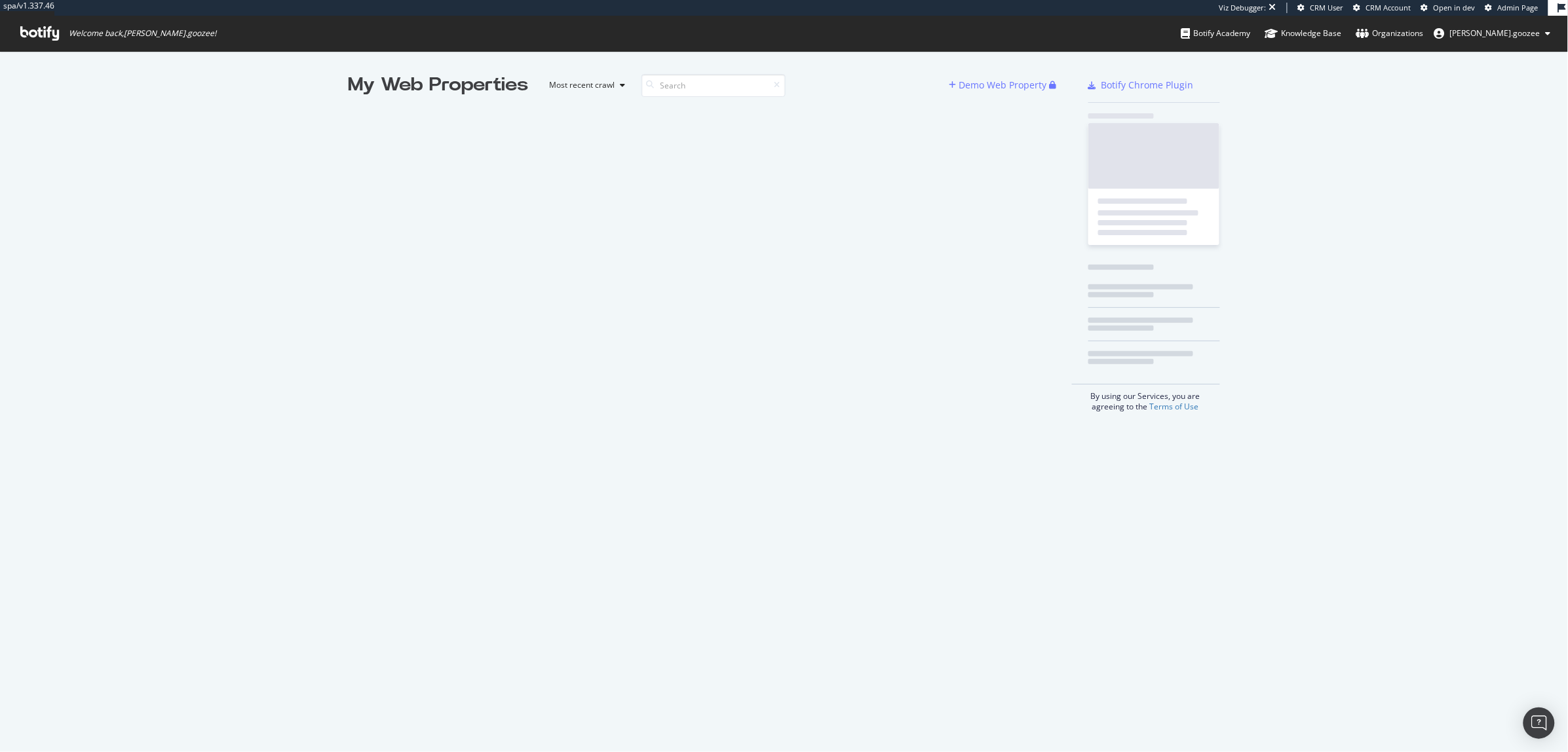
scroll to position [1, 1]
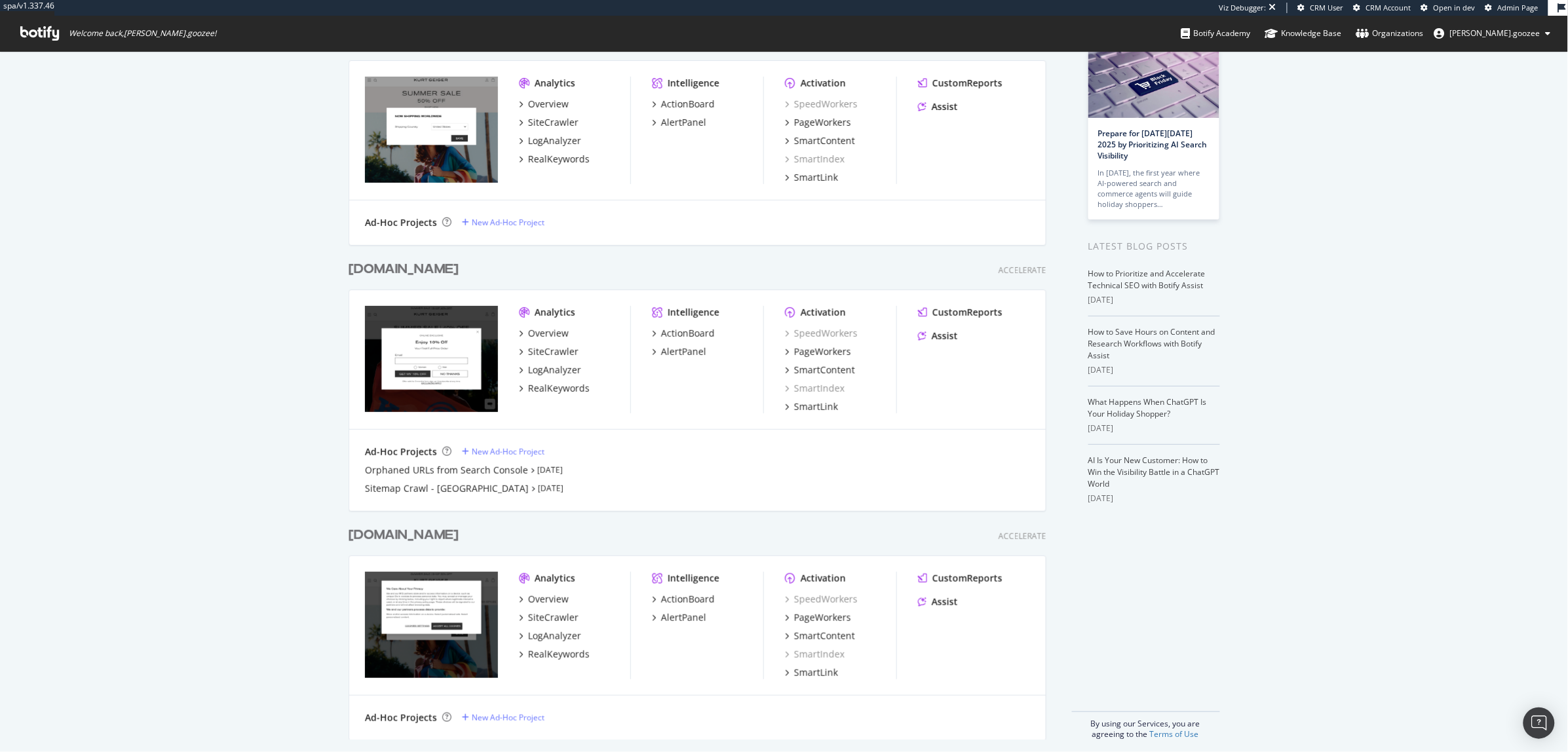
scroll to position [90, 0]
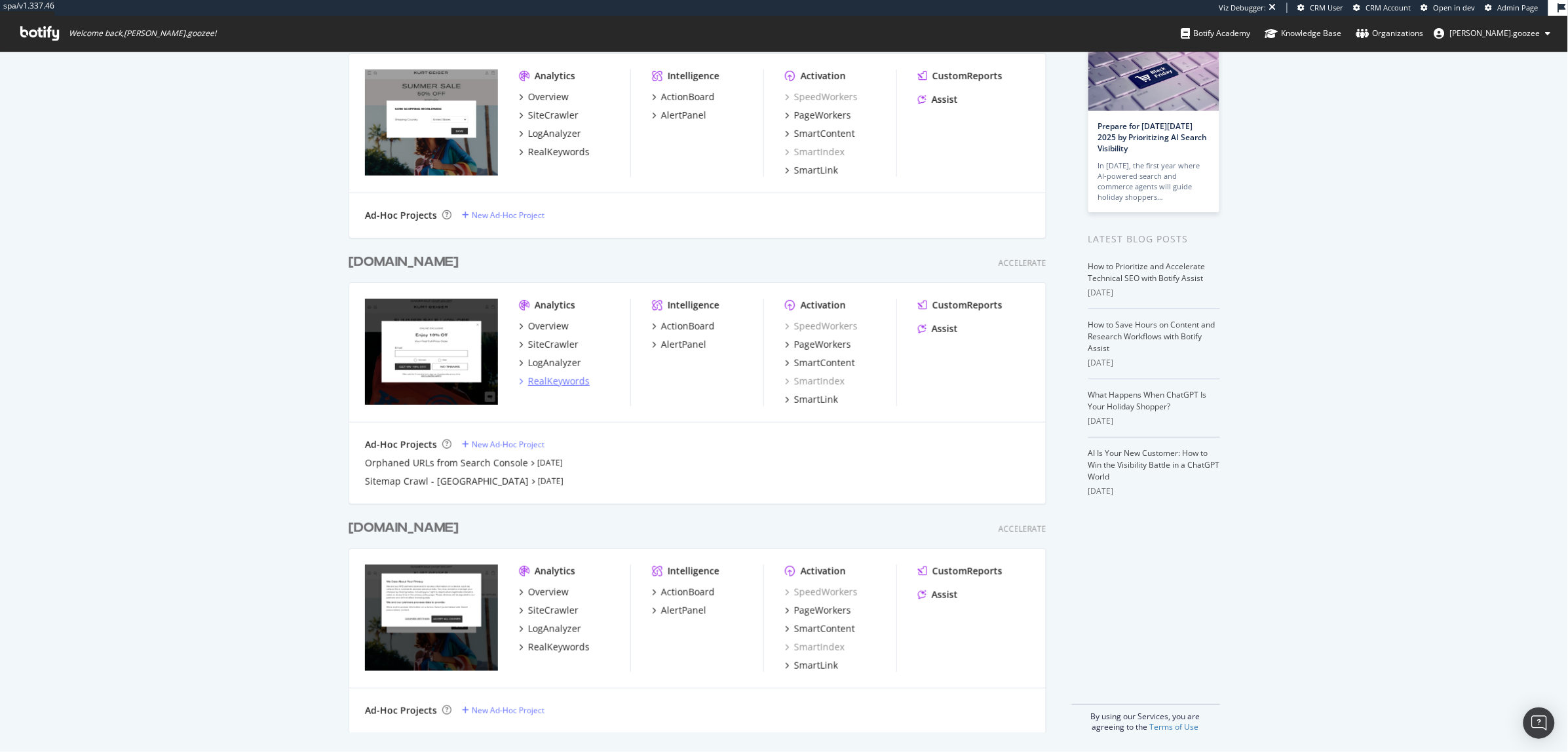
click at [552, 383] on div "RealKeywords" at bounding box center [559, 381] width 61 height 13
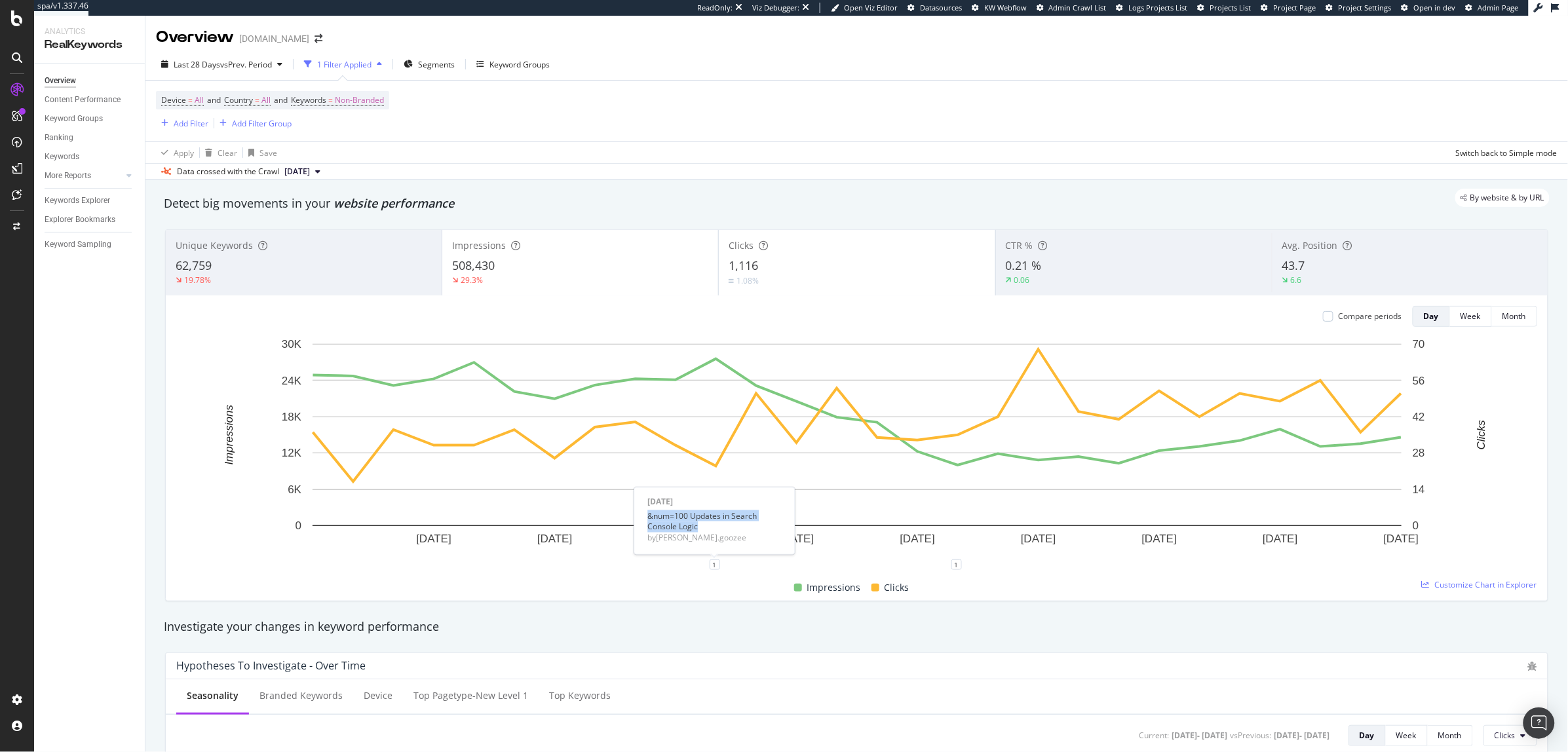
drag, startPoint x: 712, startPoint y: 525, endPoint x: 642, endPoint y: 519, distance: 70.3
click at [642, 519] on div "Sun Sep 07 2025 &num=100 Updates in Search Console Logic by fred.goozee" at bounding box center [715, 521] width 161 height 67
copy div "&num=100 Updates in Search Console Logic"
click at [1320, 567] on icon "plus" at bounding box center [1319, 565] width 7 height 7
click at [1275, 441] on input "2025-09-22" at bounding box center [1302, 444] width 83 height 24
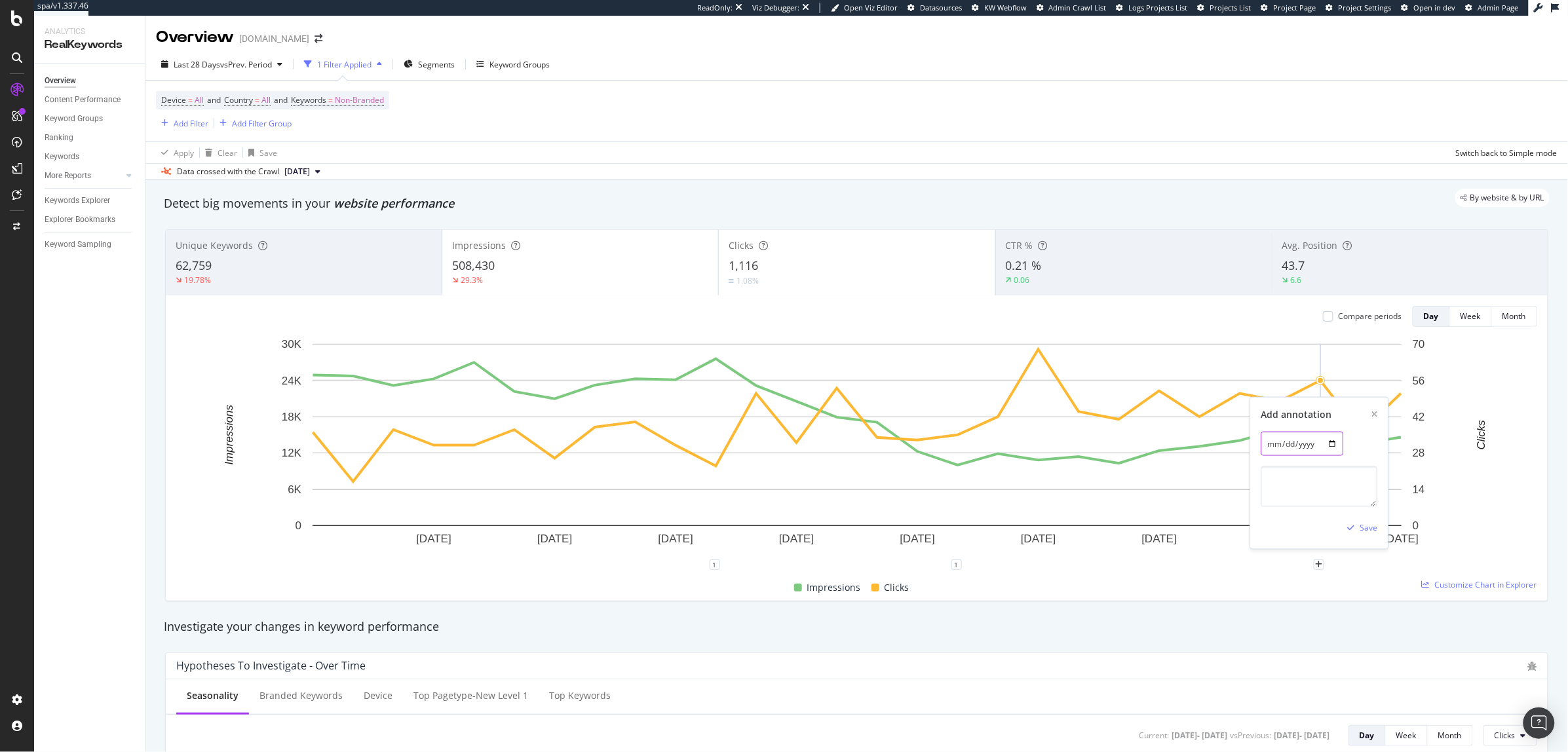
click at [1275, 443] on input "2025-09-22" at bounding box center [1302, 444] width 83 height 24
click at [1275, 444] on input "2025-09-22" at bounding box center [1302, 444] width 83 height 24
type input "2025-09-12"
click at [1311, 455] on input "date" at bounding box center [1302, 444] width 83 height 24
click at [1341, 448] on input "date" at bounding box center [1302, 444] width 83 height 24
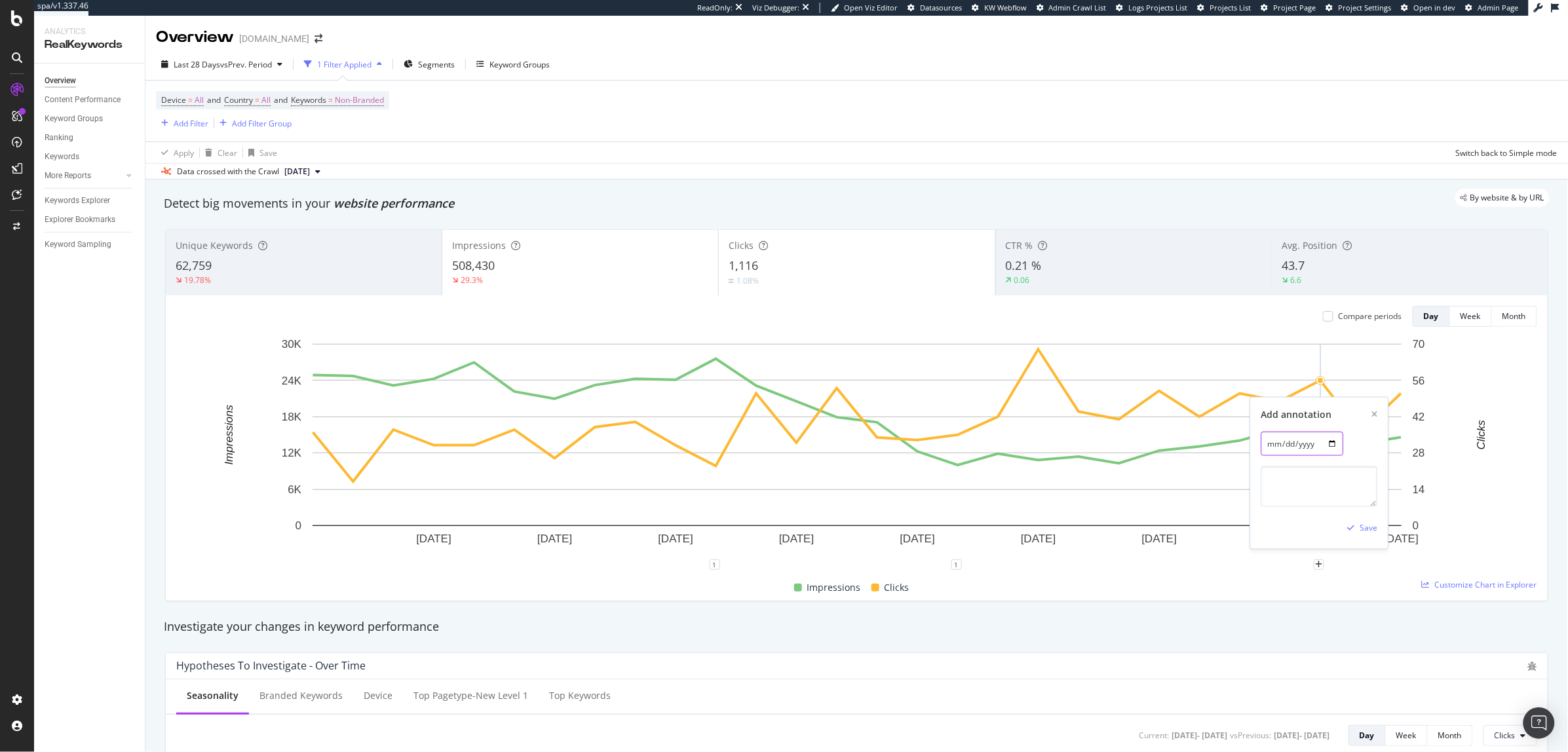
click at [1339, 446] on input "date" at bounding box center [1302, 444] width 83 height 24
type input "2025-09-23"
click at [1288, 504] on textarea at bounding box center [1319, 487] width 116 height 41
type textarea "J"
drag, startPoint x: 1352, startPoint y: 482, endPoint x: 1221, endPoint y: 471, distance: 131.5
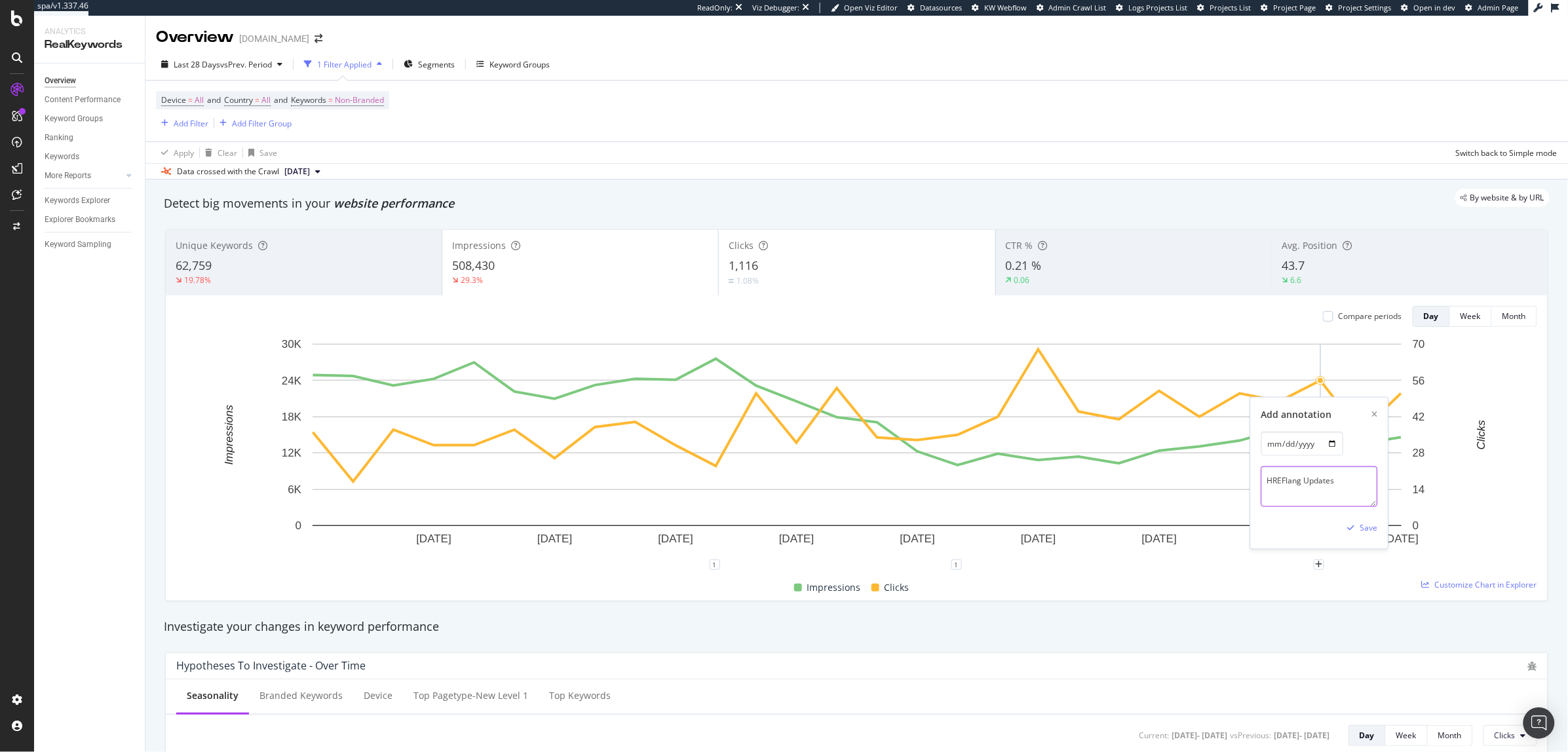
click at [1221, 471] on div "31 Aug. 2025 3 Sep. 2025 6 Sep. 2025 9 Sep. 2025 12 Sep. 2025 15 Sep. 2025 18 S…" at bounding box center [856, 456] width 1360 height 238
type textarea "HREFlang Updates"
click at [1370, 533] on div "Save" at bounding box center [1369, 527] width 18 height 11
click at [191, 118] on div "Add Filter" at bounding box center [190, 124] width 34 height 11
click at [562, 135] on div "Device = All and Country = All and Keywords = Non-Branded Add Filter Add Filter…" at bounding box center [856, 110] width 1401 height 61
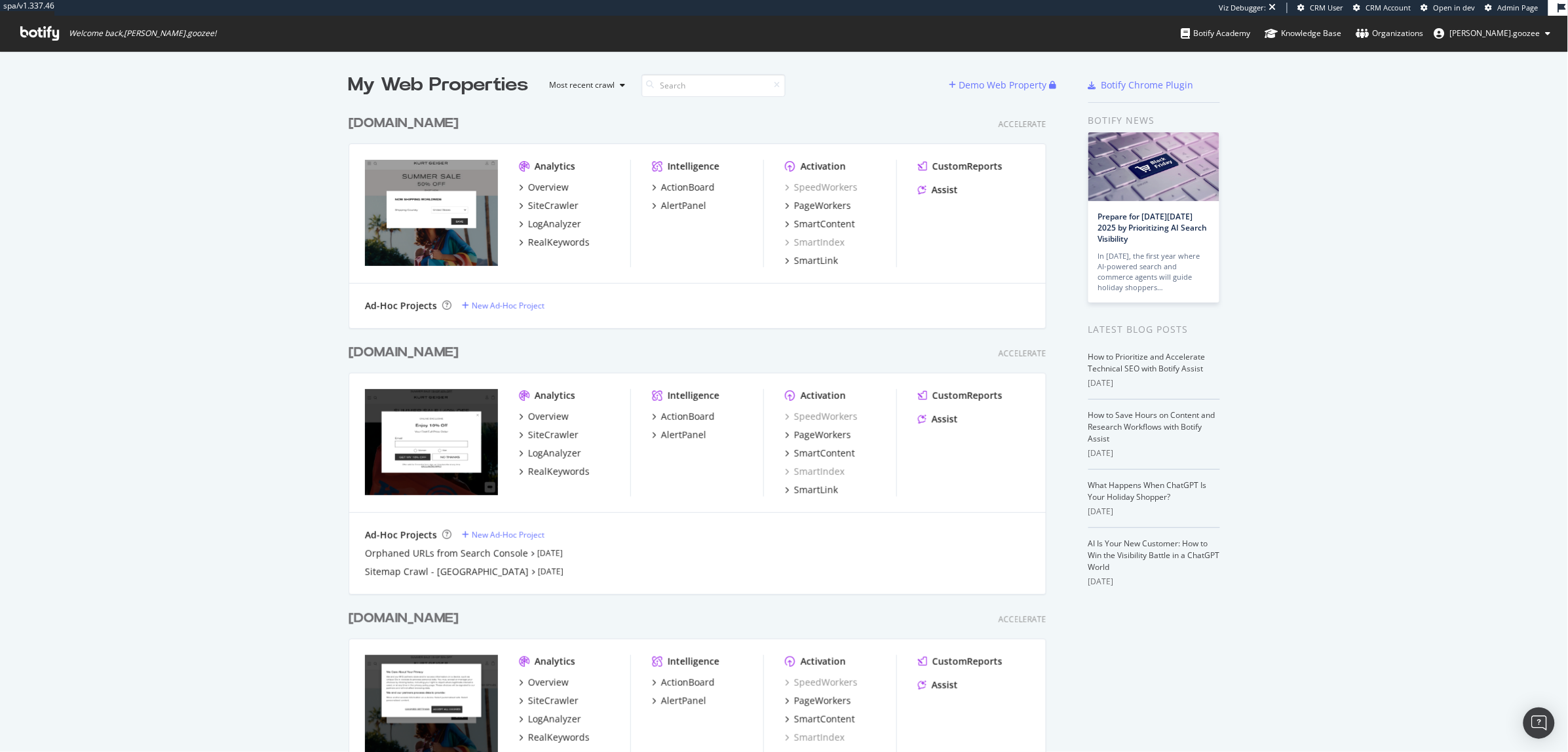
click at [443, 117] on div "kurtgeiger.mx" at bounding box center [406, 123] width 116 height 19
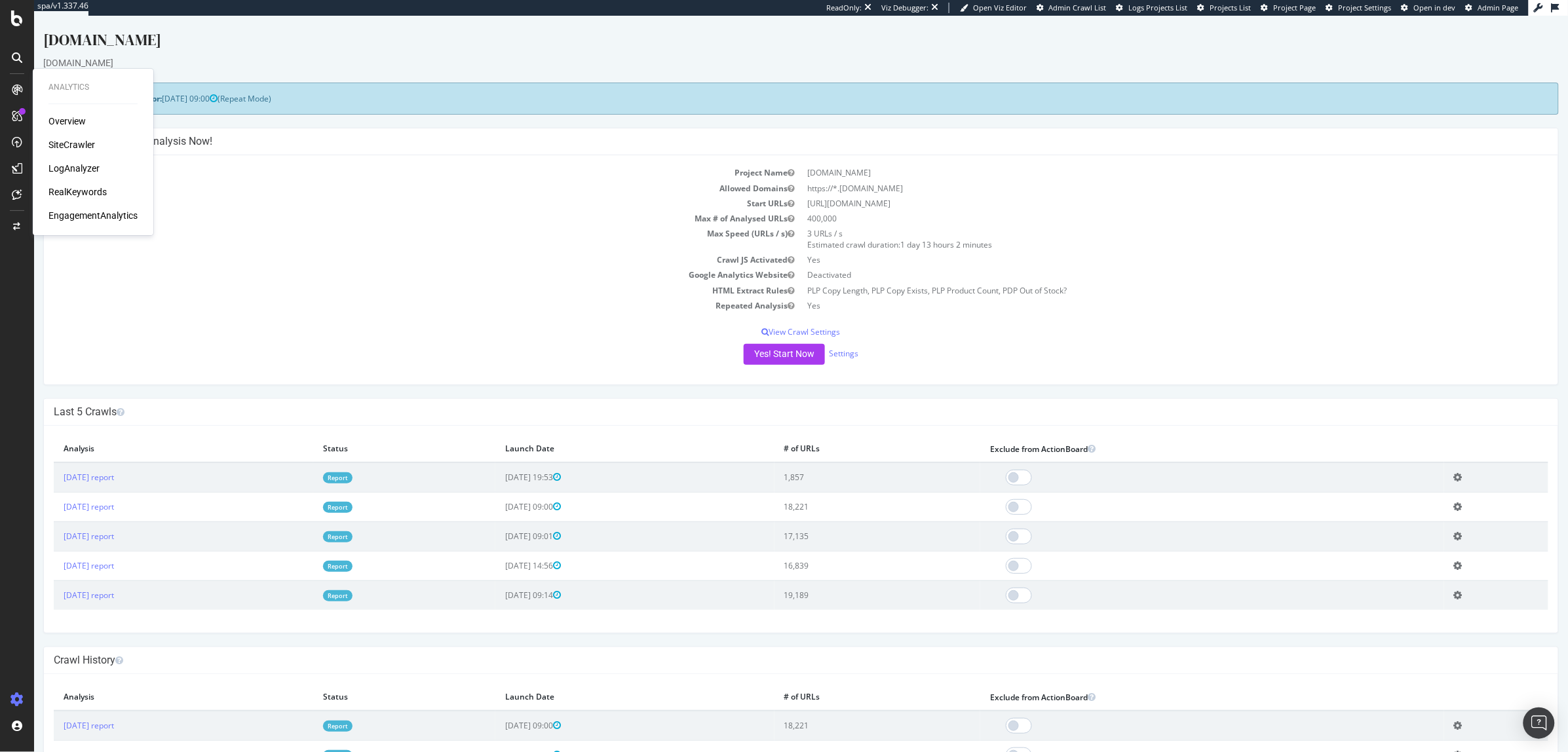
click at [78, 186] on div "RealKeywords" at bounding box center [77, 192] width 59 height 13
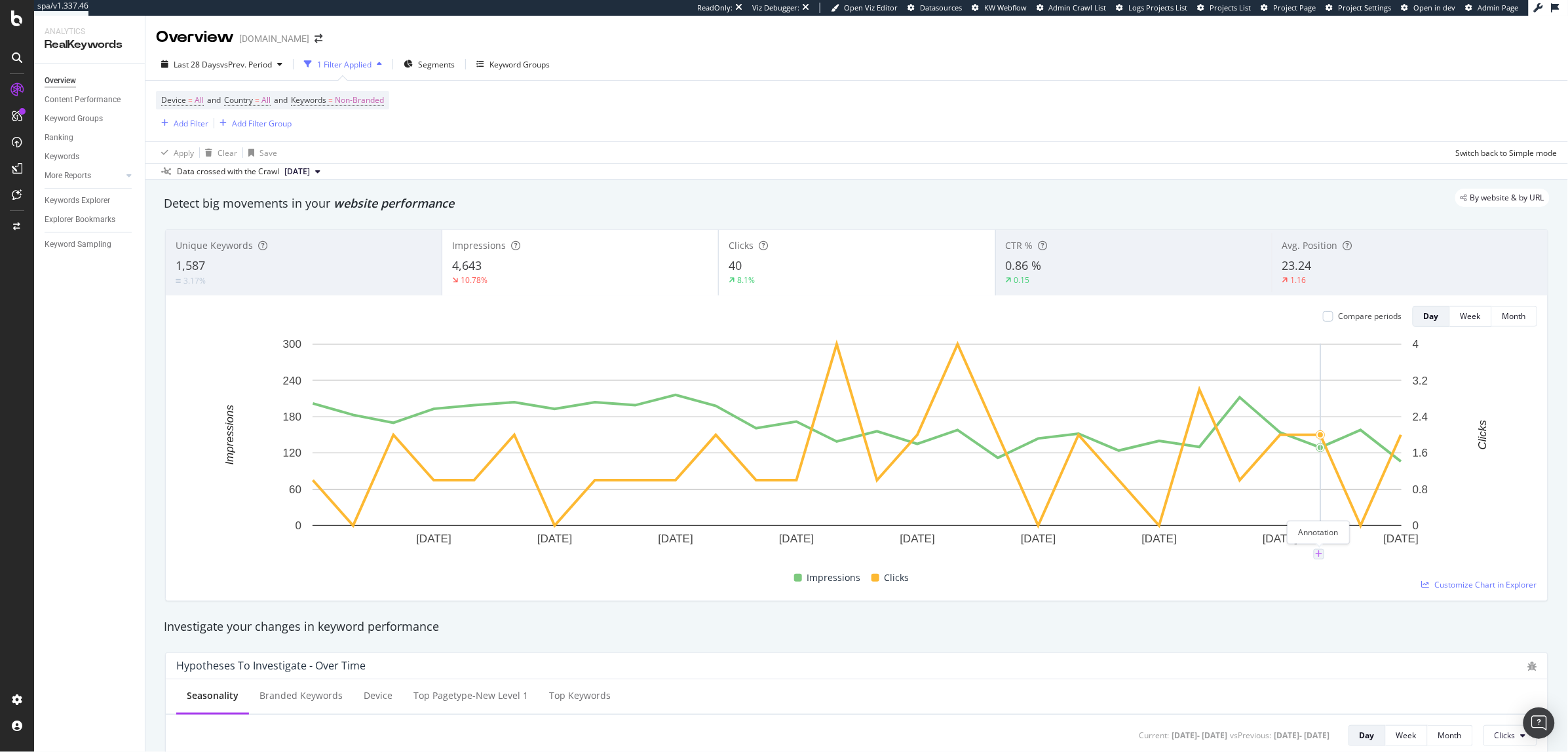
click at [1321, 555] on icon "plus" at bounding box center [1319, 554] width 7 height 7
click at [1299, 476] on textarea at bounding box center [1319, 476] width 116 height 41
paste textarea "HREFlang Updates"
type textarea "HREFlang Updates"
click at [1371, 513] on div "Save" at bounding box center [1369, 518] width 18 height 11
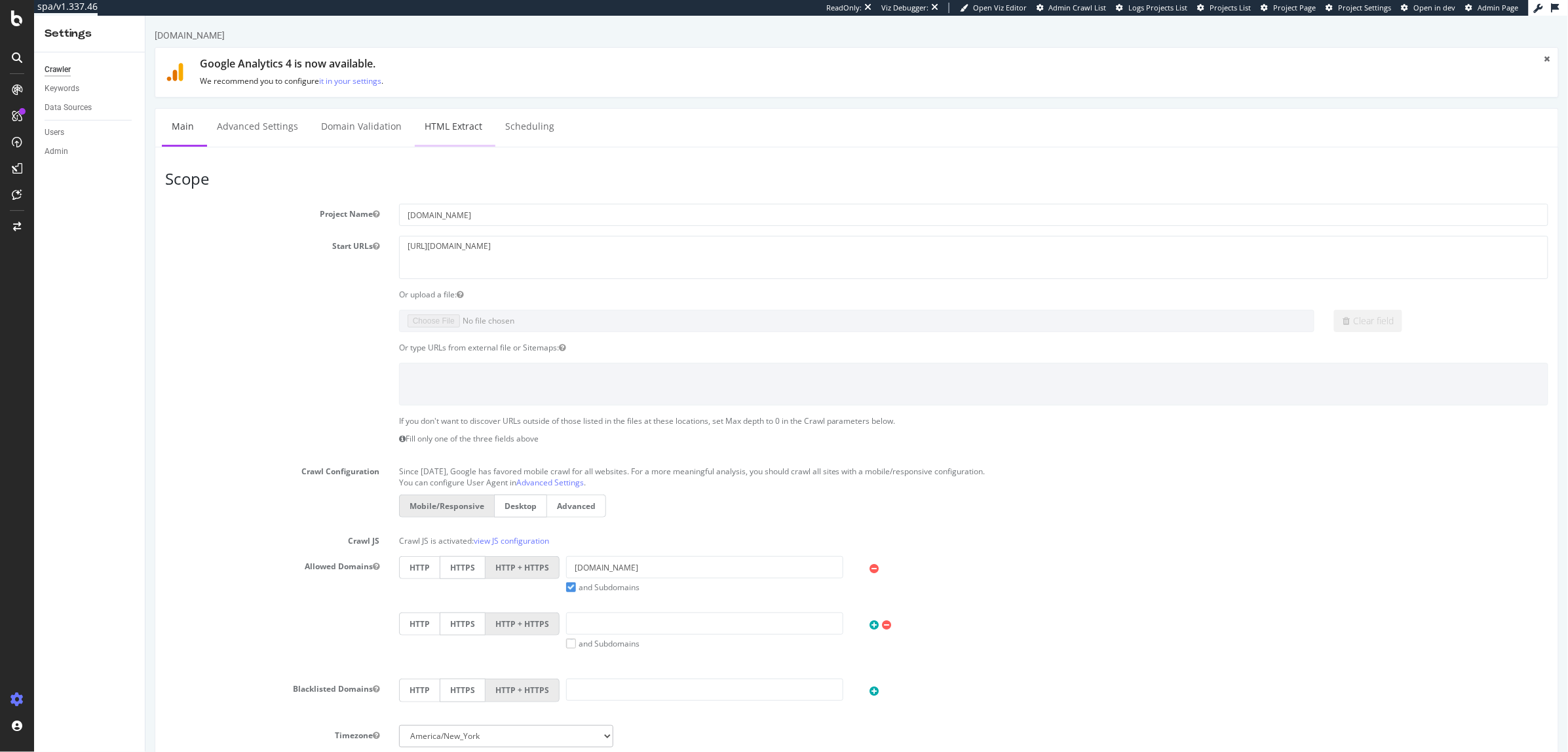
click at [460, 127] on link "HTML Extract" at bounding box center [452, 127] width 77 height 36
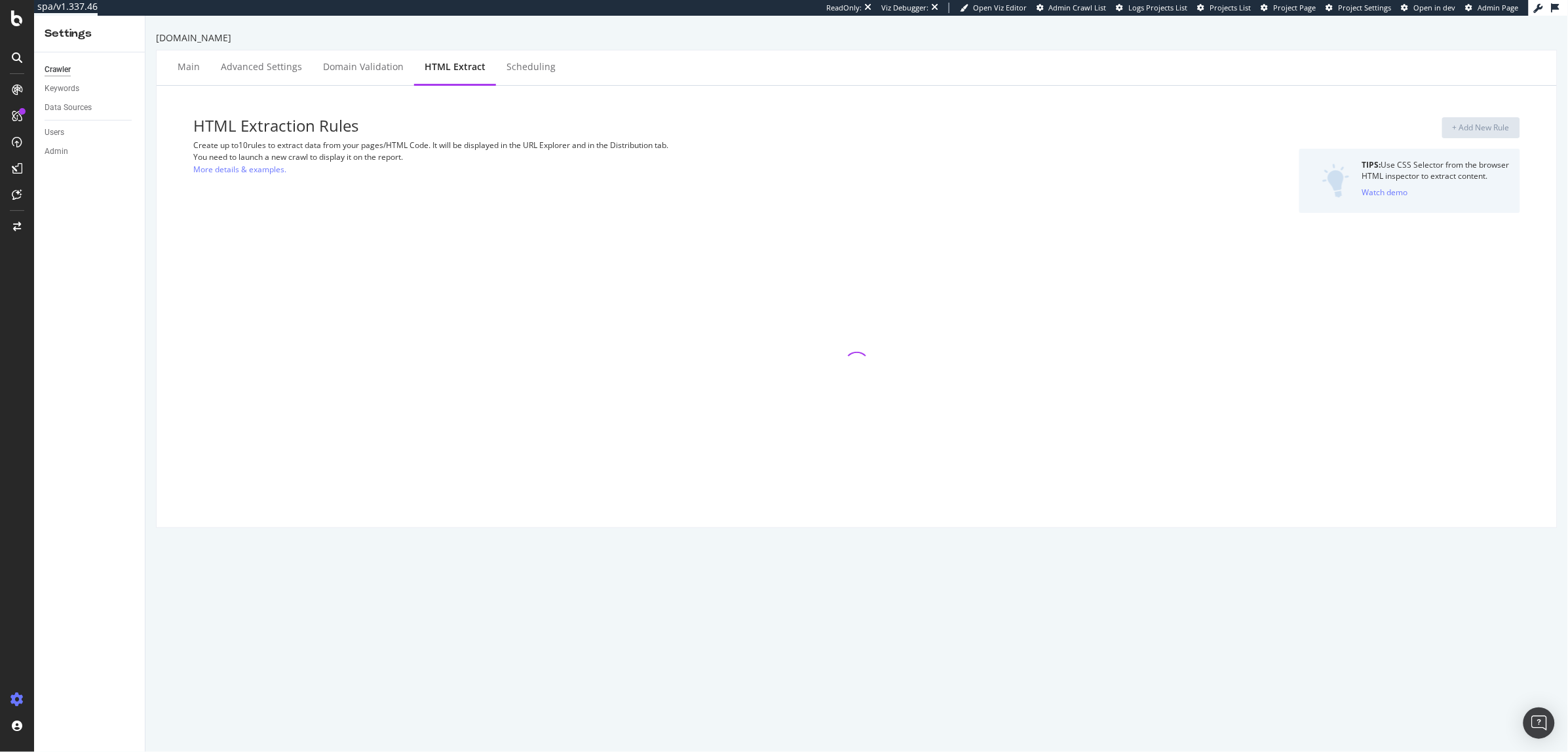
select select "i"
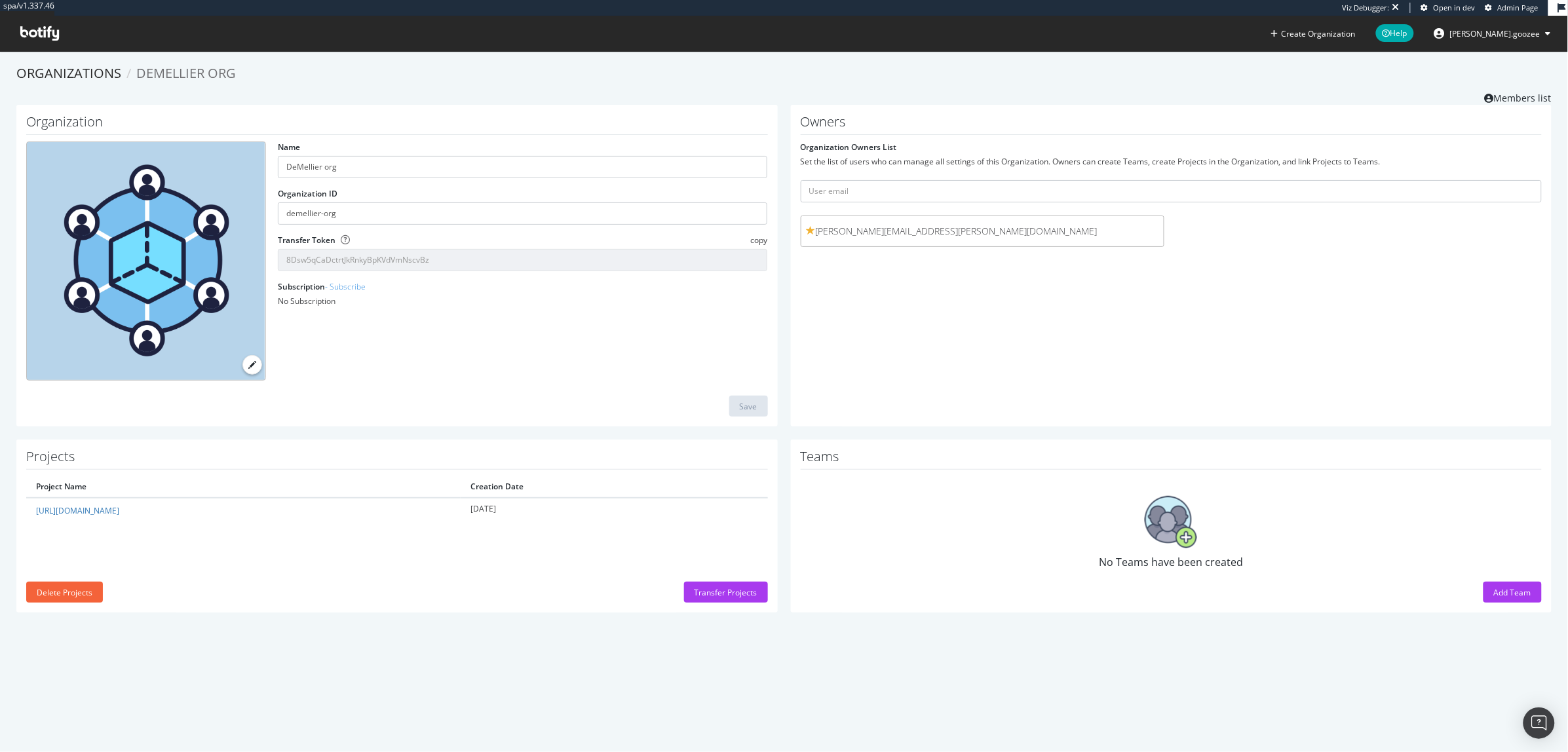
click at [79, 62] on section "Organizations DeMellier org Members list Organization Name DeMellier org Organi…" at bounding box center [784, 345] width 1568 height 588
click at [38, 33] on icon at bounding box center [39, 33] width 38 height 14
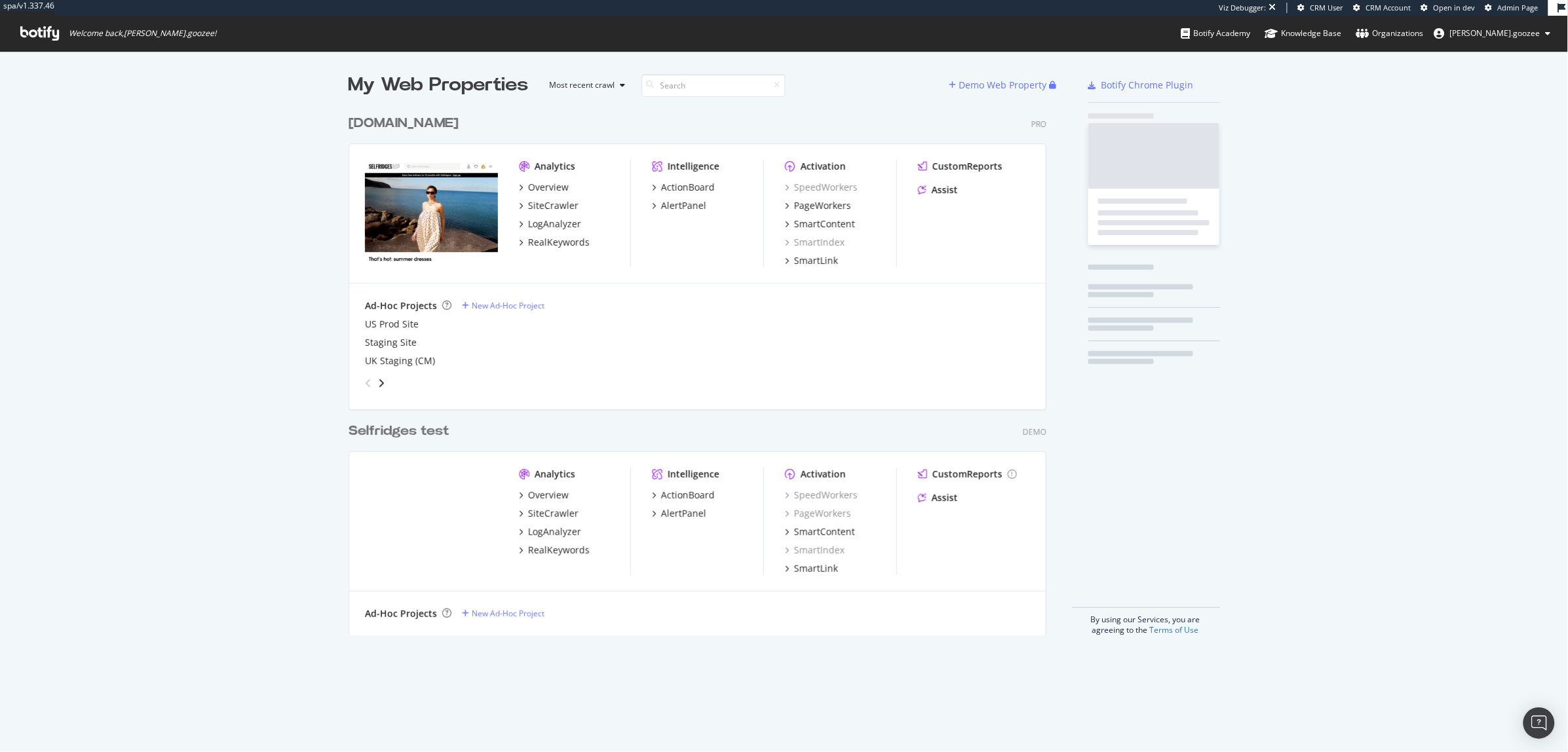
scroll to position [538, 708]
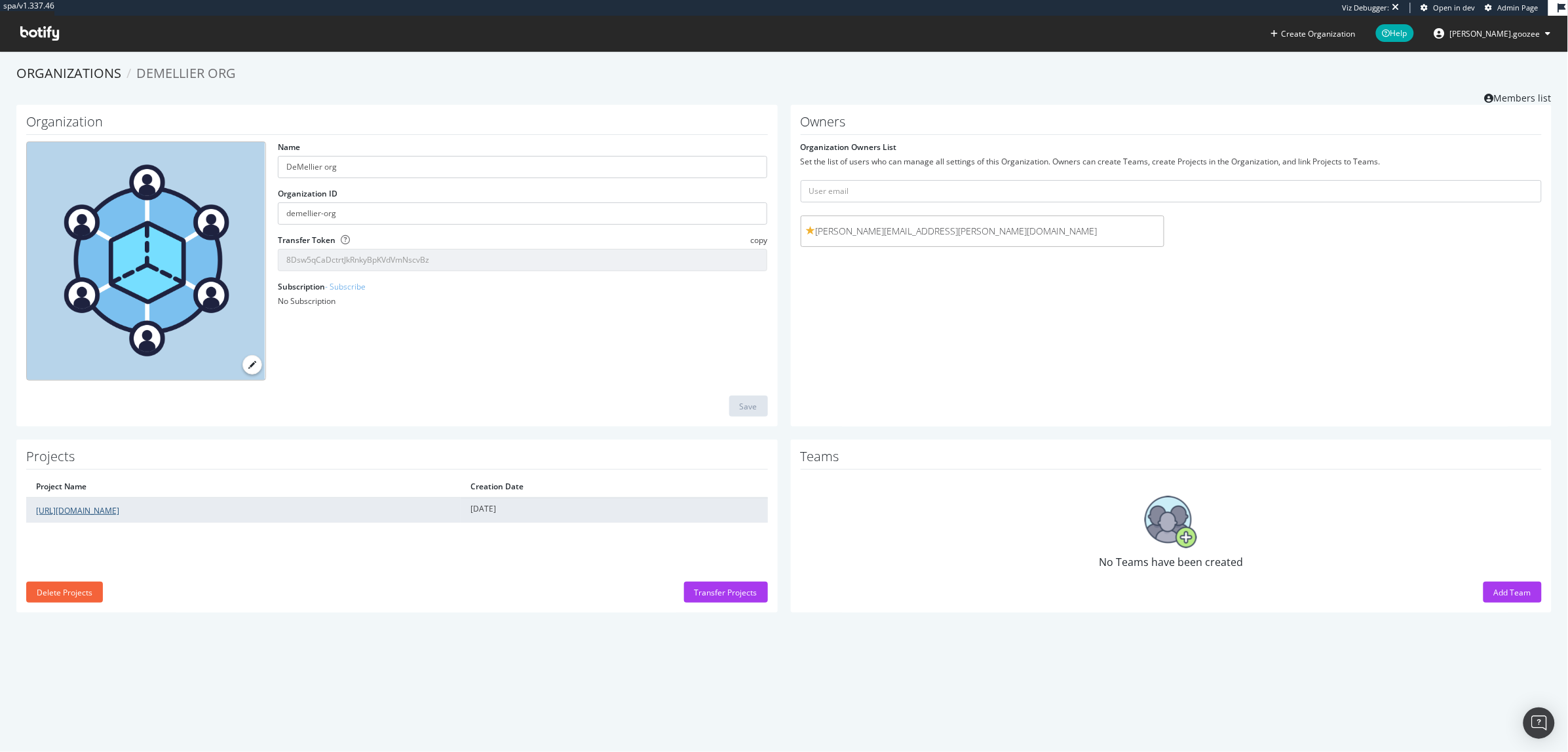
click at [109, 509] on link "[URL][DOMAIN_NAME]" at bounding box center [77, 511] width 83 height 11
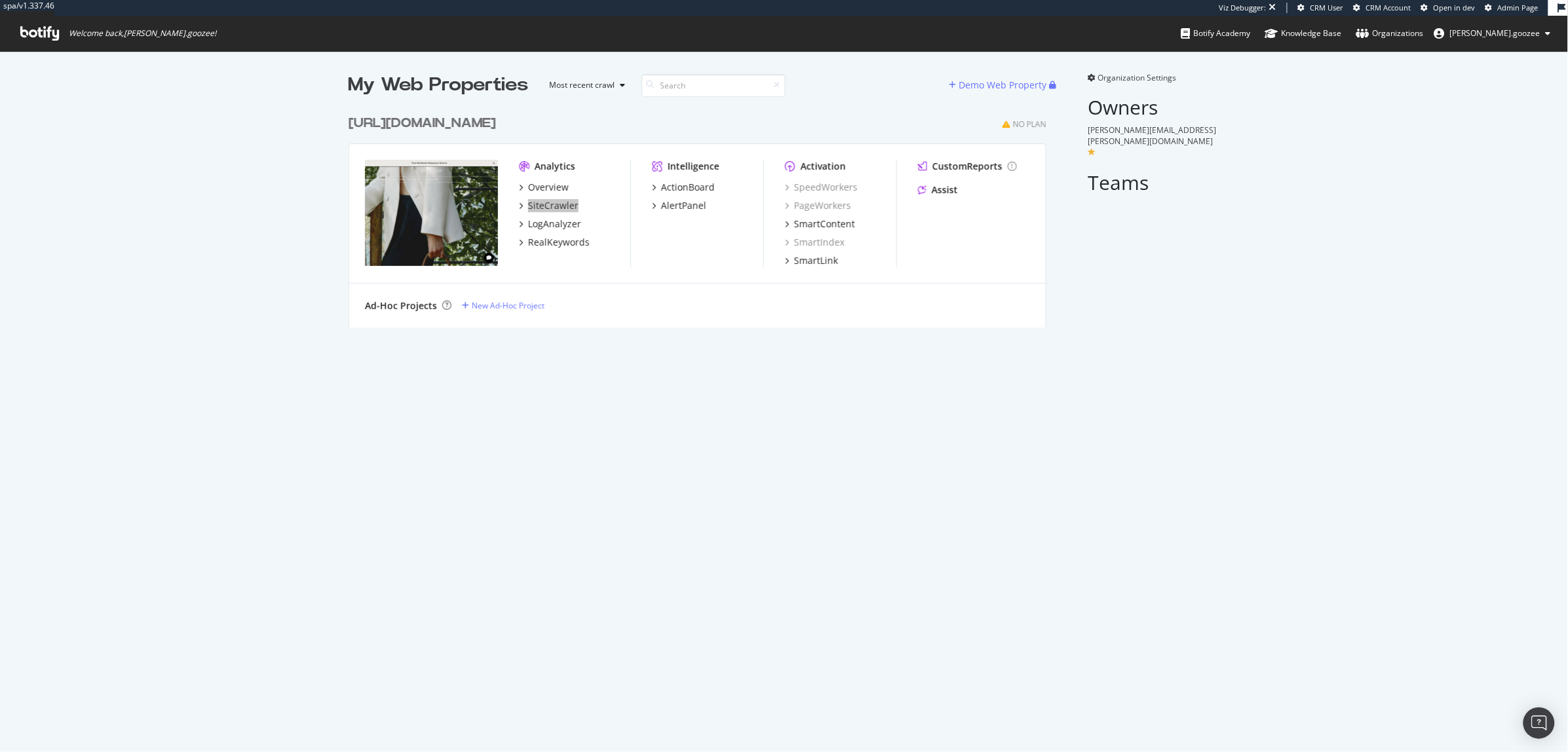
scroll to position [752, 1568]
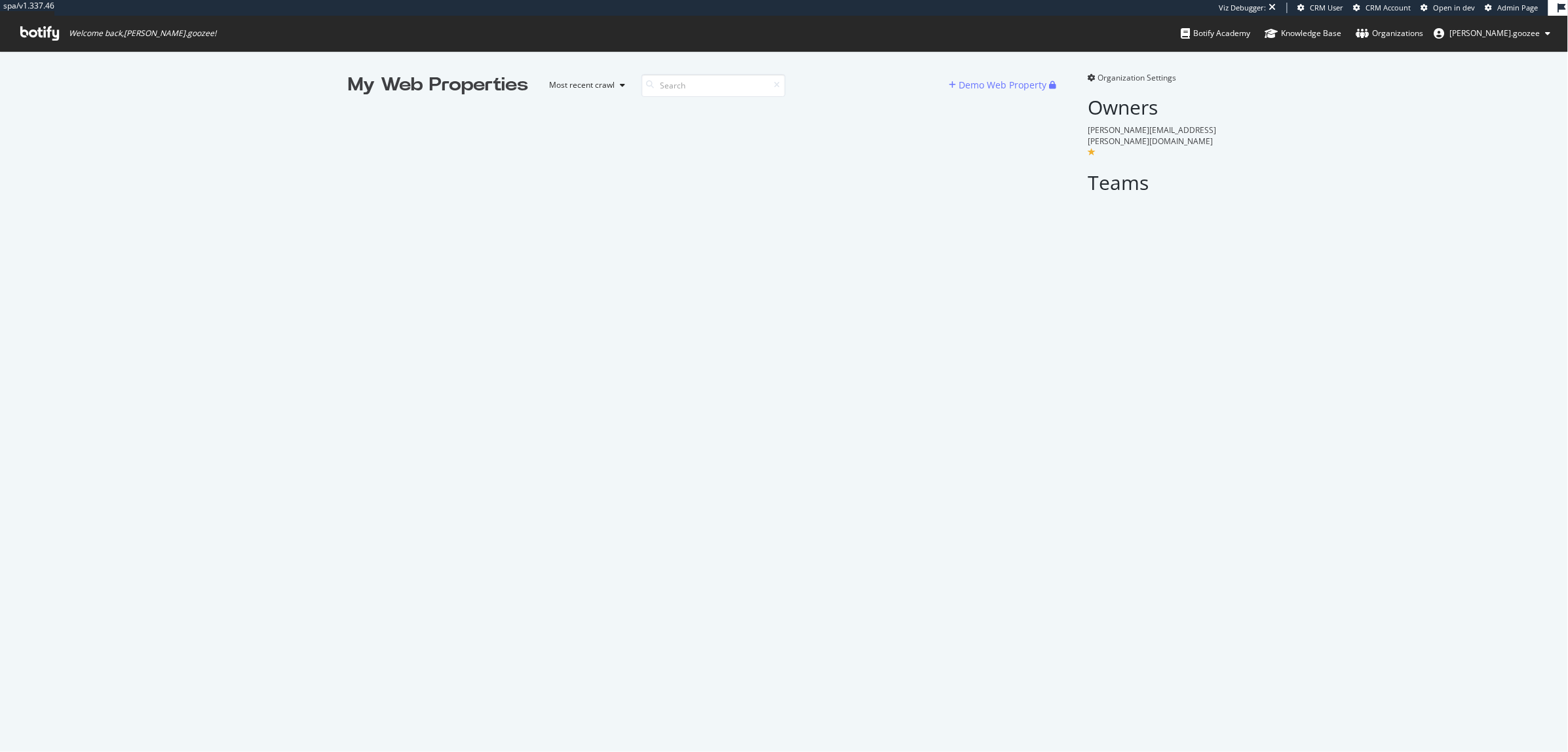
scroll to position [752, 1568]
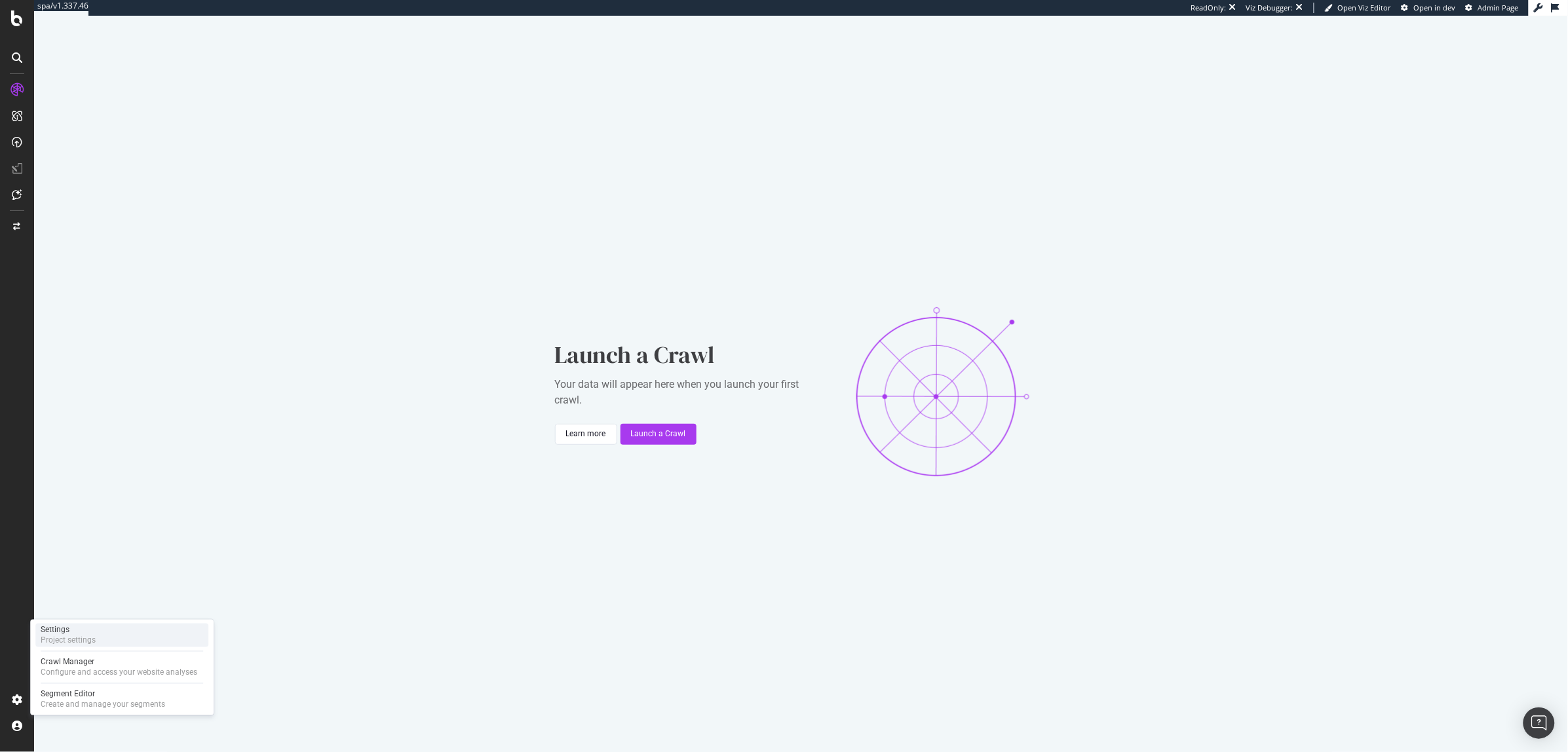
click at [98, 644] on div "Settings Project settings" at bounding box center [122, 635] width 173 height 23
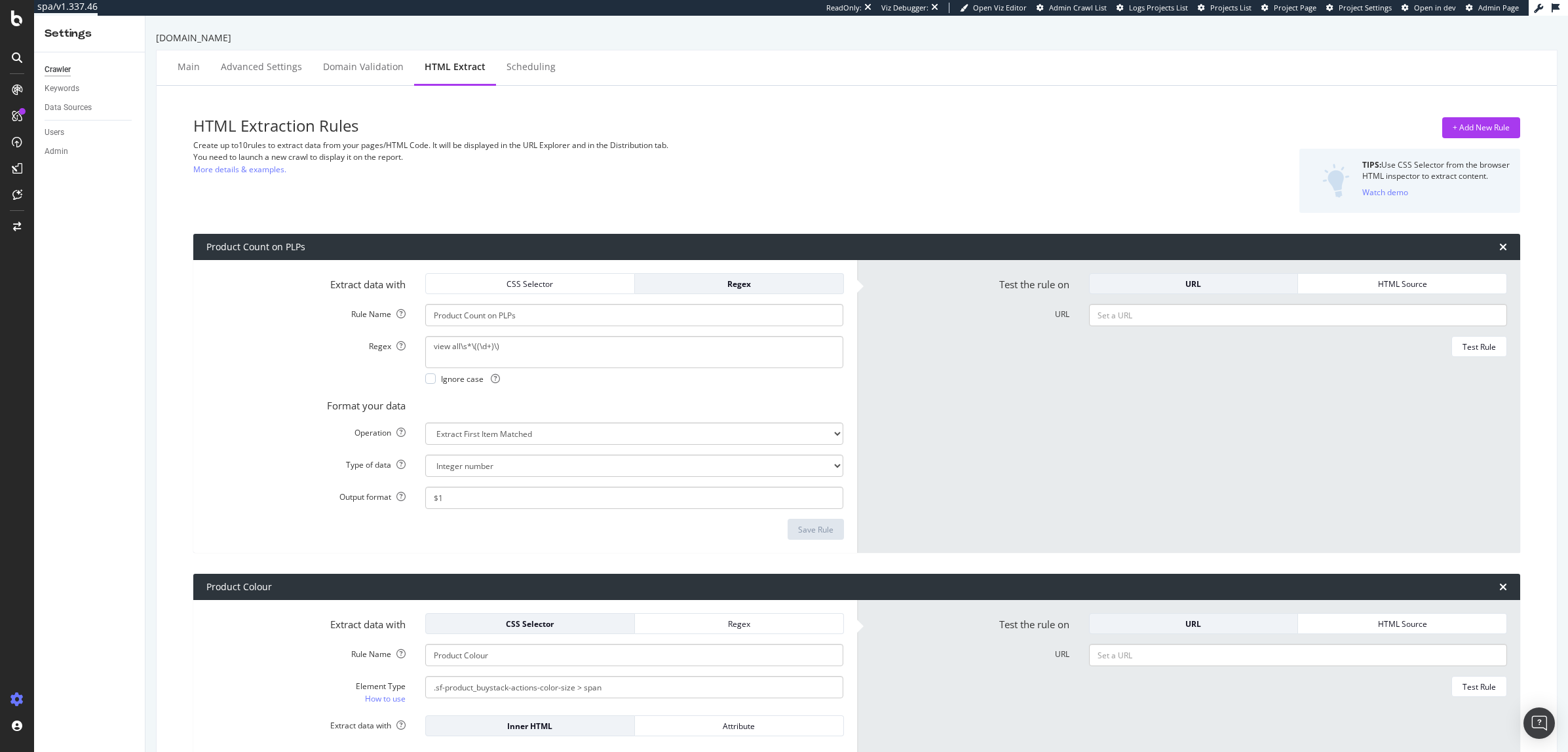
select select "i"
click at [88, 269] on div "SmartContent" at bounding box center [77, 268] width 58 height 13
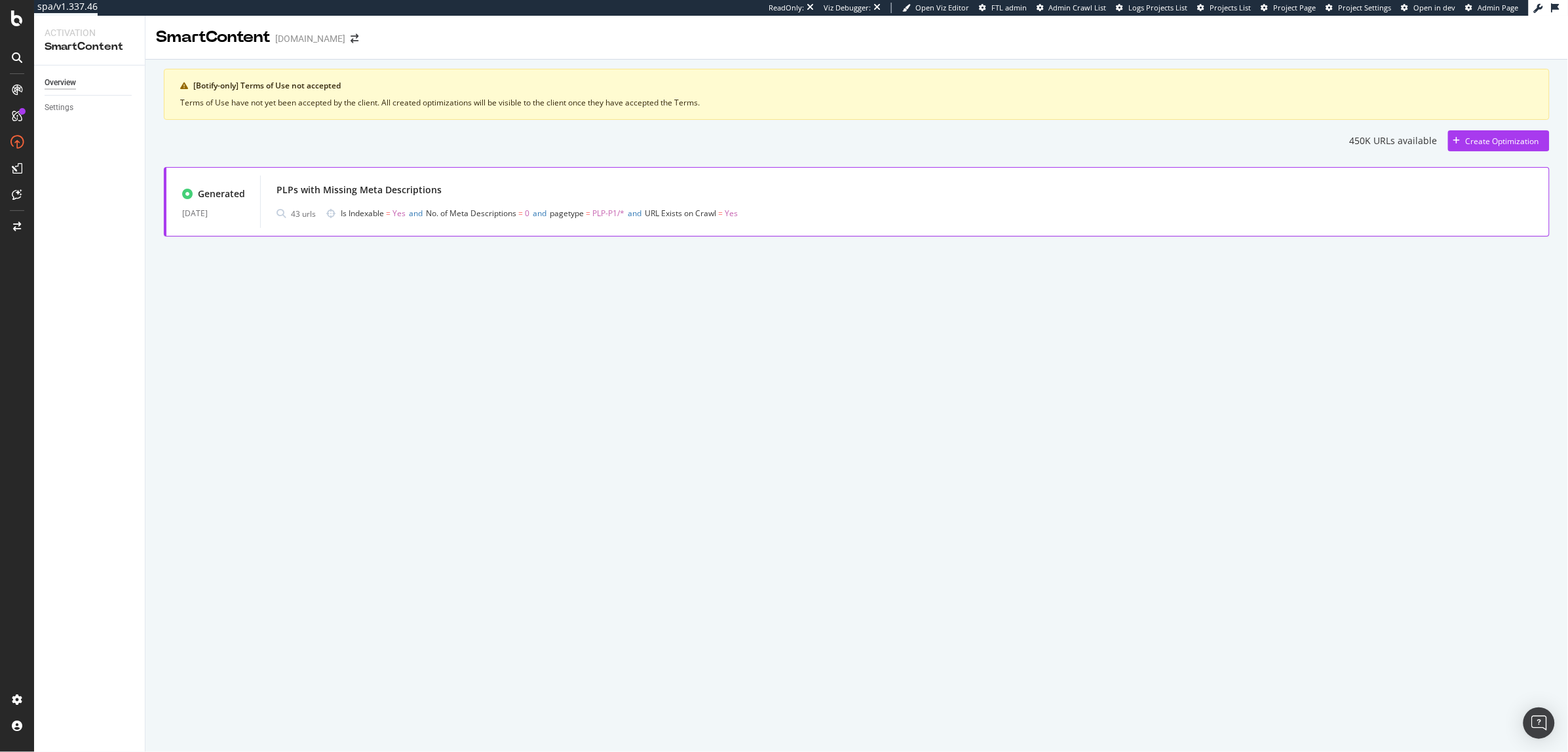
click at [879, 194] on div "PLPs with Missing Meta Descriptions" at bounding box center [905, 190] width 1257 height 19
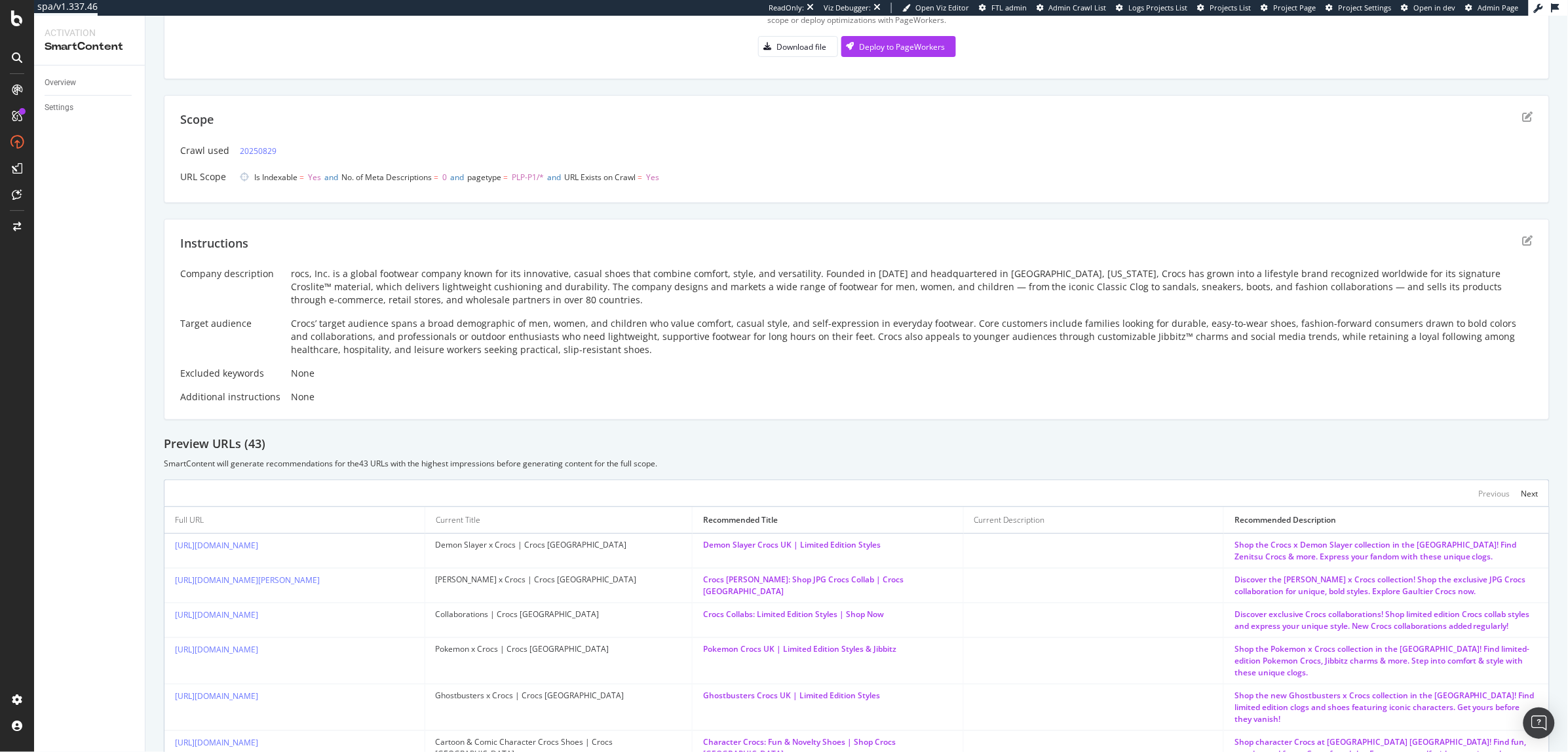
scroll to position [63, 0]
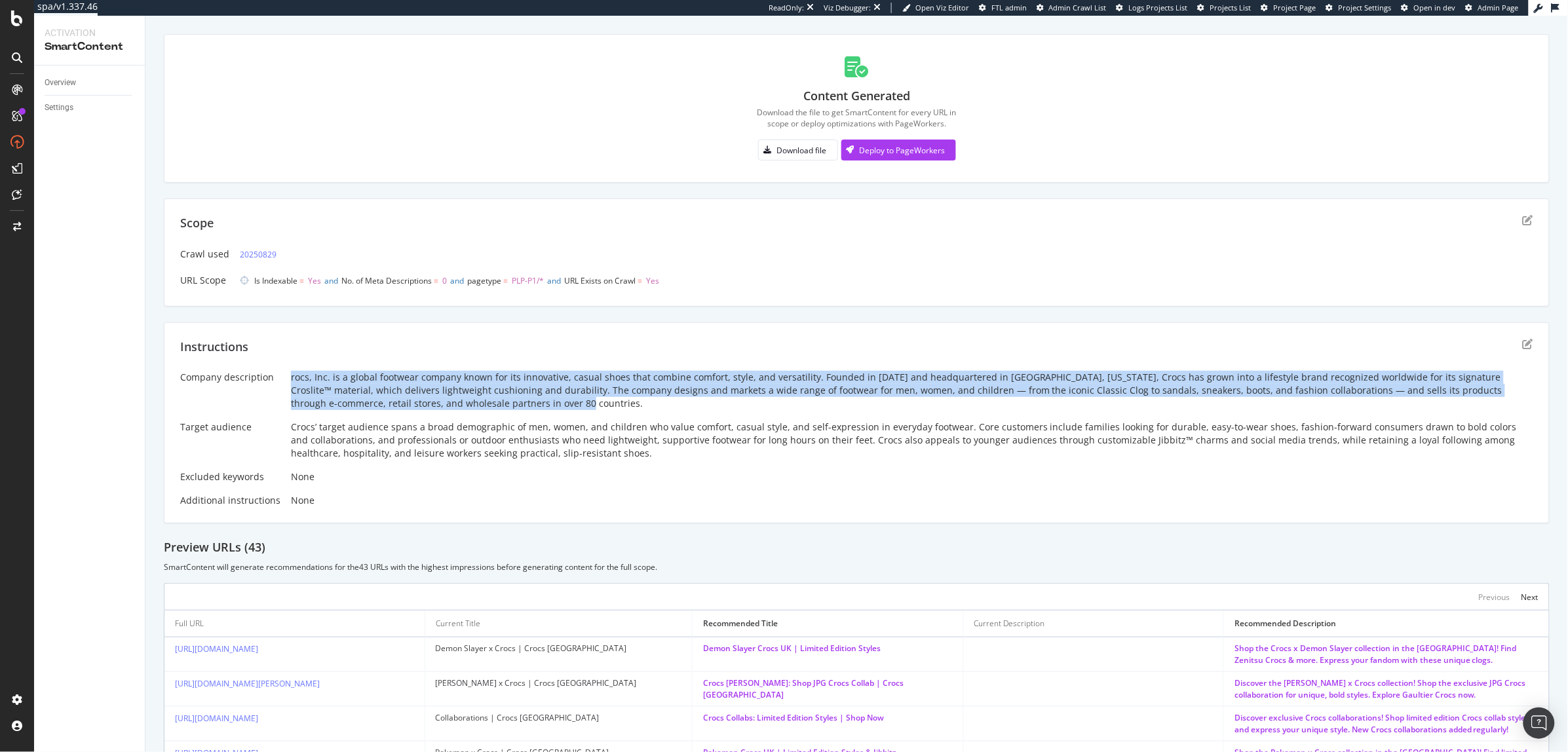
drag, startPoint x: 286, startPoint y: 377, endPoint x: 512, endPoint y: 403, distance: 227.5
click at [512, 403] on div "Company description rocs, Inc. is a global footwear company known for its innov…" at bounding box center [856, 439] width 1353 height 136
copy div "rocs, Inc. is a global footwear company known for its innovative, casual shoes …"
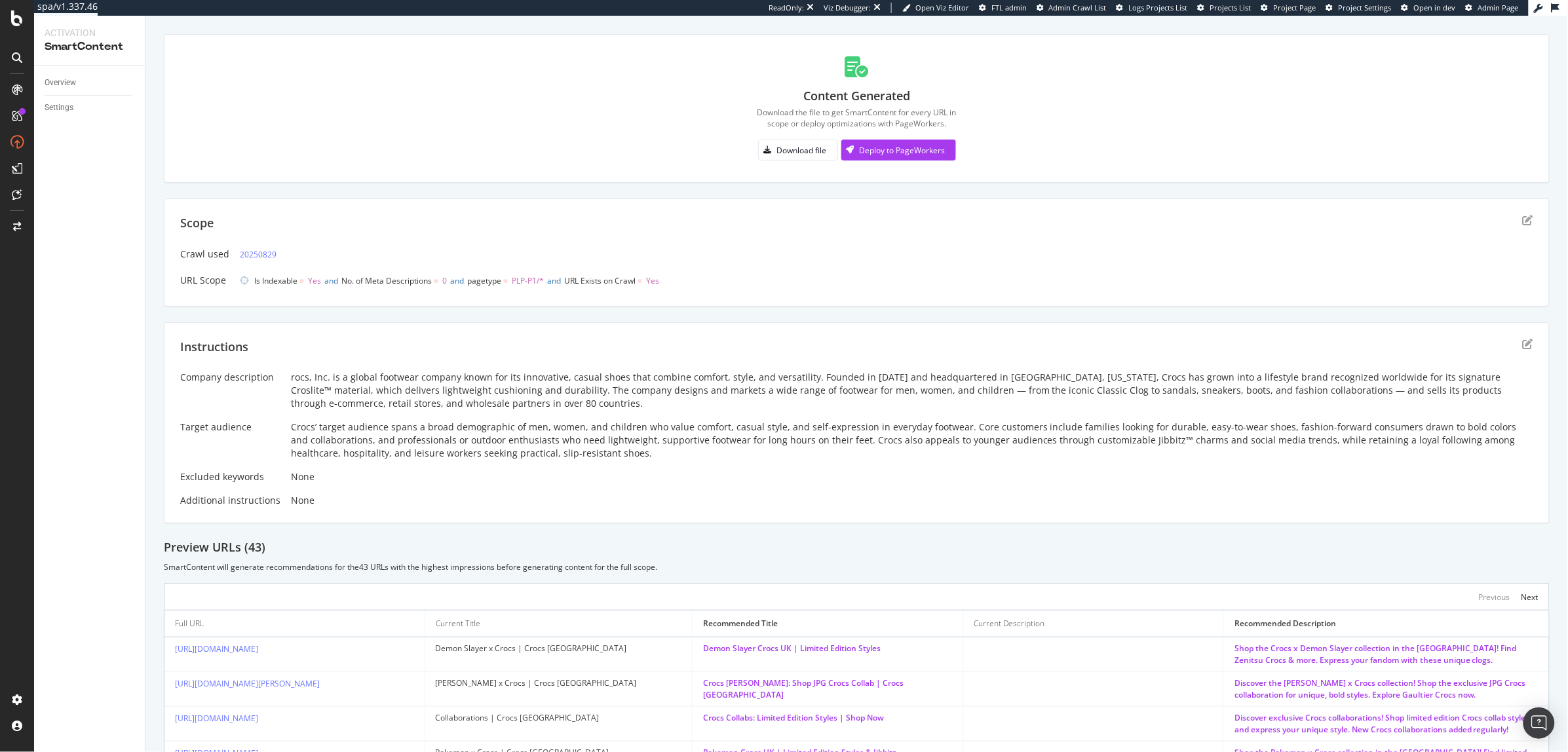
click at [570, 463] on div "Company description rocs, Inc. is a global footwear company known for its innov…" at bounding box center [856, 439] width 1353 height 136
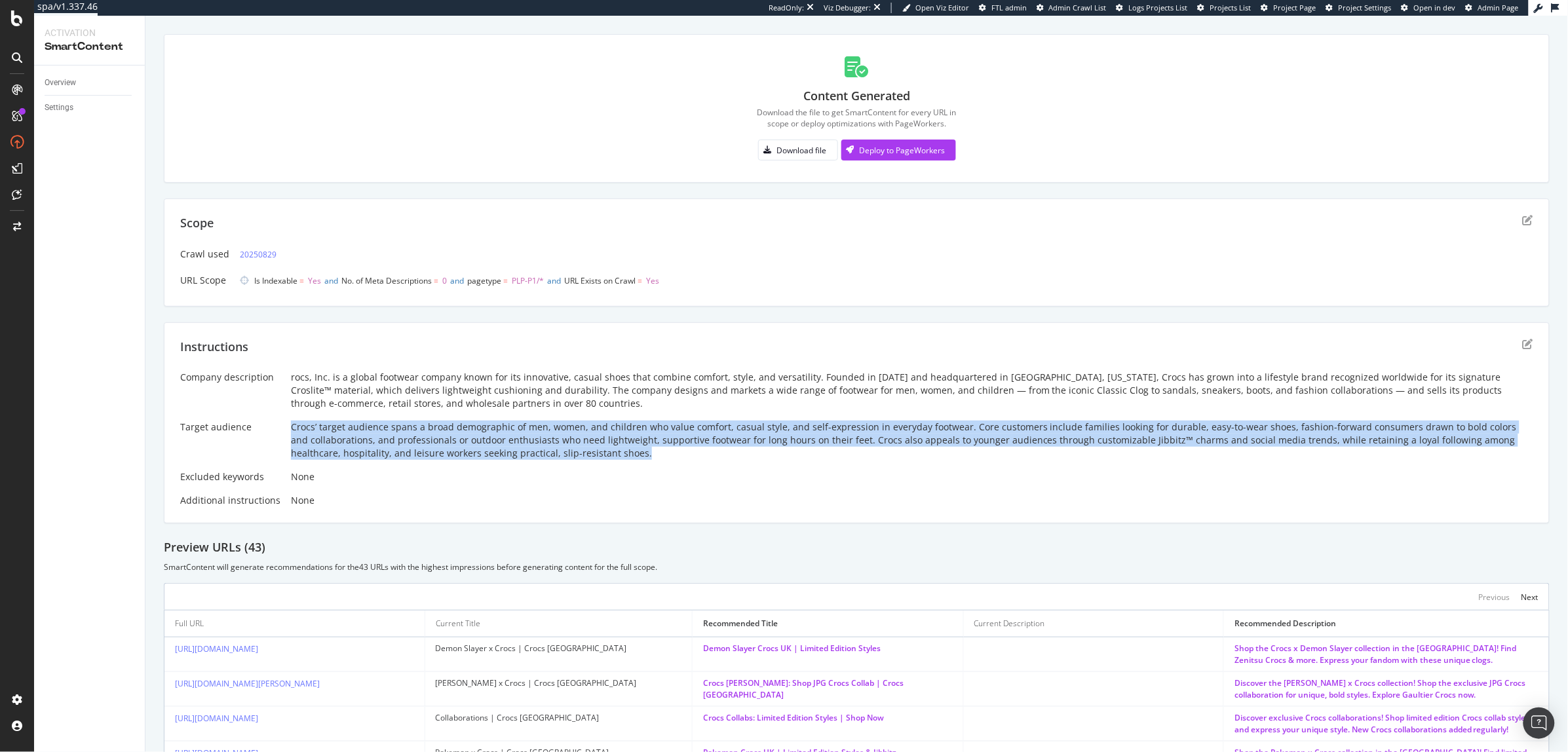
drag, startPoint x: 619, startPoint y: 457, endPoint x: 284, endPoint y: 422, distance: 336.8
click at [284, 422] on div "Company description rocs, Inc. is a global footwear company known for its innov…" at bounding box center [856, 439] width 1353 height 136
copy div "Crocs’ target audience spans a broad demographic of men, women, and children wh…"
